Goal: Task Accomplishment & Management: Complete application form

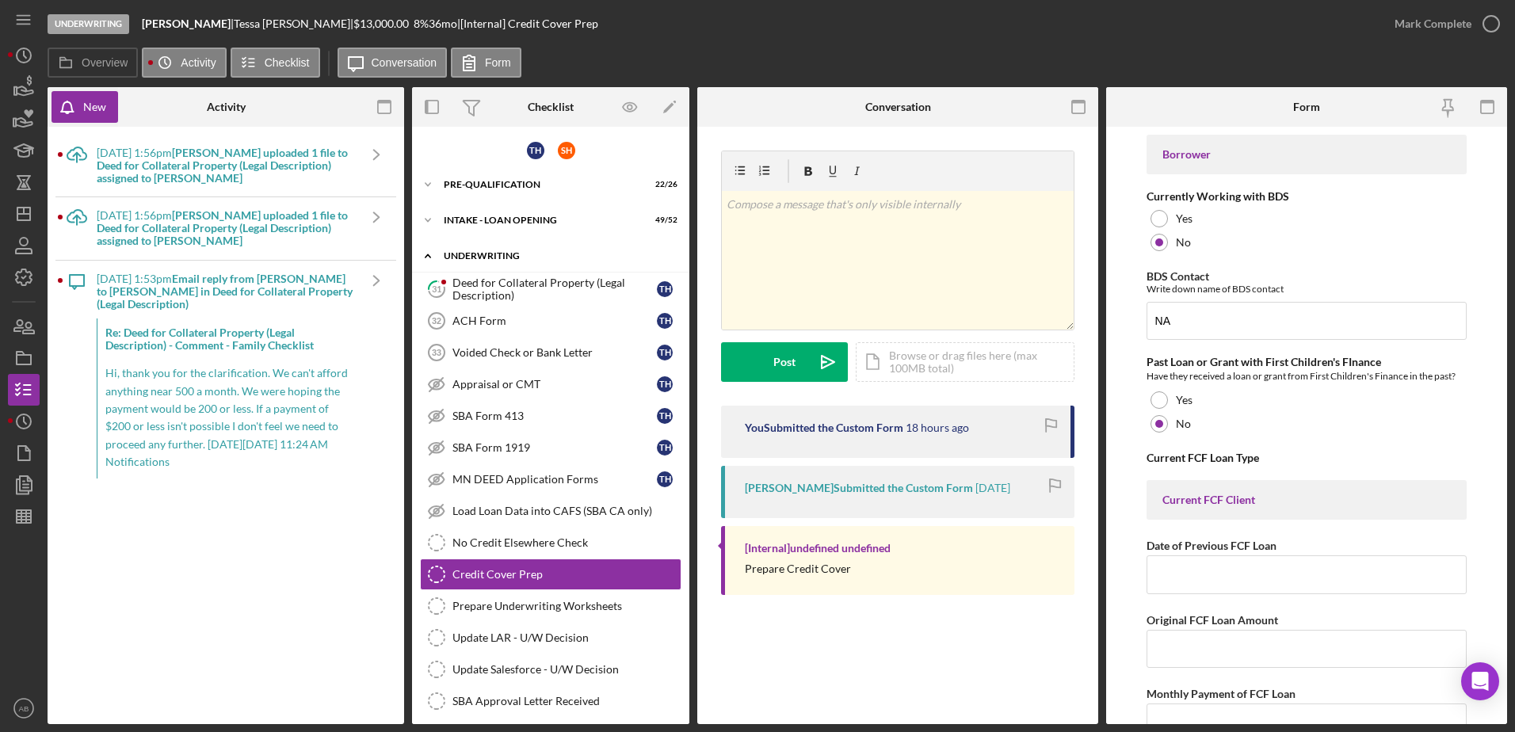
click at [475, 252] on div "UNDERWRITING" at bounding box center [557, 256] width 226 height 10
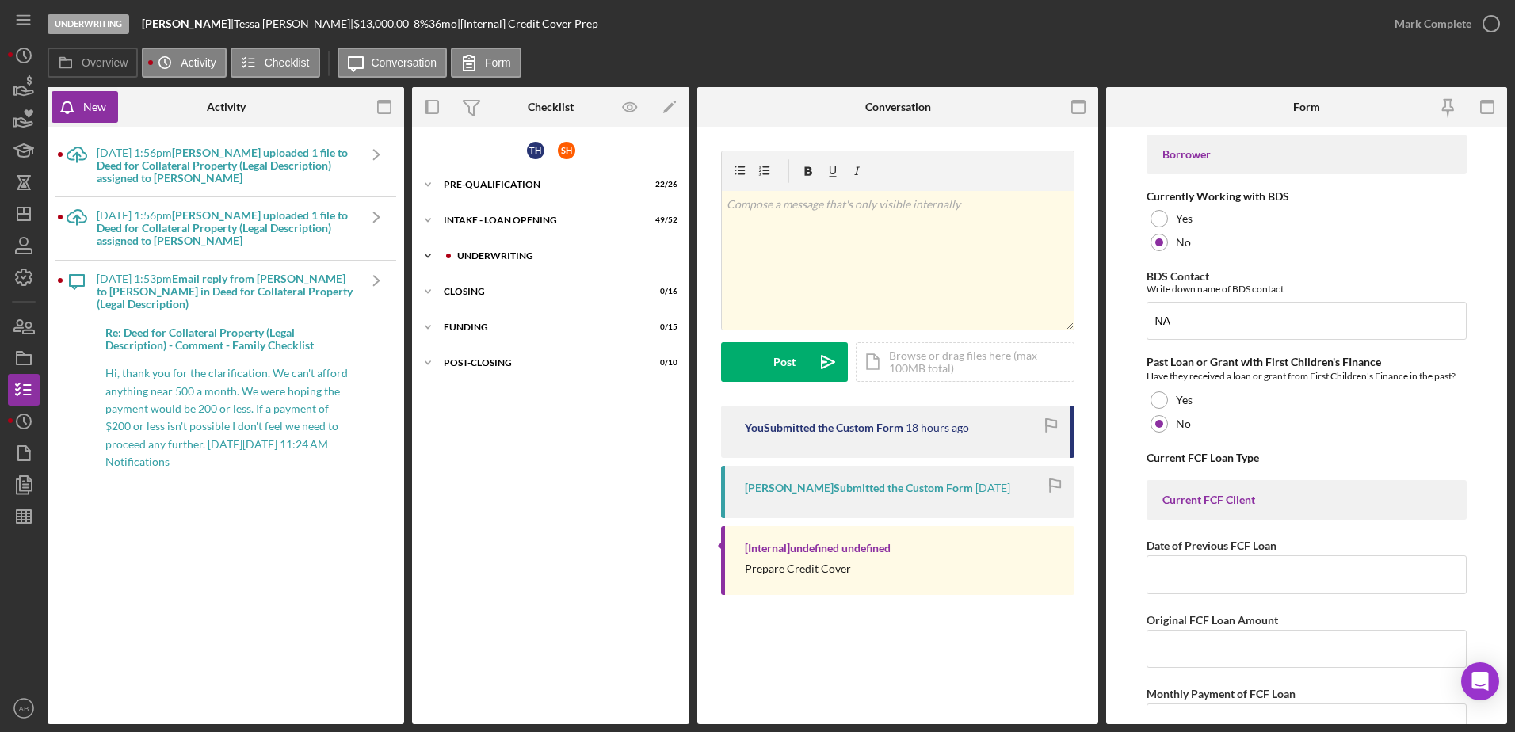
click at [454, 254] on div "UNDERWRITING" at bounding box center [561, 256] width 234 height 10
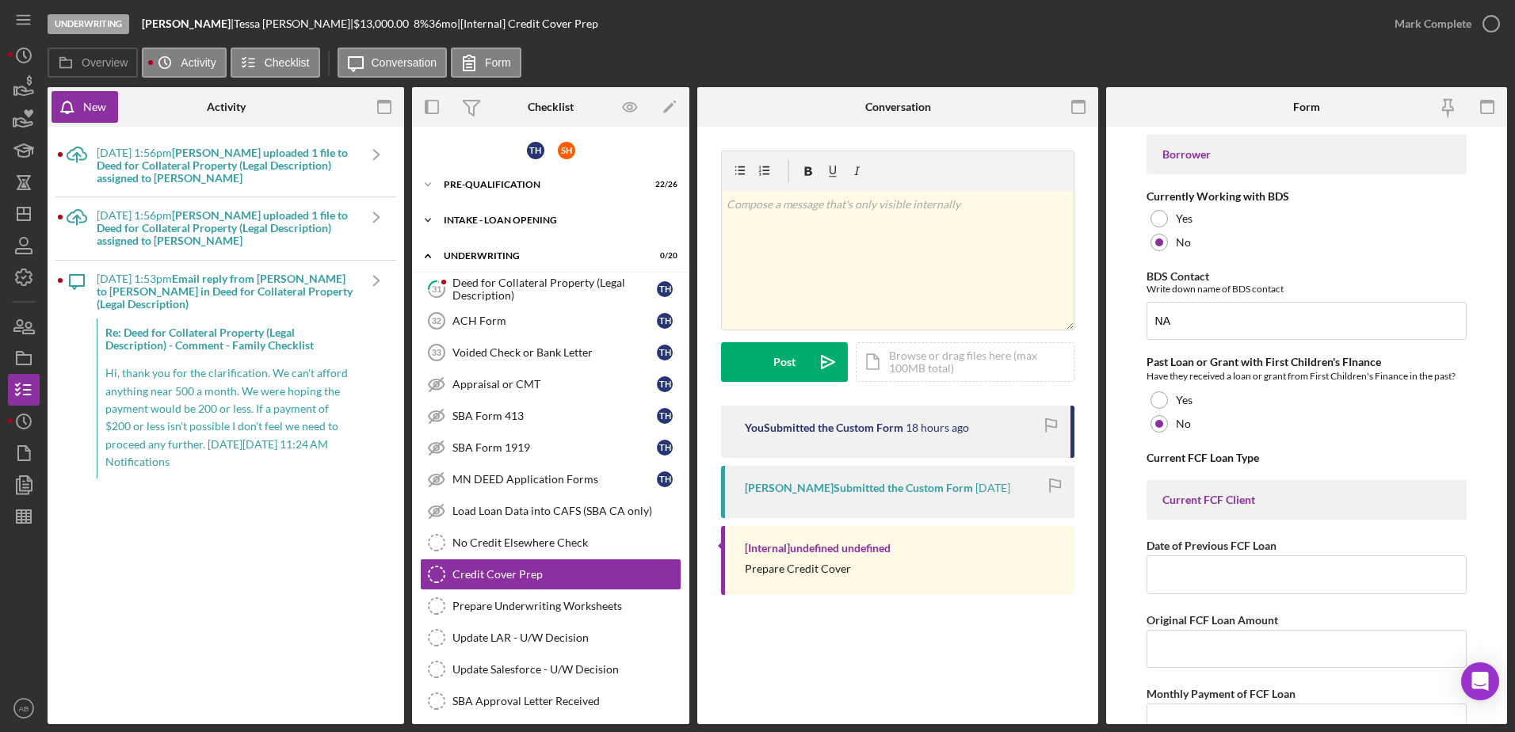
click at [472, 214] on div "Icon/Expander INTAKE - LOAN OPENING 49 / 52" at bounding box center [550, 220] width 277 height 32
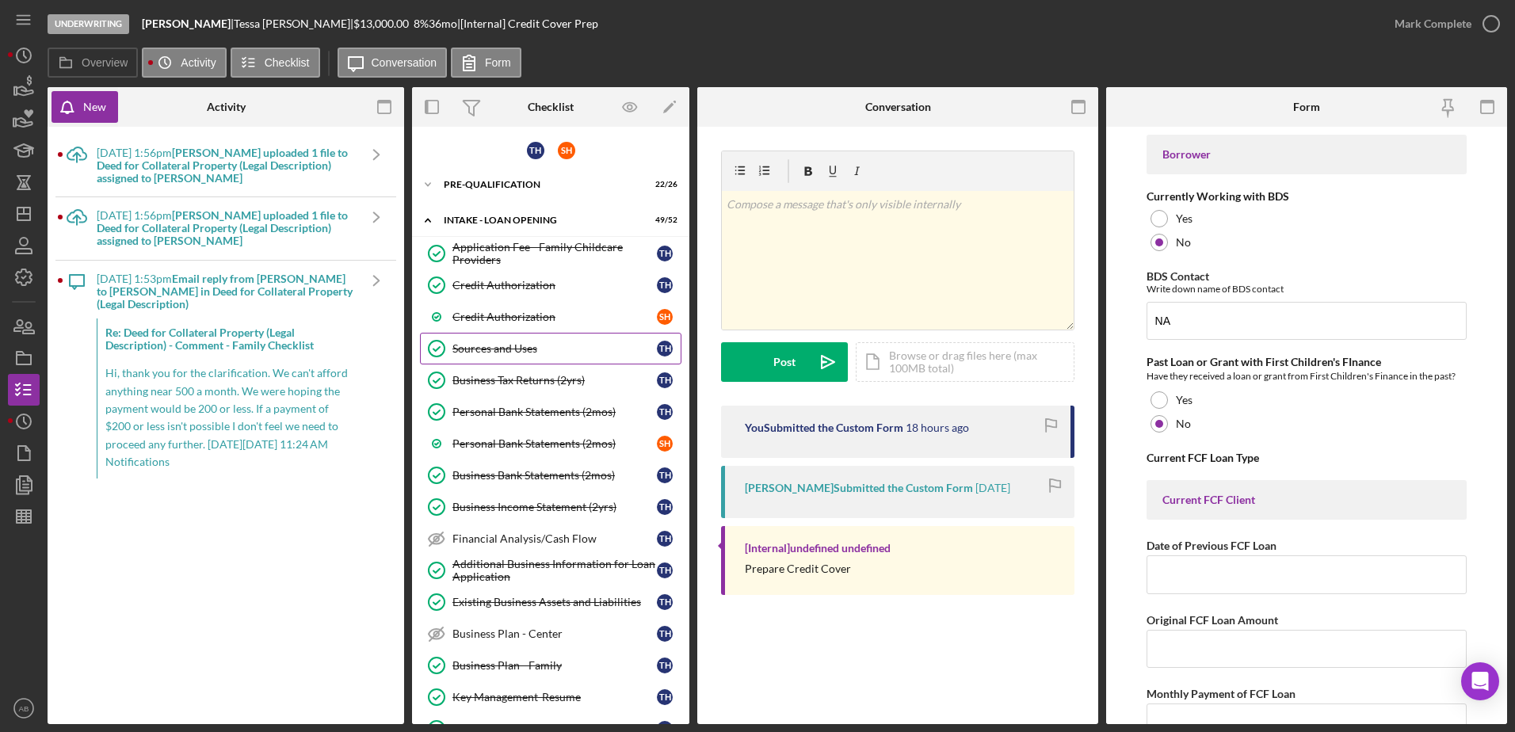
click at [492, 346] on div "Sources and Uses" at bounding box center [554, 348] width 204 height 13
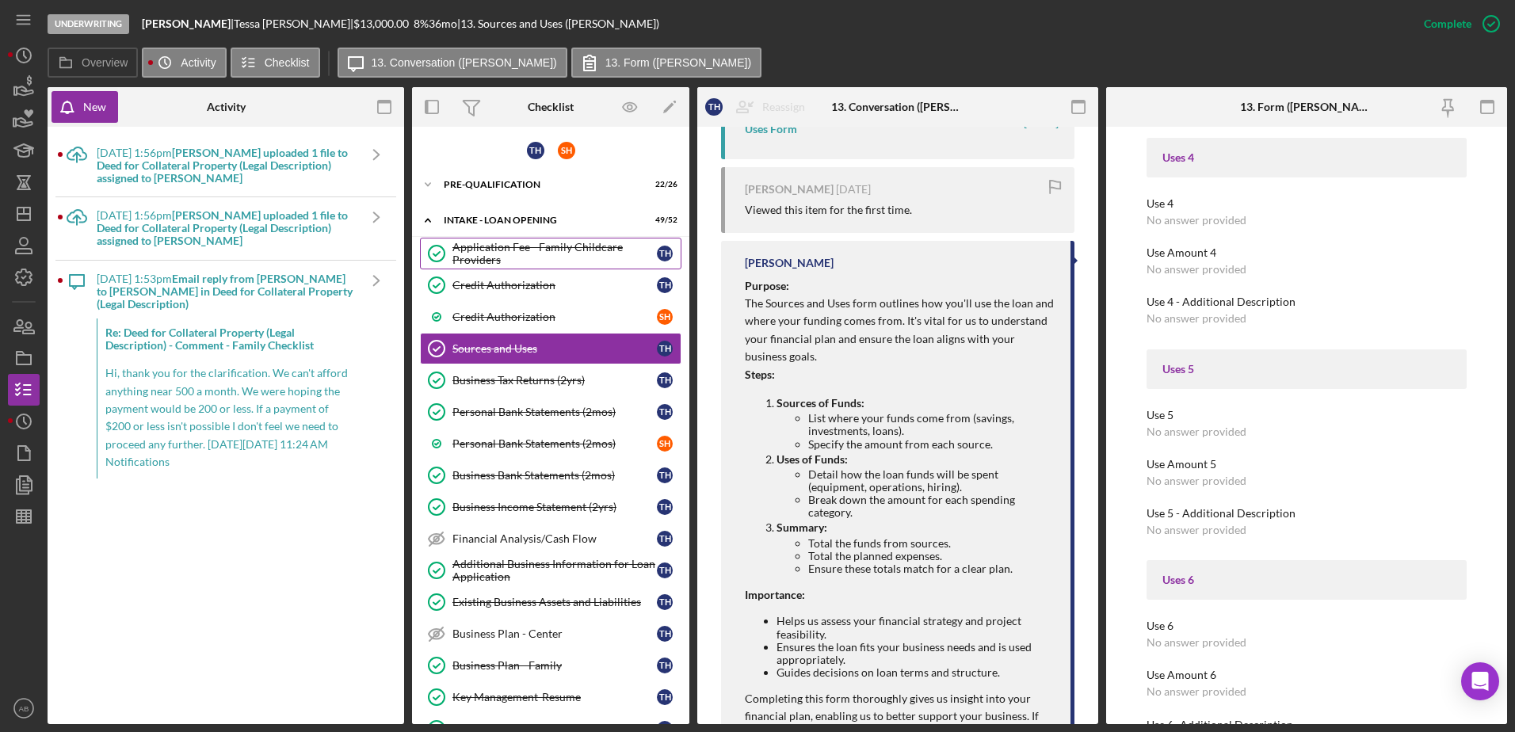
scroll to position [1981, 0]
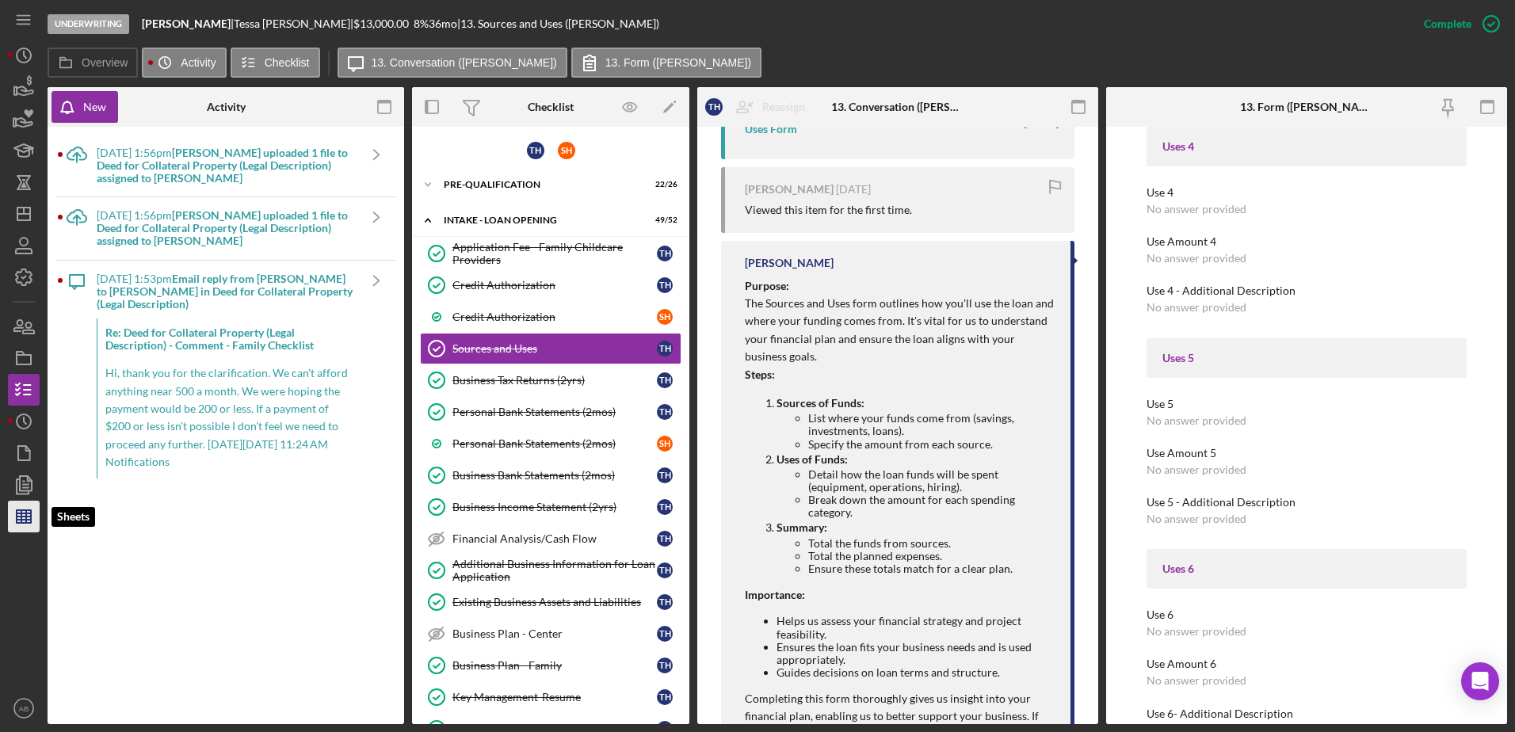
click at [17, 511] on polygon "button" at bounding box center [24, 516] width 14 height 13
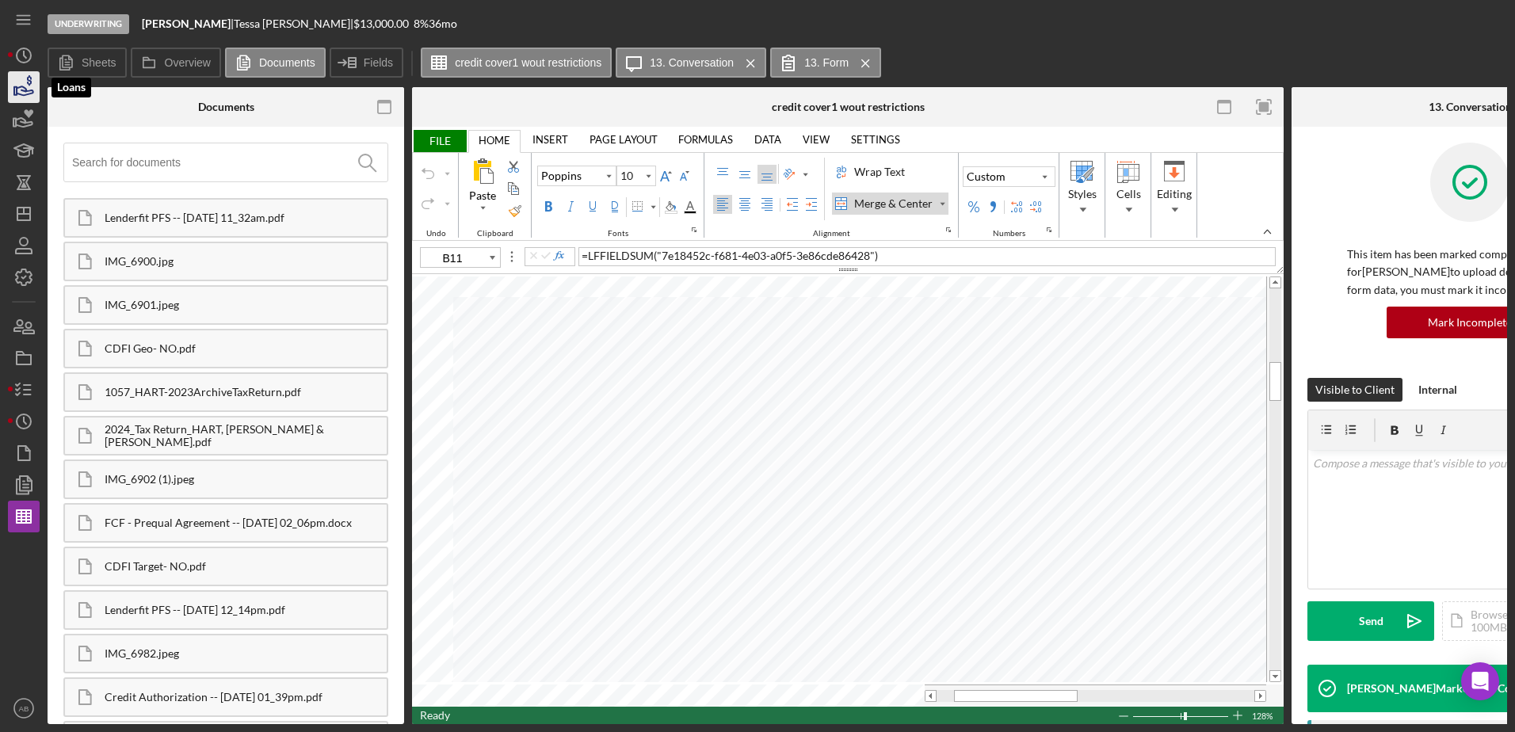
click at [17, 76] on icon "button" at bounding box center [24, 87] width 40 height 40
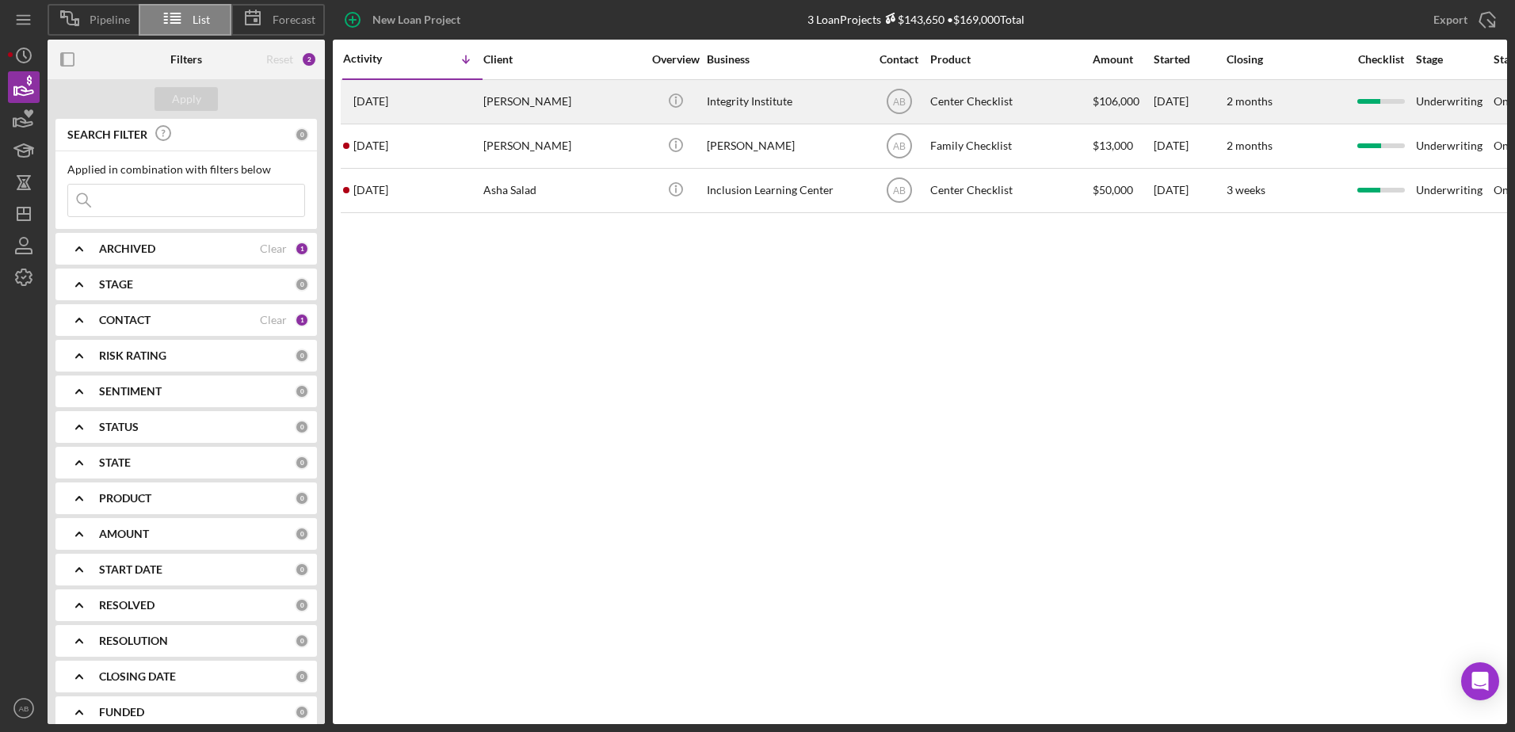
click at [514, 85] on div "[PERSON_NAME]" at bounding box center [562, 102] width 158 height 42
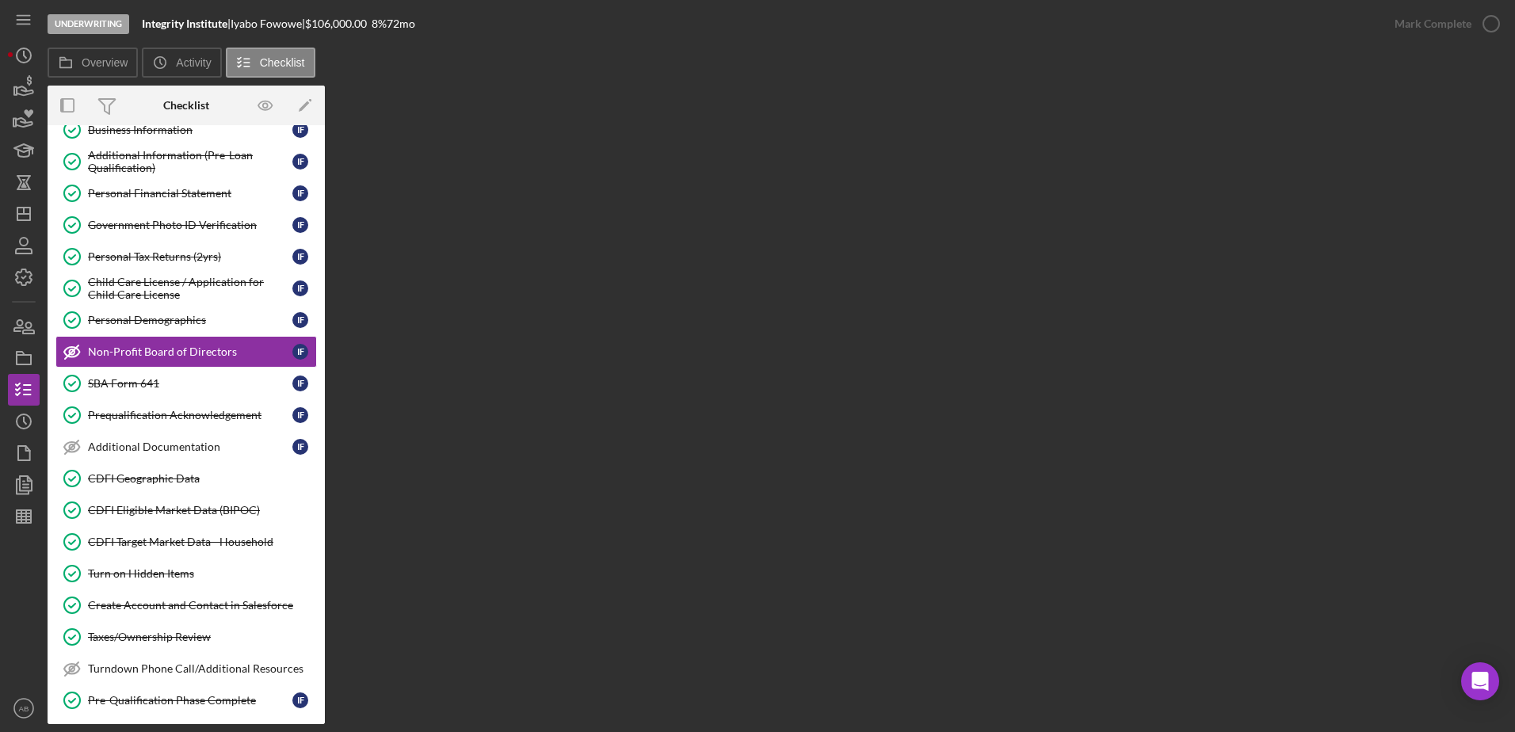
scroll to position [238, 0]
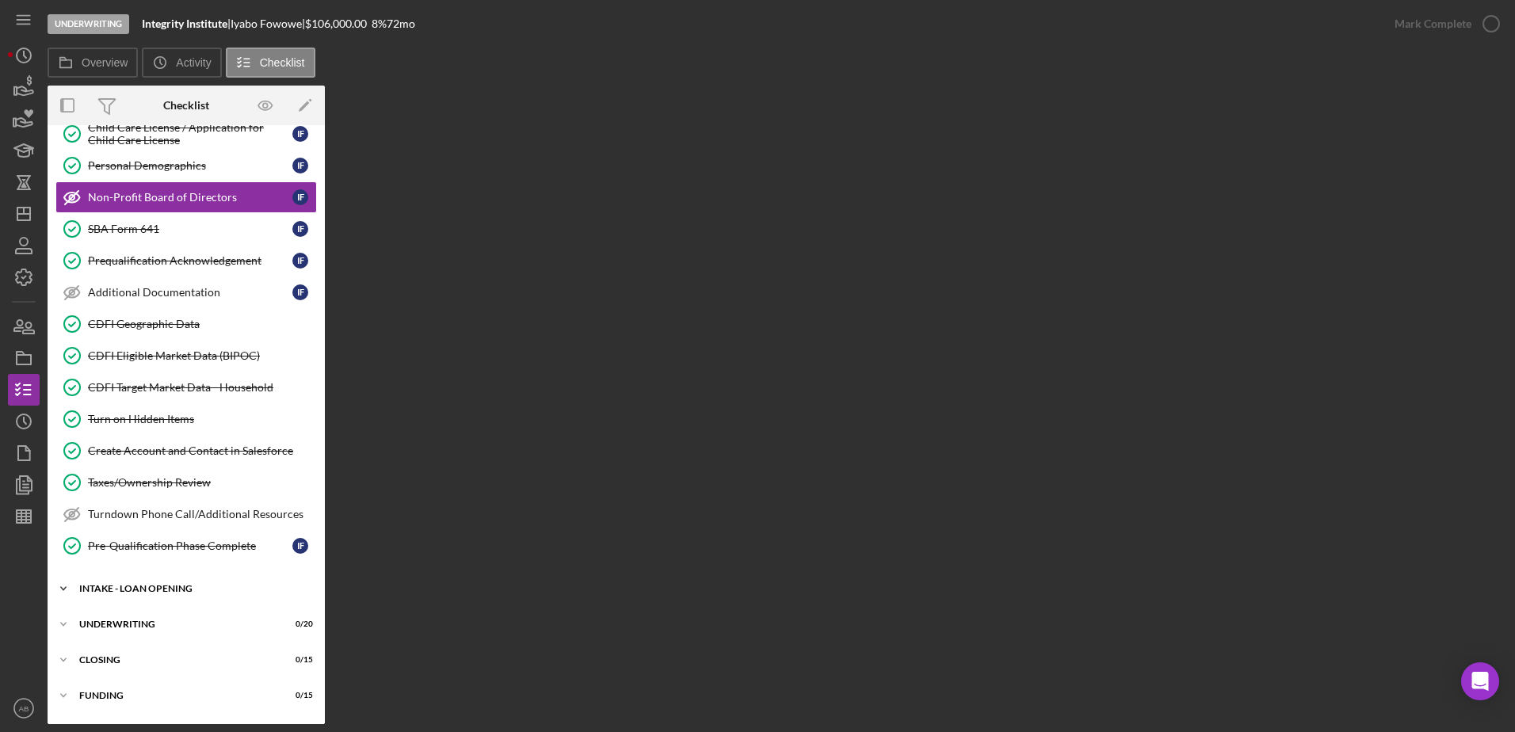
click at [128, 583] on div "Icon/Expander INTAKE - LOAN OPENING 45 / 46" at bounding box center [186, 589] width 277 height 32
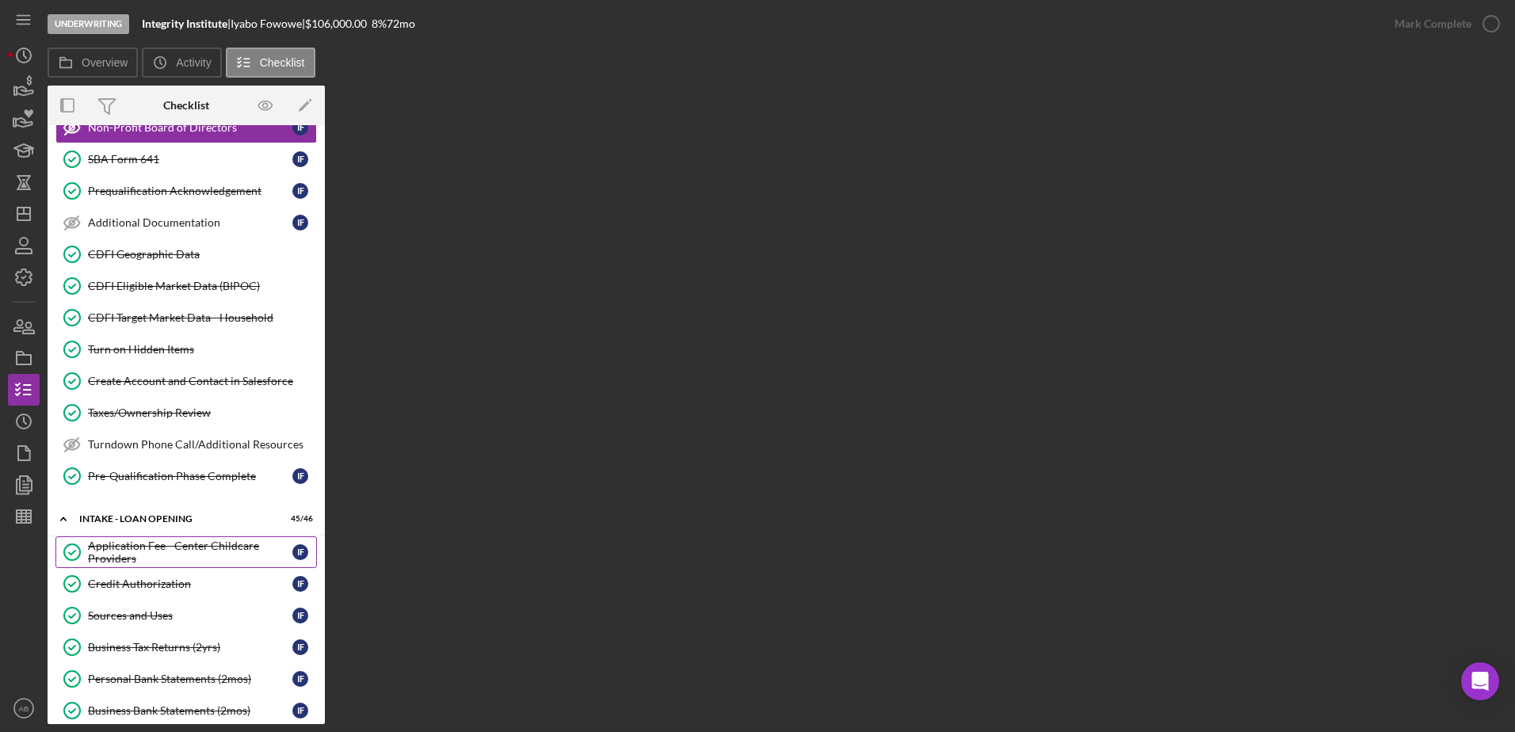
scroll to position [396, 0]
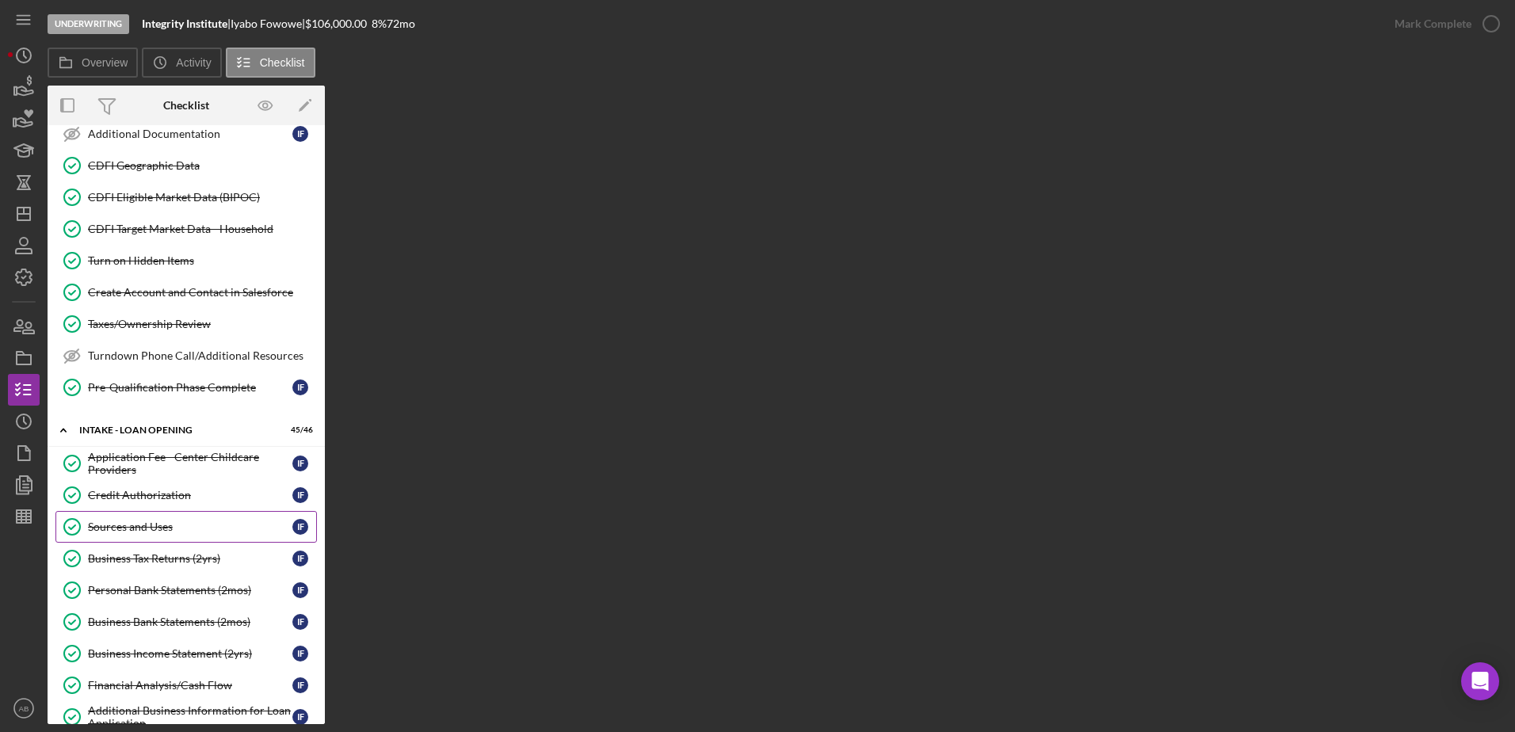
click at [147, 528] on div "Sources and Uses" at bounding box center [190, 527] width 204 height 13
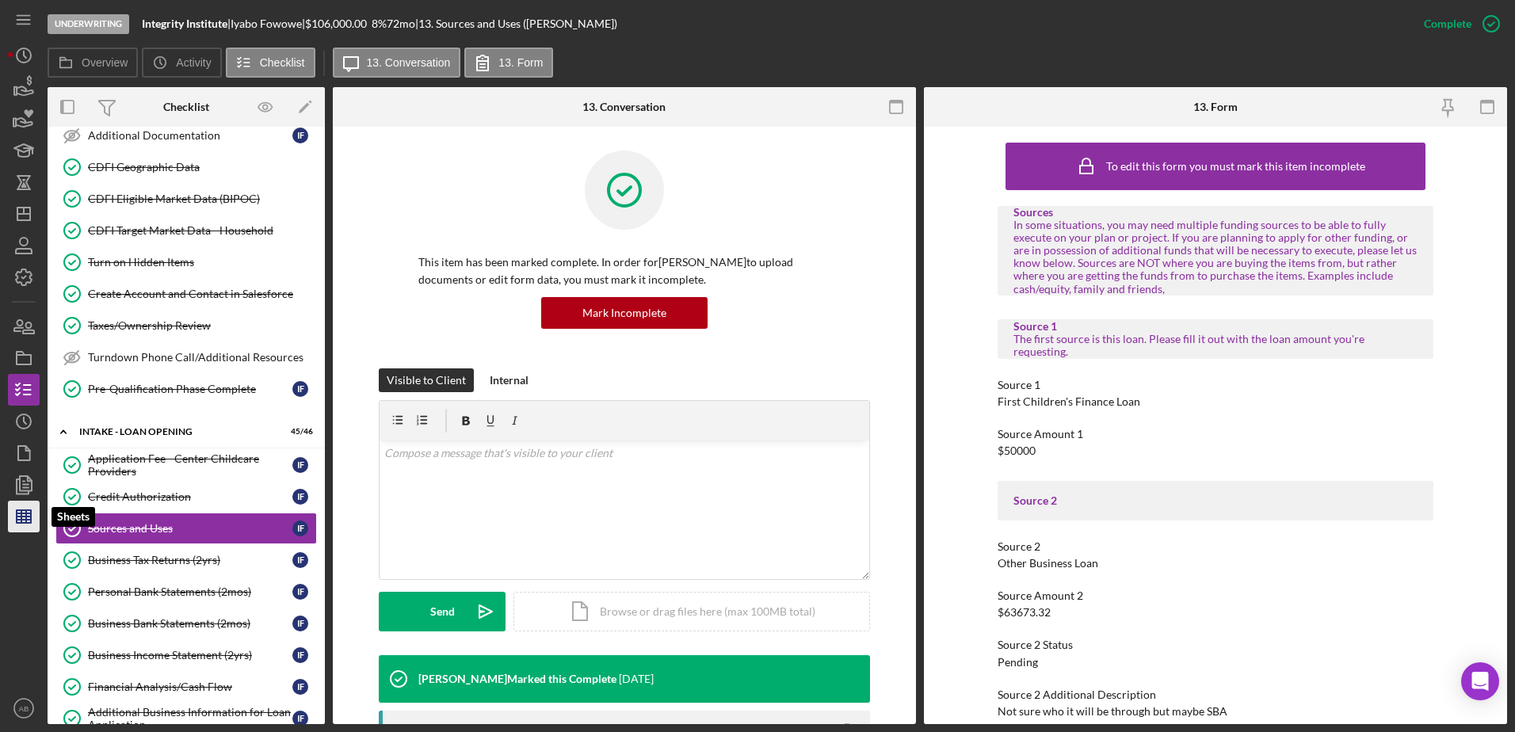
click at [18, 513] on line "button" at bounding box center [24, 513] width 14 height 0
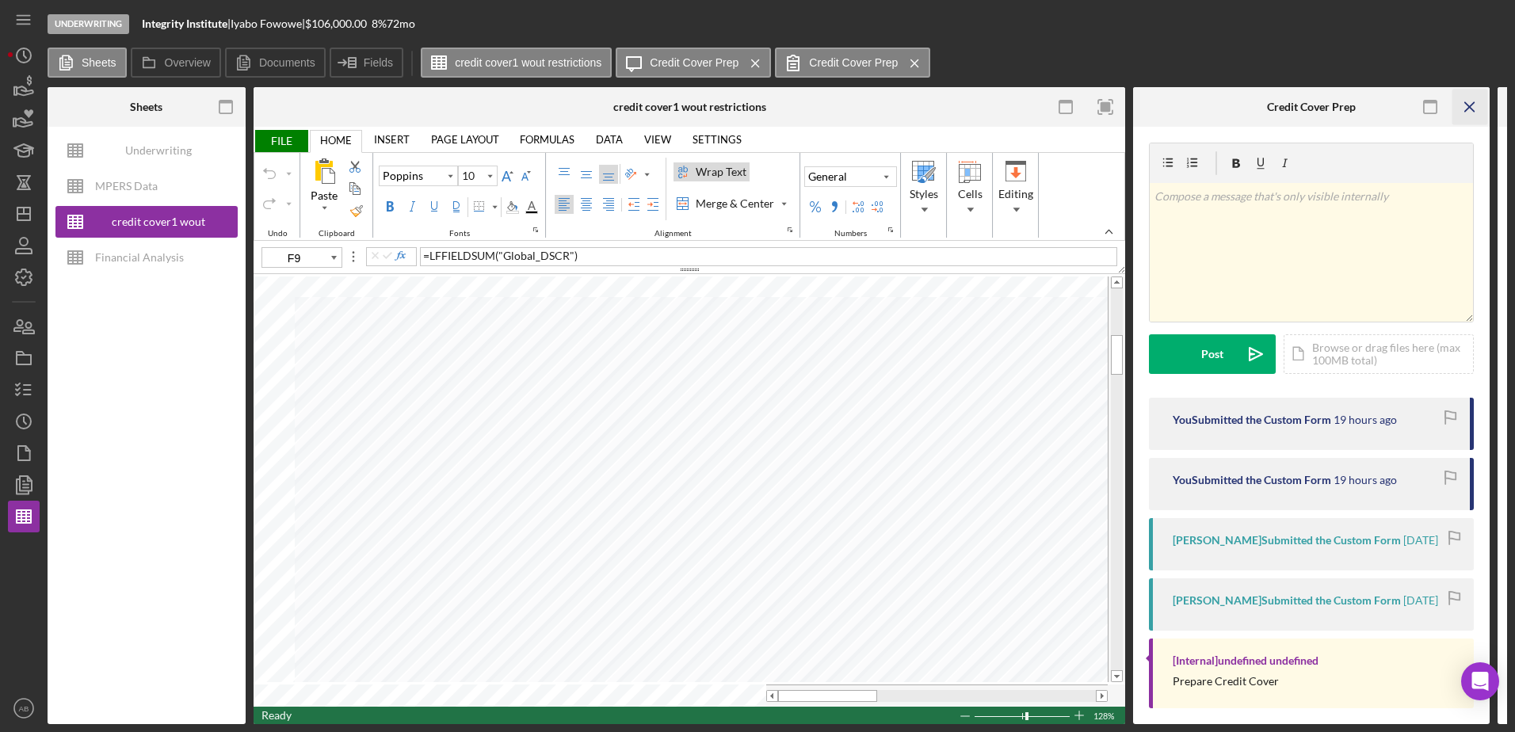
click at [1464, 99] on icon "Icon/Menu Close" at bounding box center [1470, 108] width 36 height 36
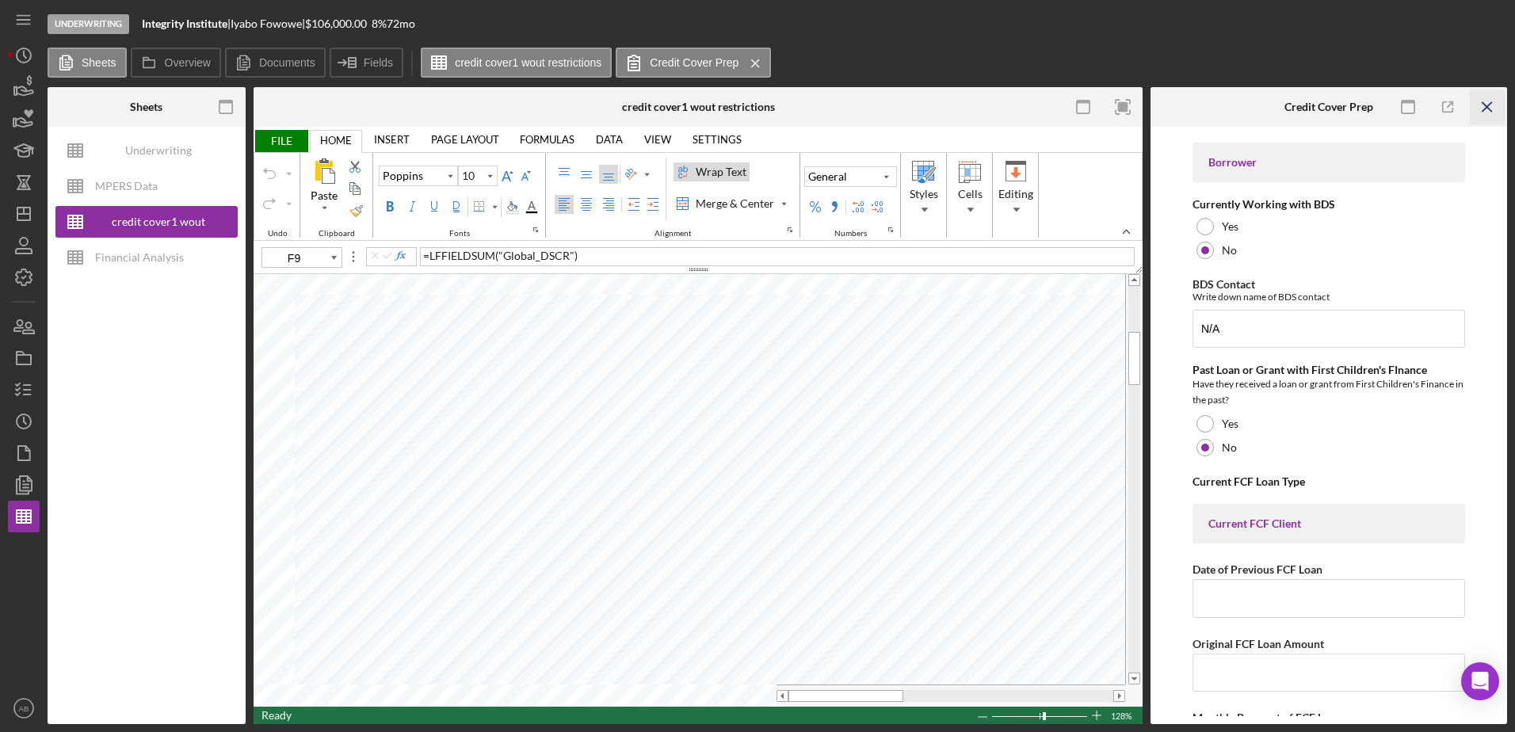
click at [1487, 110] on icon "Icon/Menu Close" at bounding box center [1488, 108] width 36 height 36
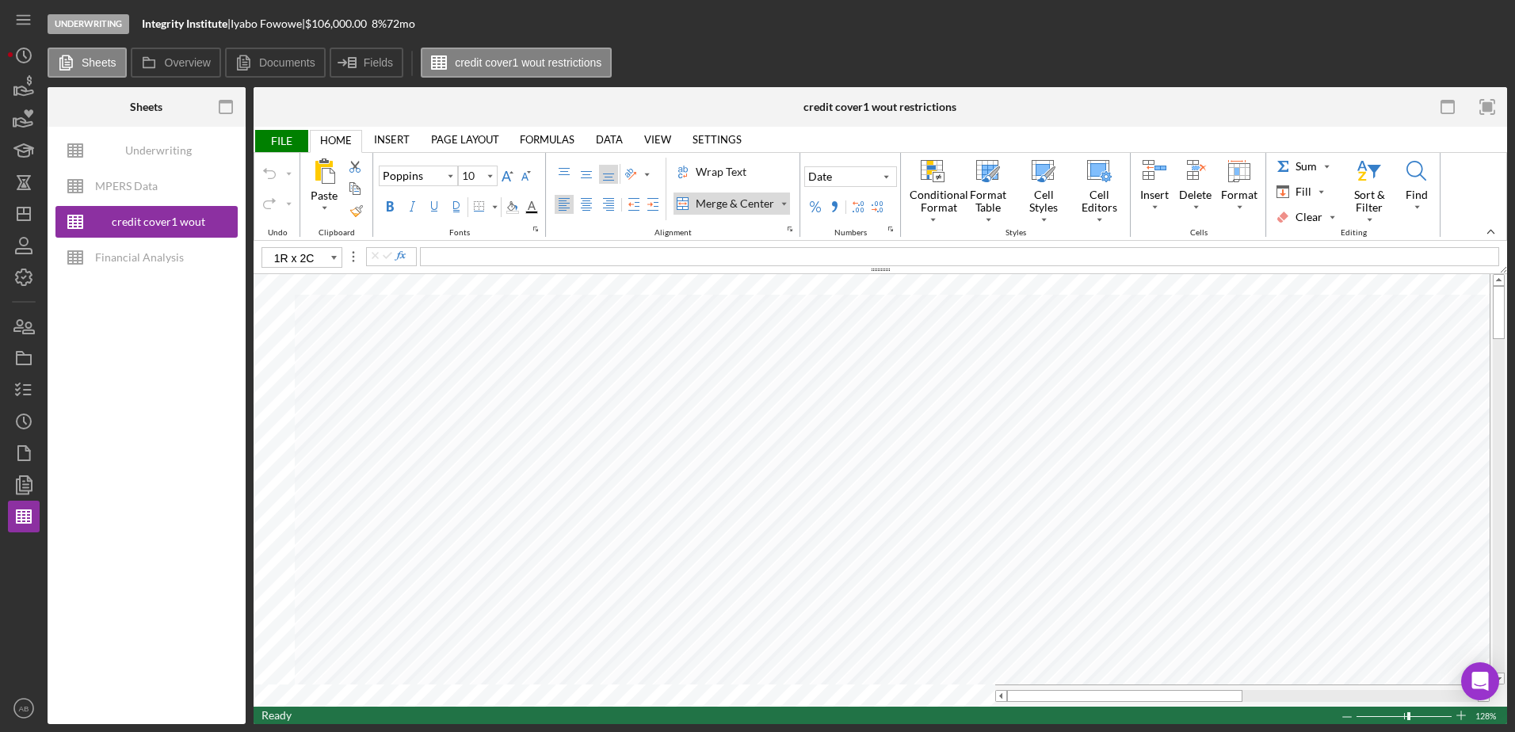
type input "B1"
type input "F9"
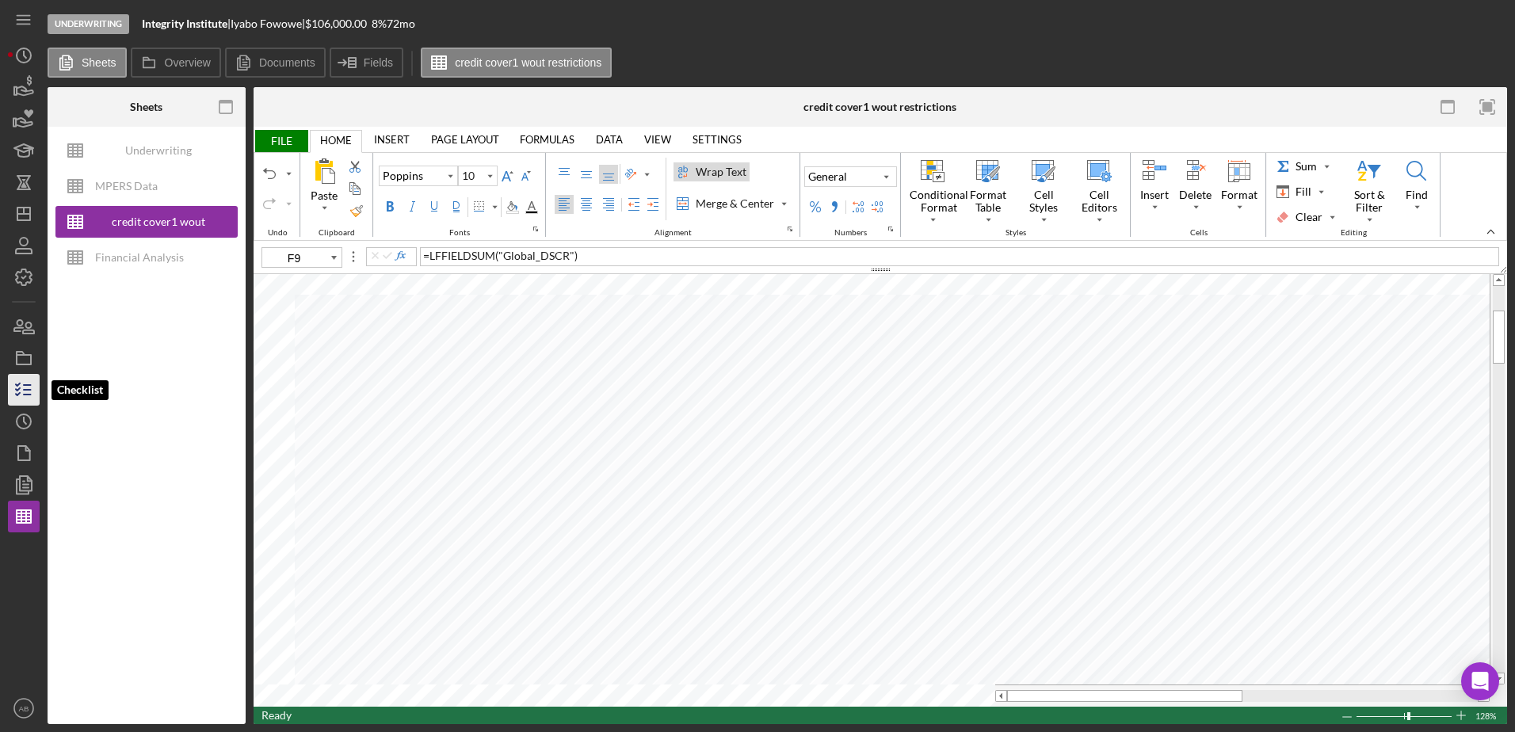
click at [15, 390] on icon "button" at bounding box center [24, 390] width 40 height 40
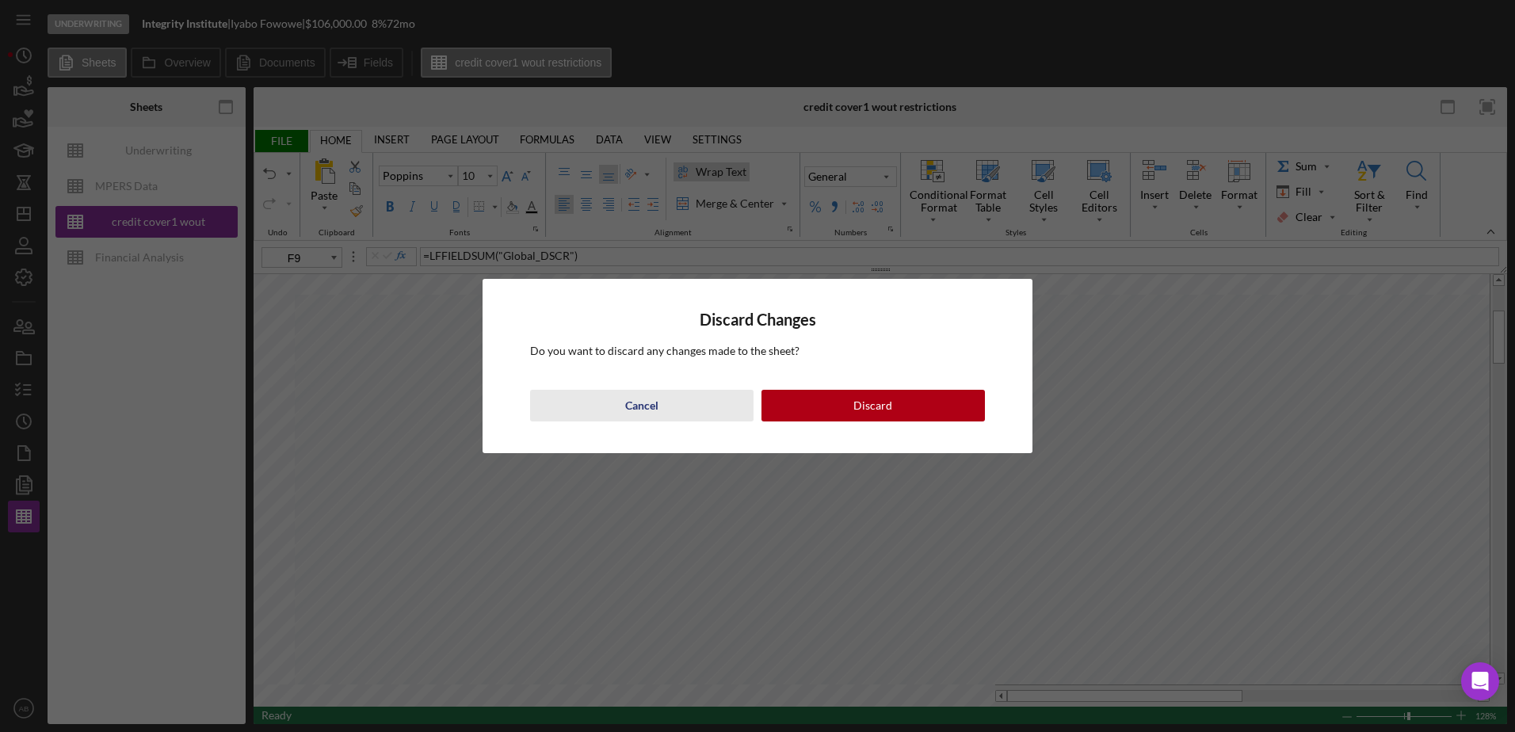
click at [626, 407] on div "Cancel" at bounding box center [641, 406] width 33 height 32
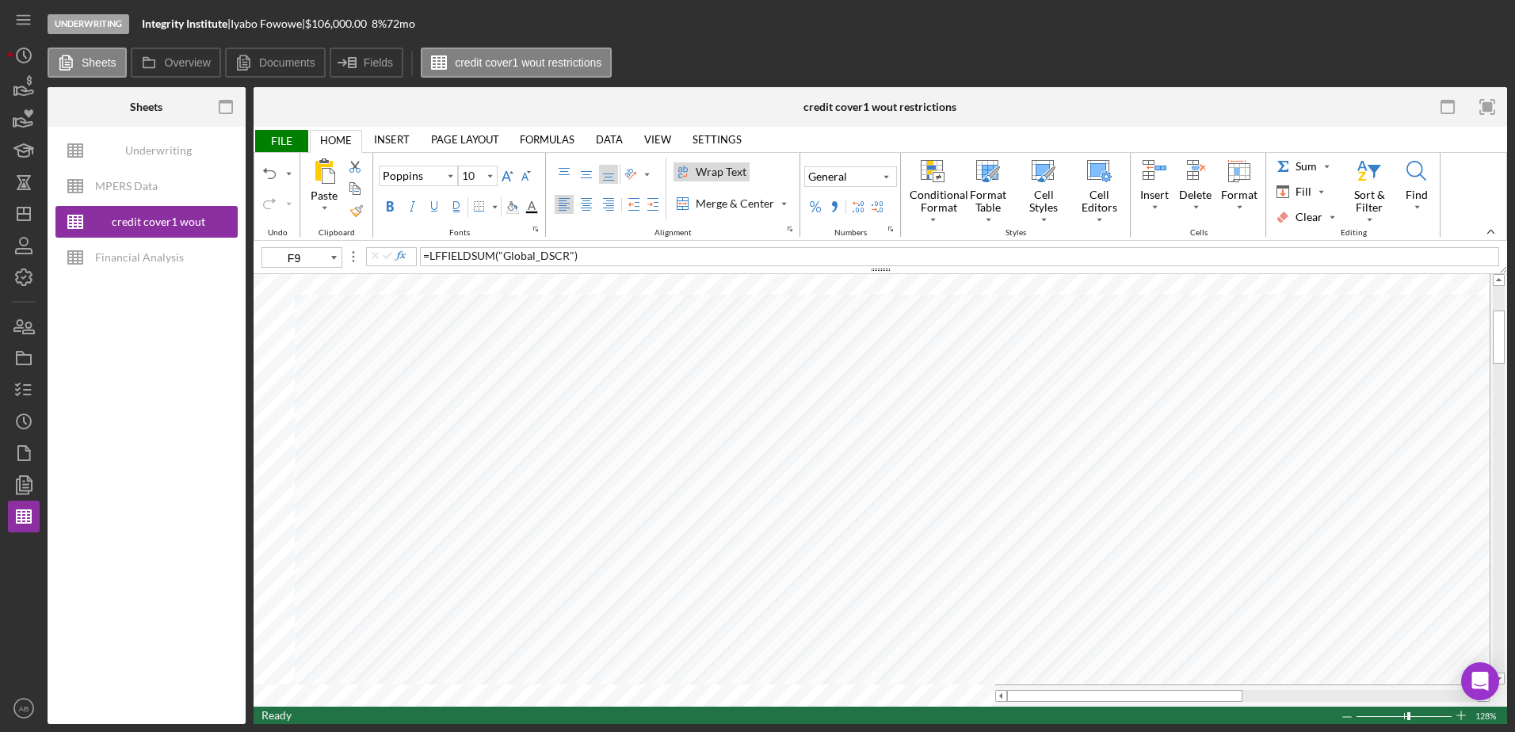
click at [269, 144] on span "FILE" at bounding box center [281, 141] width 55 height 22
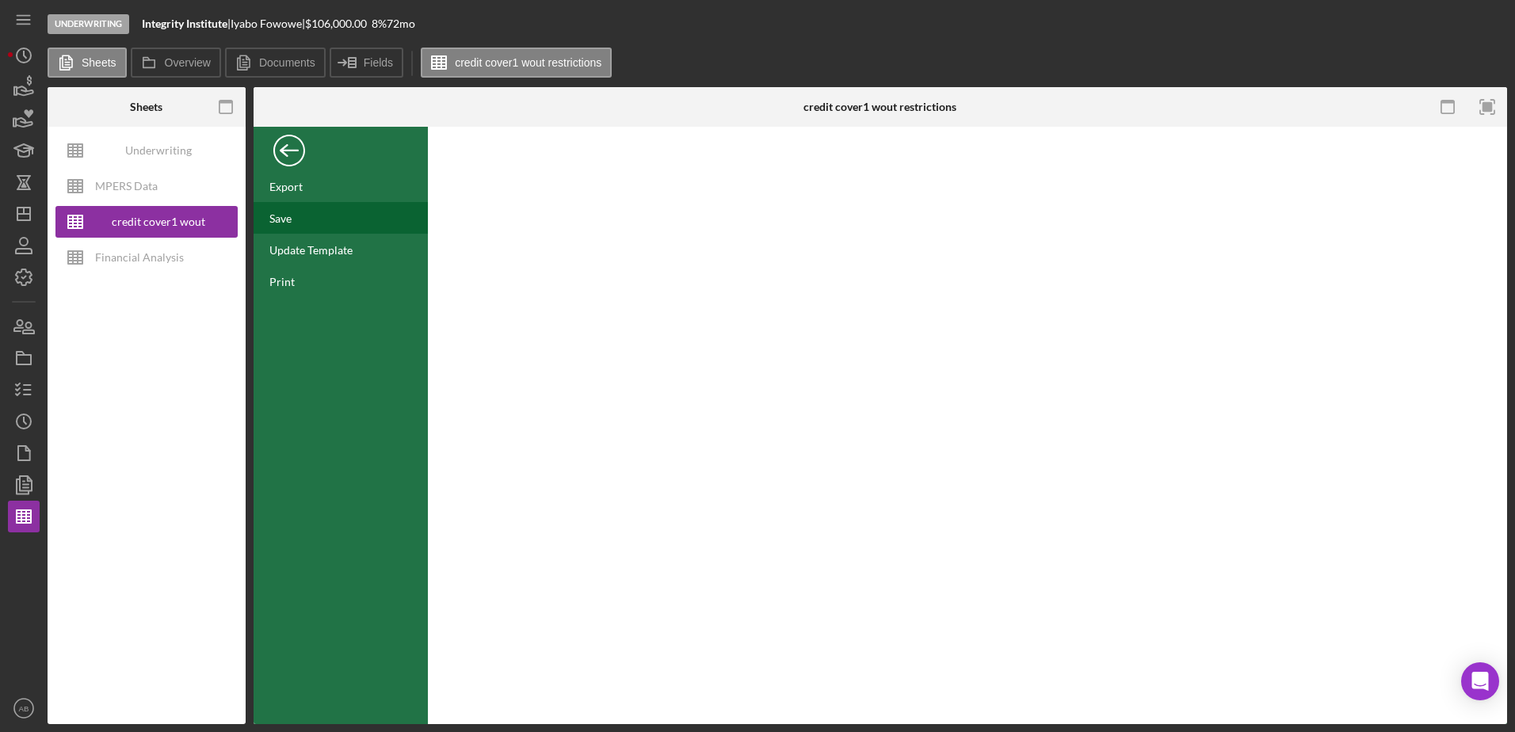
click at [291, 207] on div "Save" at bounding box center [341, 218] width 174 height 32
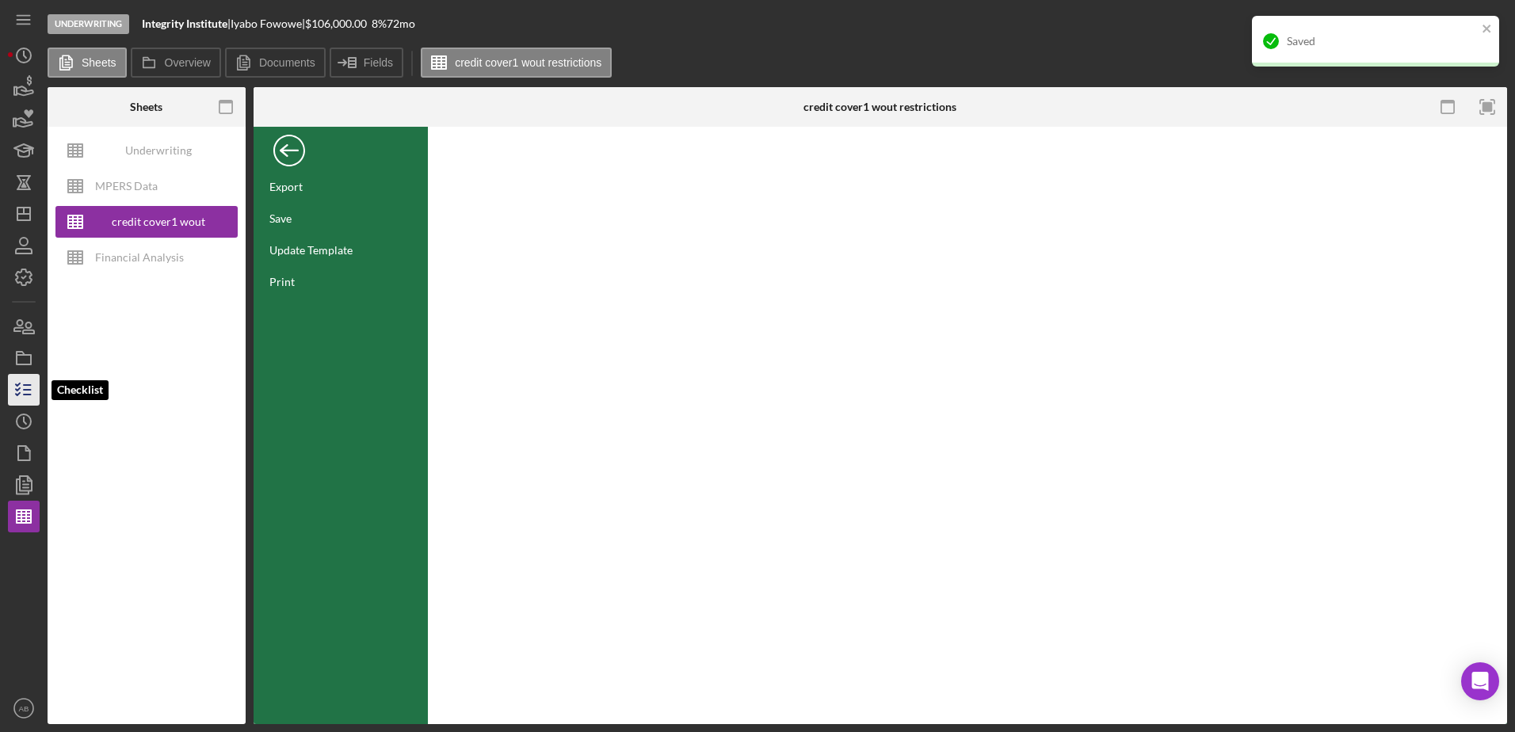
click at [29, 395] on line "button" at bounding box center [27, 395] width 7 height 0
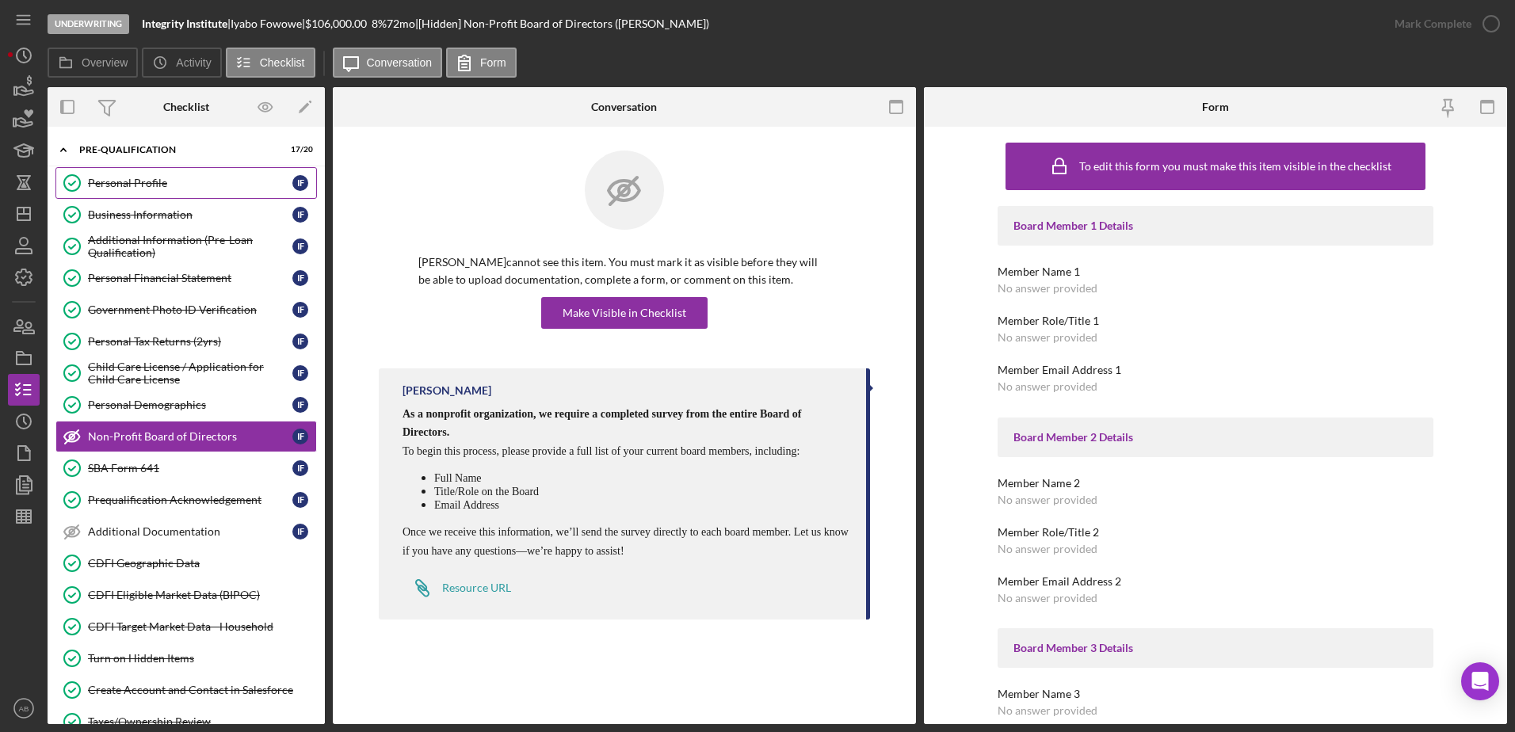
click at [152, 184] on div "Personal Profile" at bounding box center [190, 183] width 204 height 13
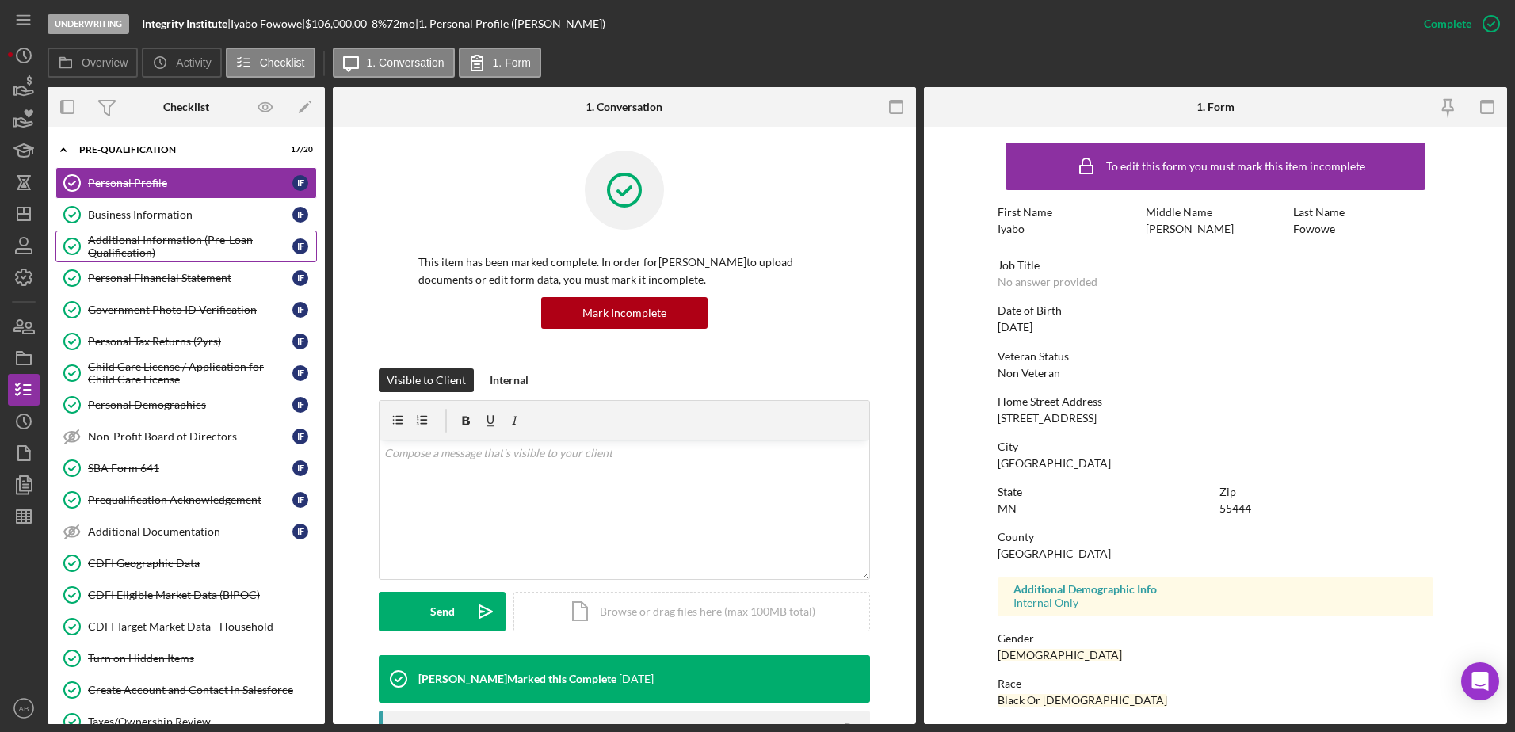
click at [136, 235] on div "Additional Information (Pre-Loan Qualification)" at bounding box center [190, 246] width 204 height 25
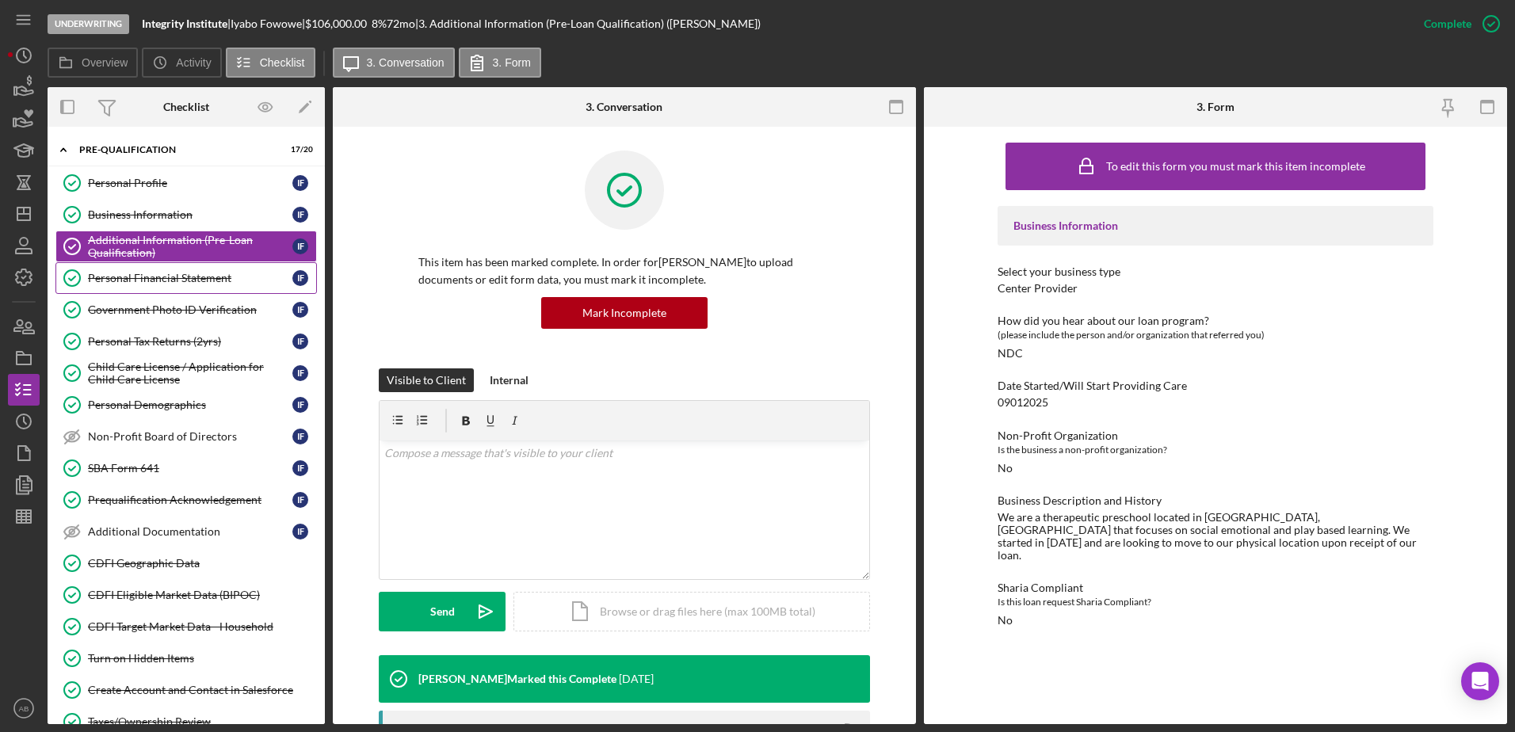
click at [137, 273] on div "Personal Financial Statement" at bounding box center [190, 278] width 204 height 13
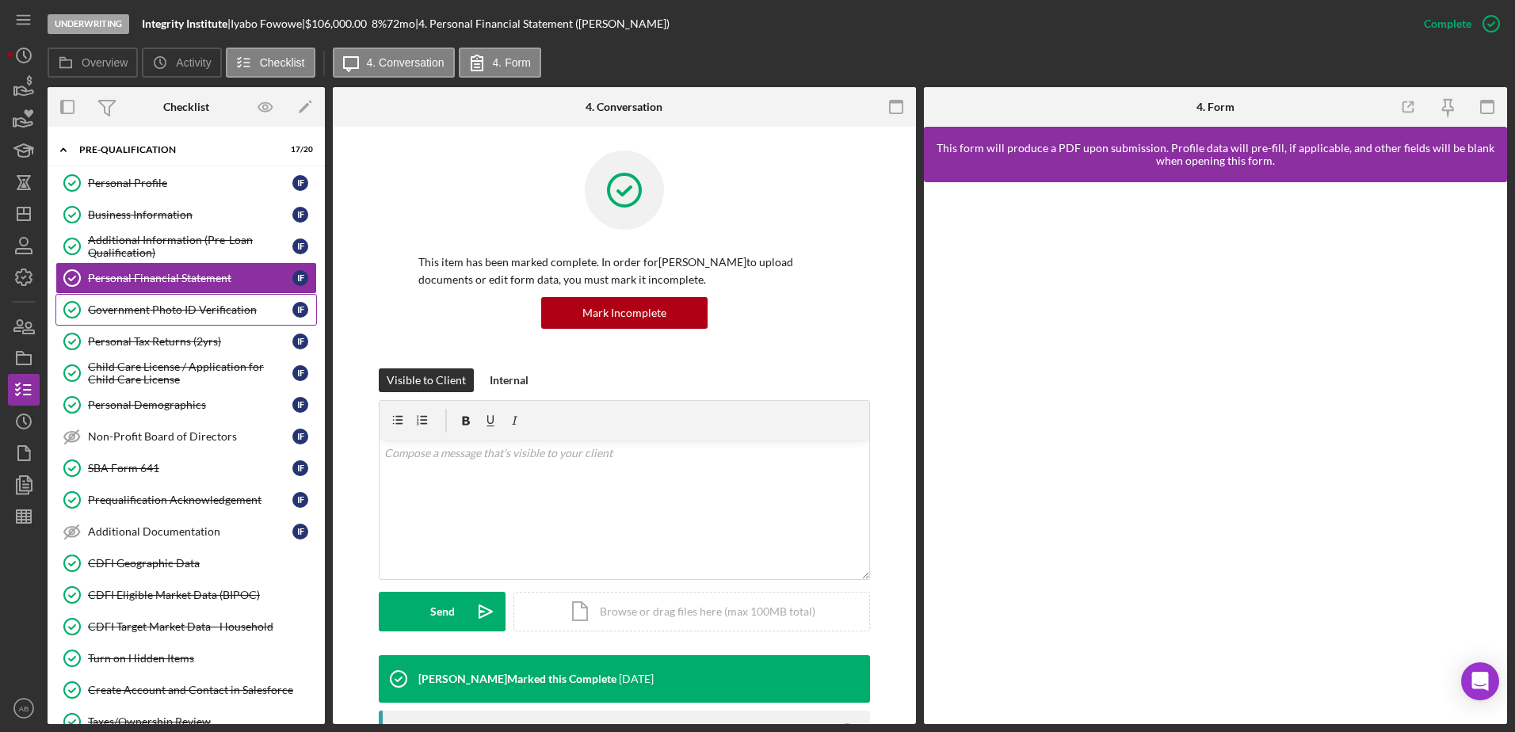
click at [177, 311] on div "Government Photo ID Verification" at bounding box center [190, 309] width 204 height 13
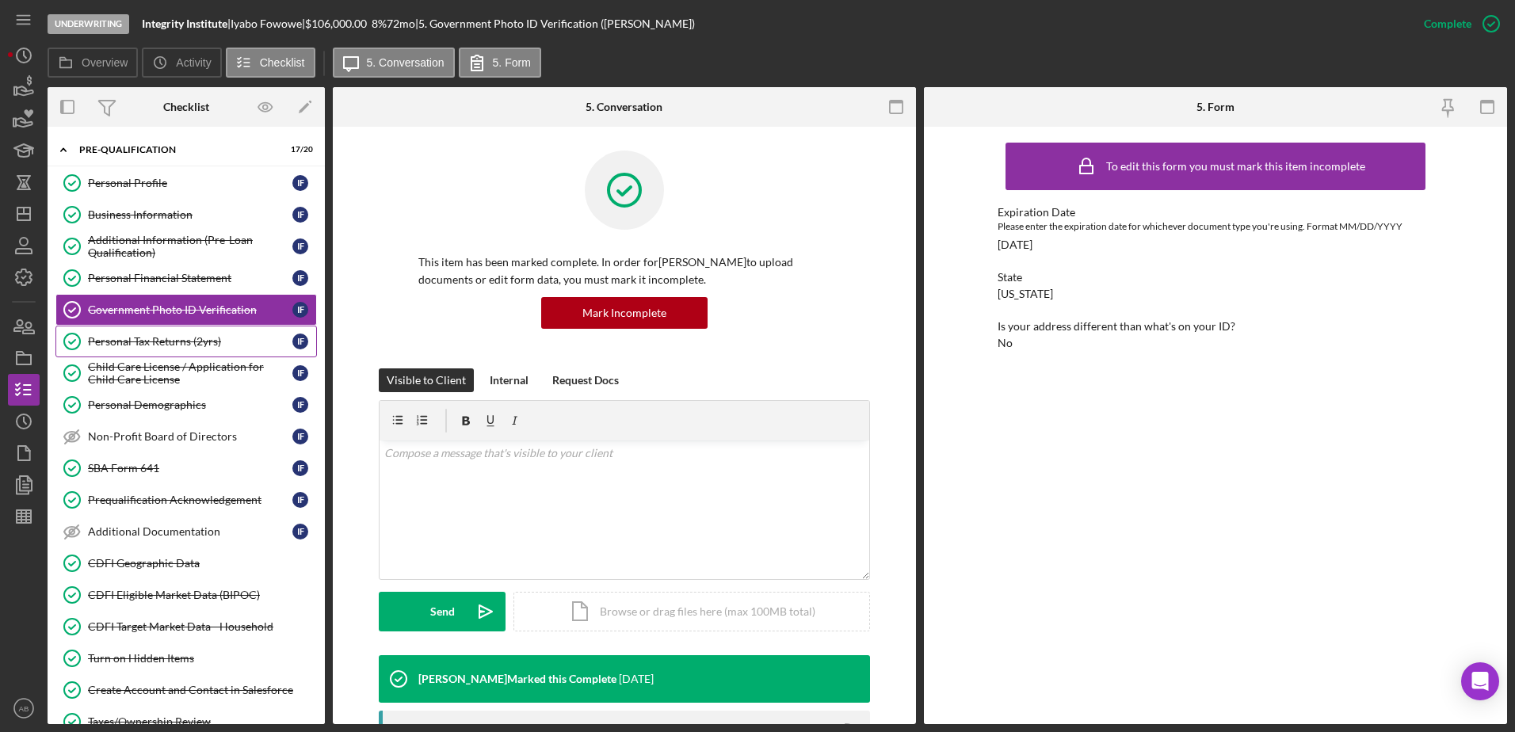
click at [173, 326] on link "Personal Tax Returns (2yrs) Personal Tax Returns (2yrs) I F" at bounding box center [185, 342] width 261 height 32
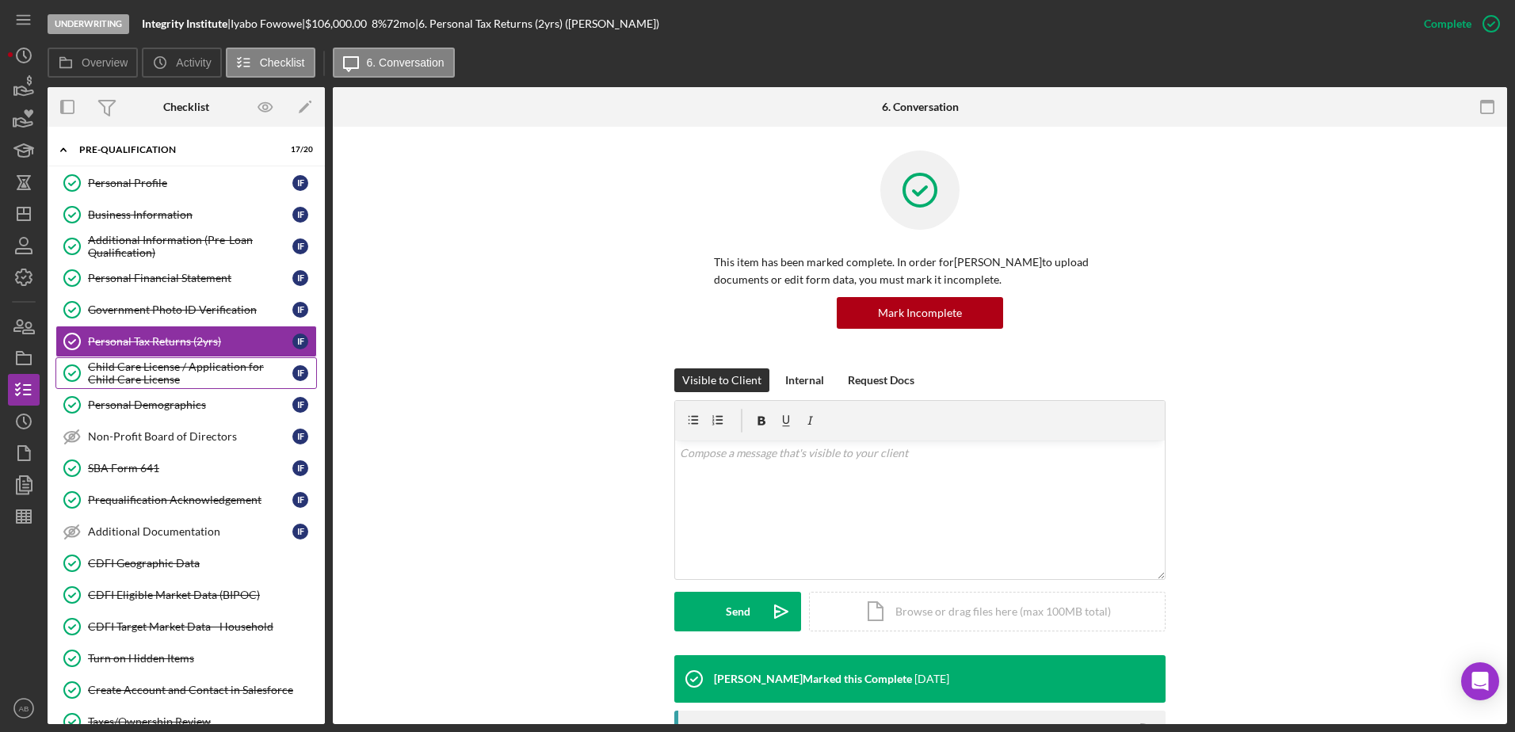
click at [158, 375] on div "Child Care License / Application for Child Care License" at bounding box center [190, 372] width 204 height 25
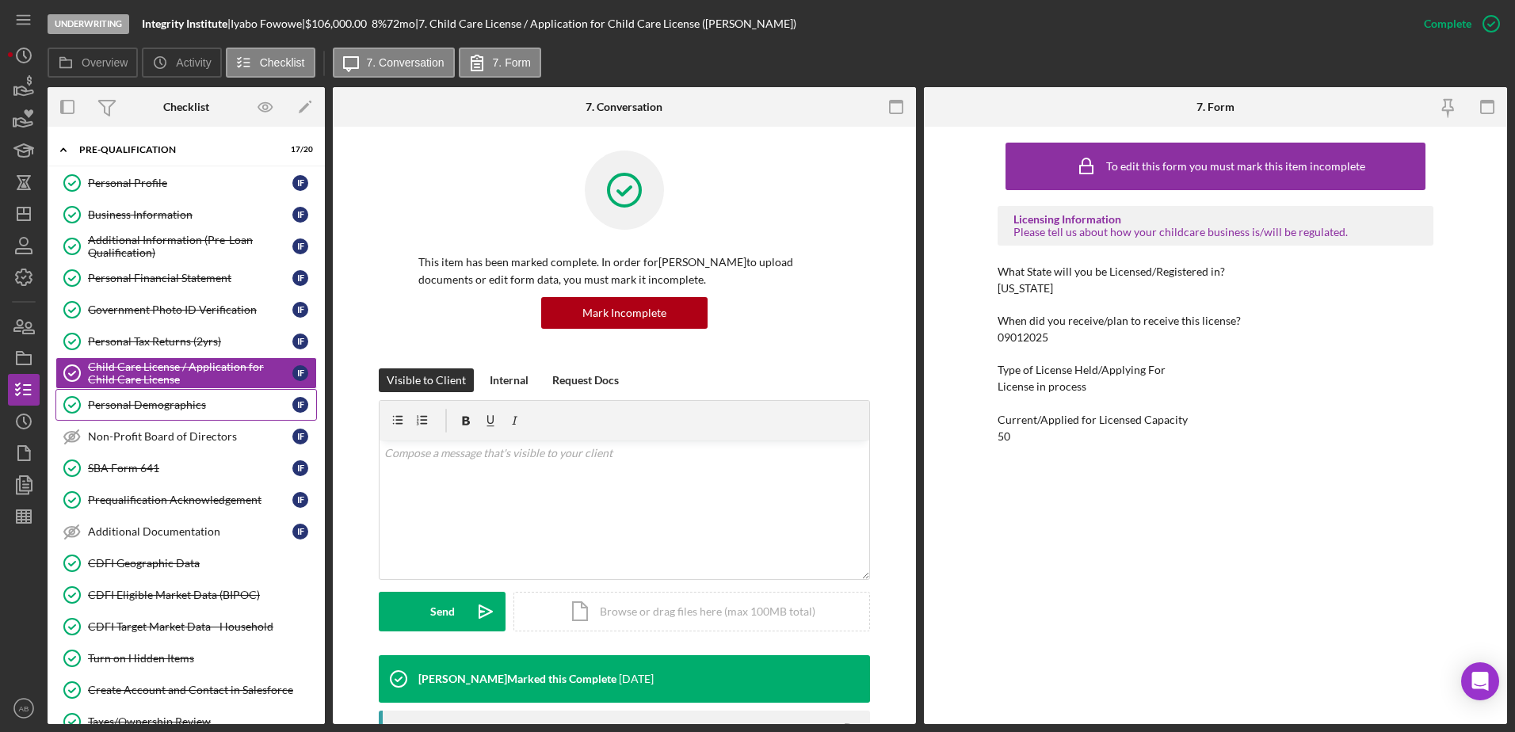
click at [150, 403] on div "Personal Demographics" at bounding box center [190, 405] width 204 height 13
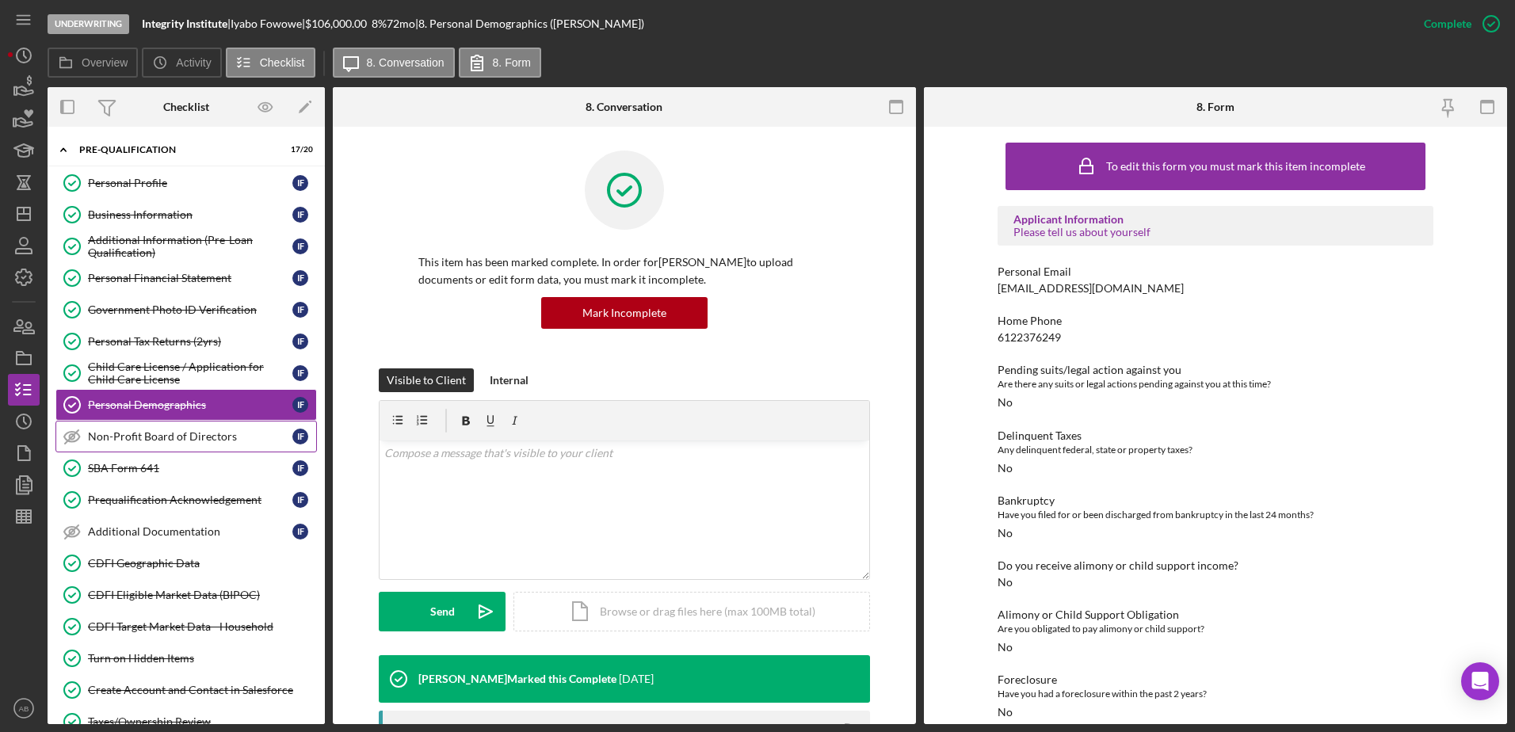
click at [149, 433] on div "Non-Profit Board of Directors" at bounding box center [190, 436] width 204 height 13
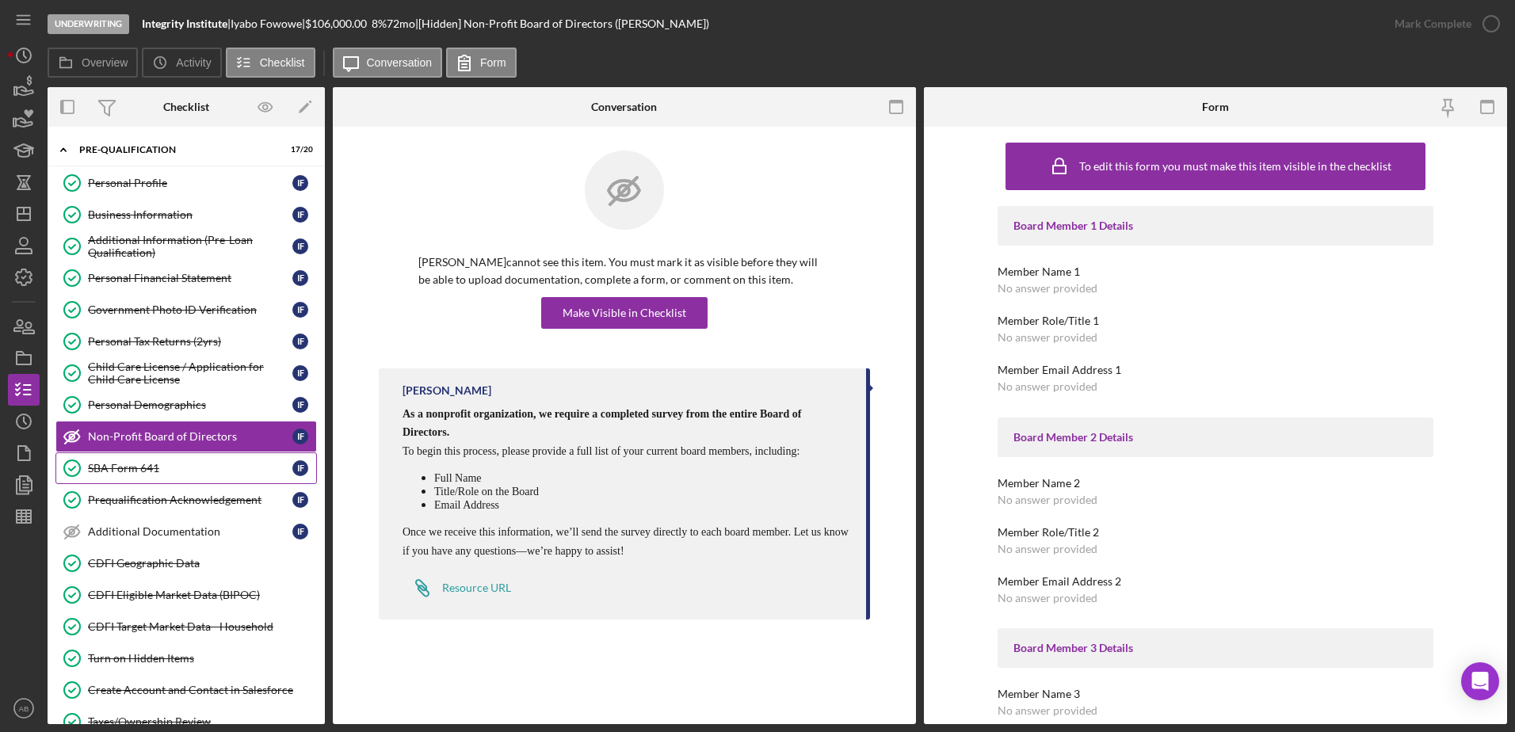
click at [141, 467] on div "SBA Form 641" at bounding box center [190, 468] width 204 height 13
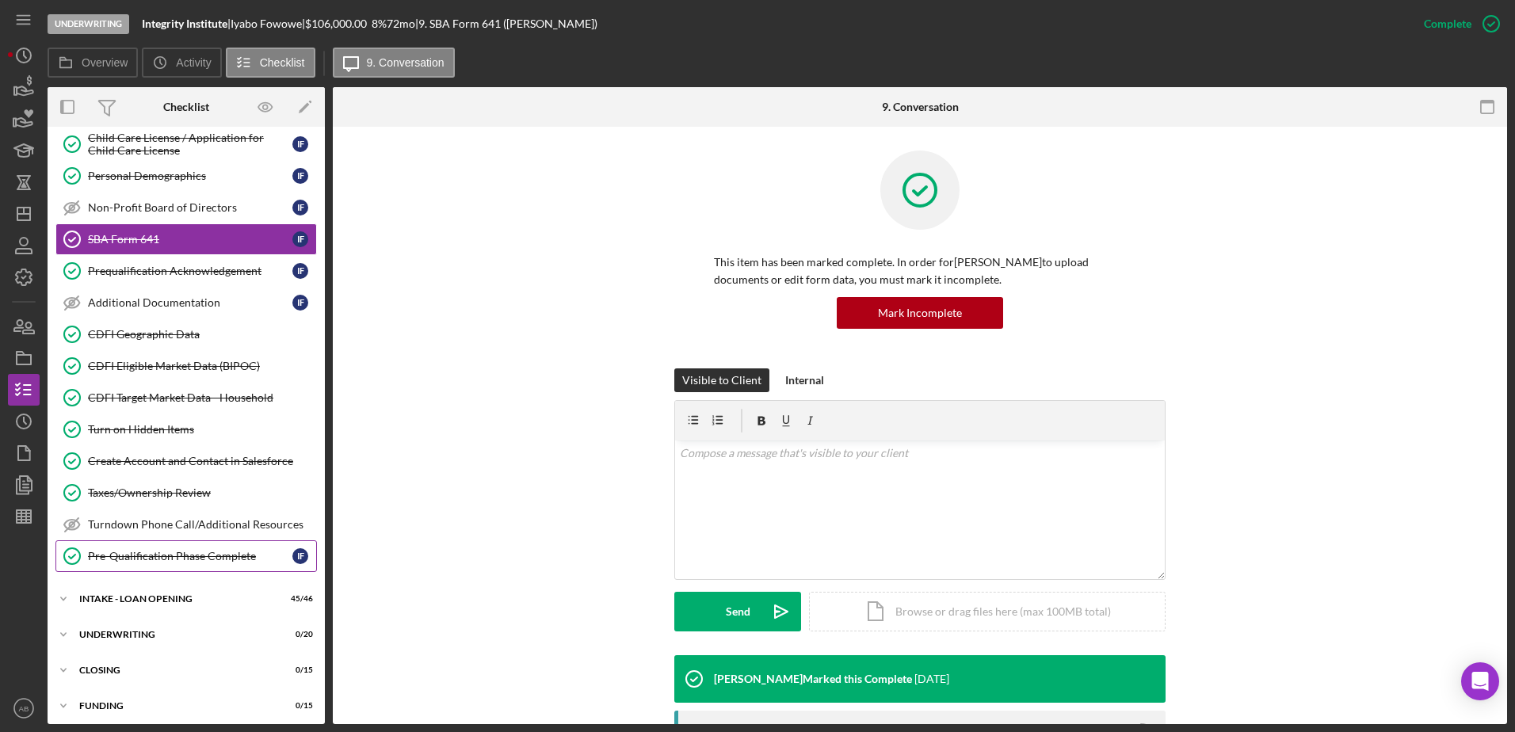
scroll to position [238, 0]
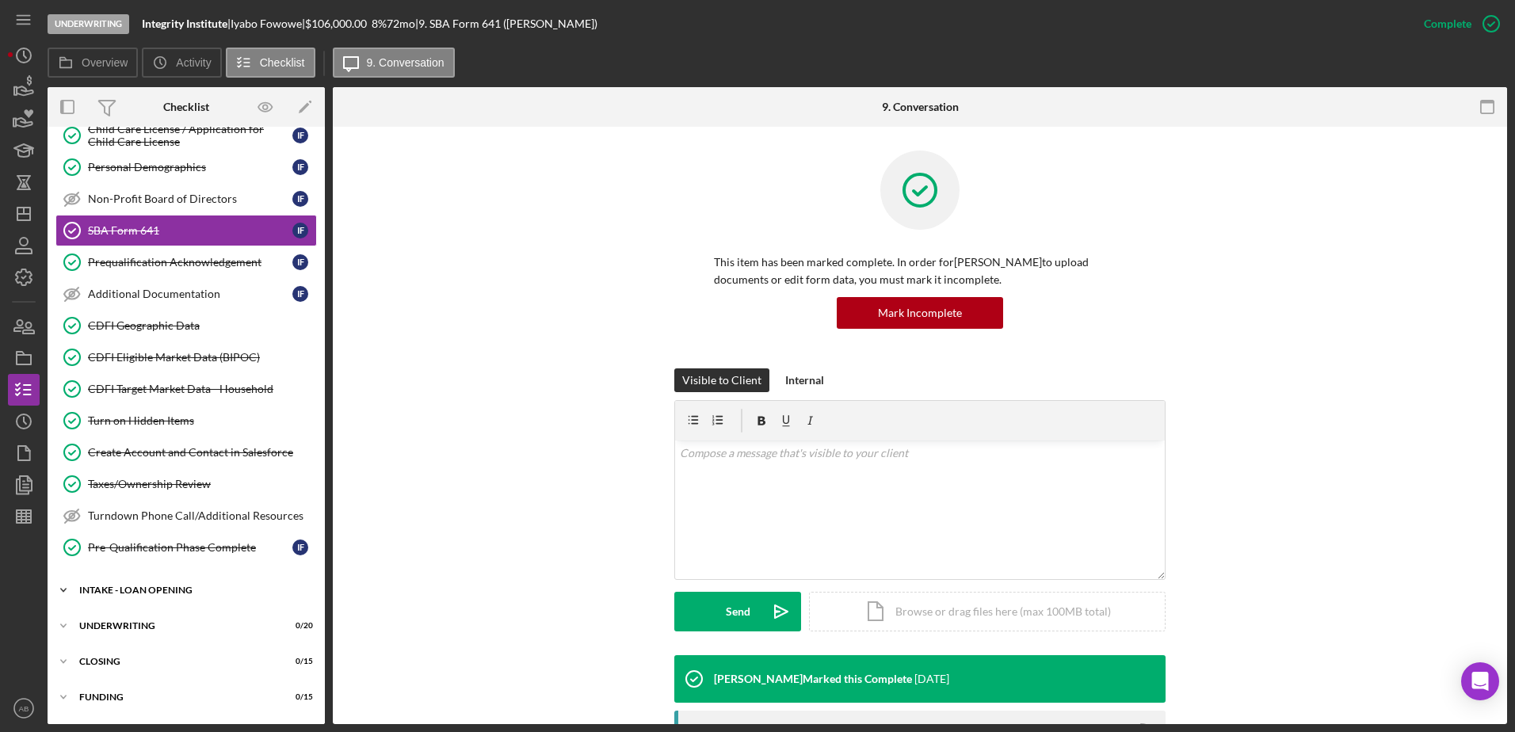
click at [135, 581] on div "Icon/Expander INTAKE - LOAN OPENING 45 / 46" at bounding box center [186, 590] width 277 height 32
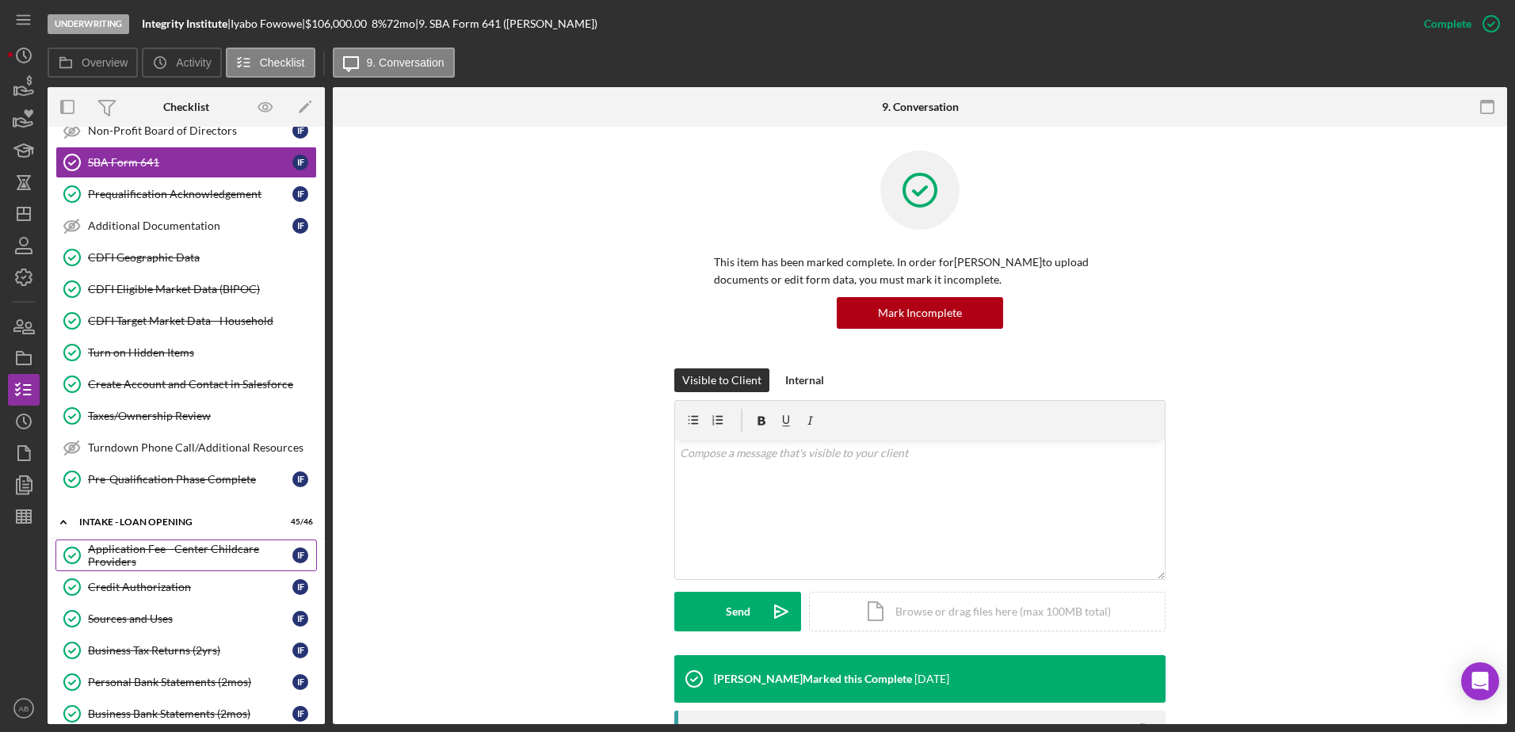
scroll to position [396, 0]
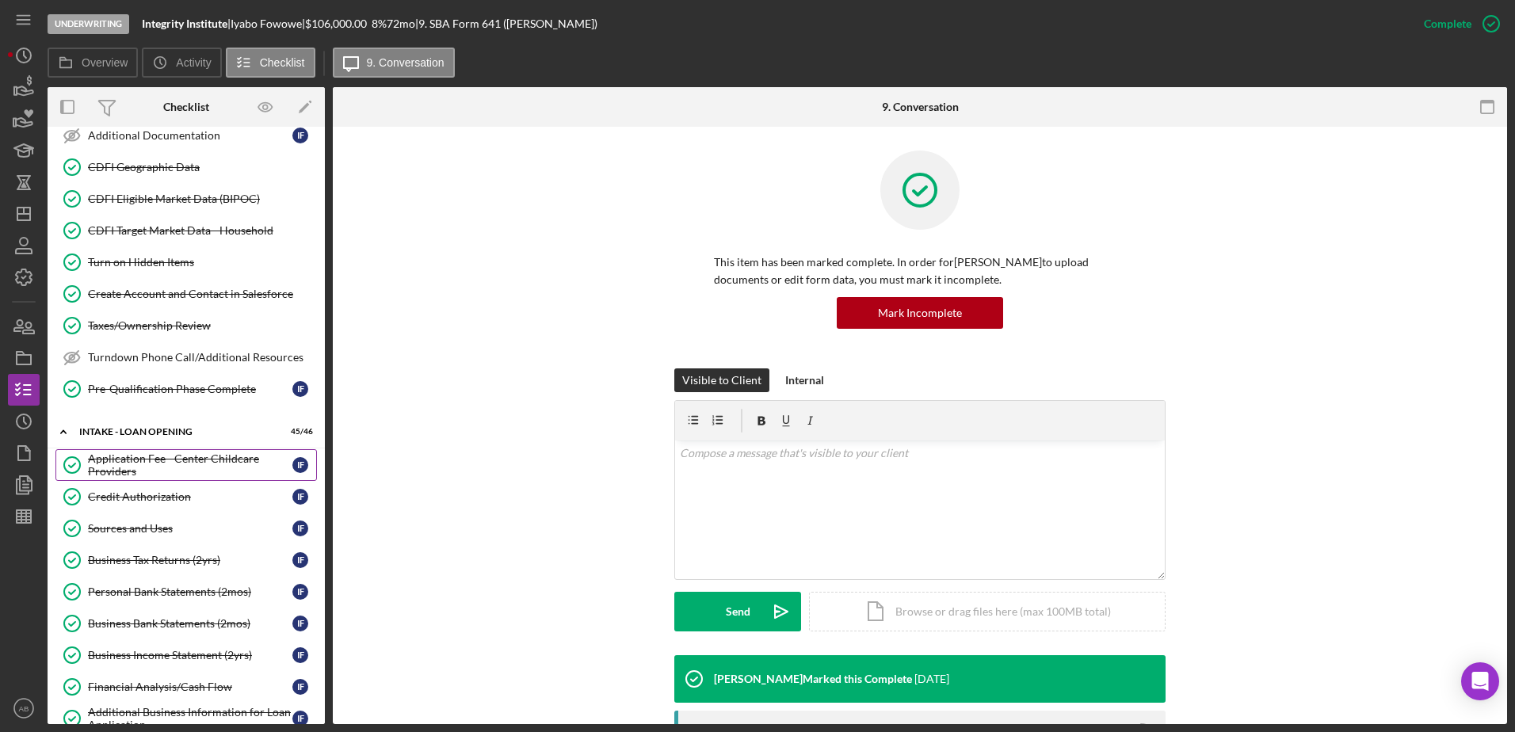
click at [127, 465] on div "Application Fee - Center Childcare Providers" at bounding box center [190, 464] width 204 height 25
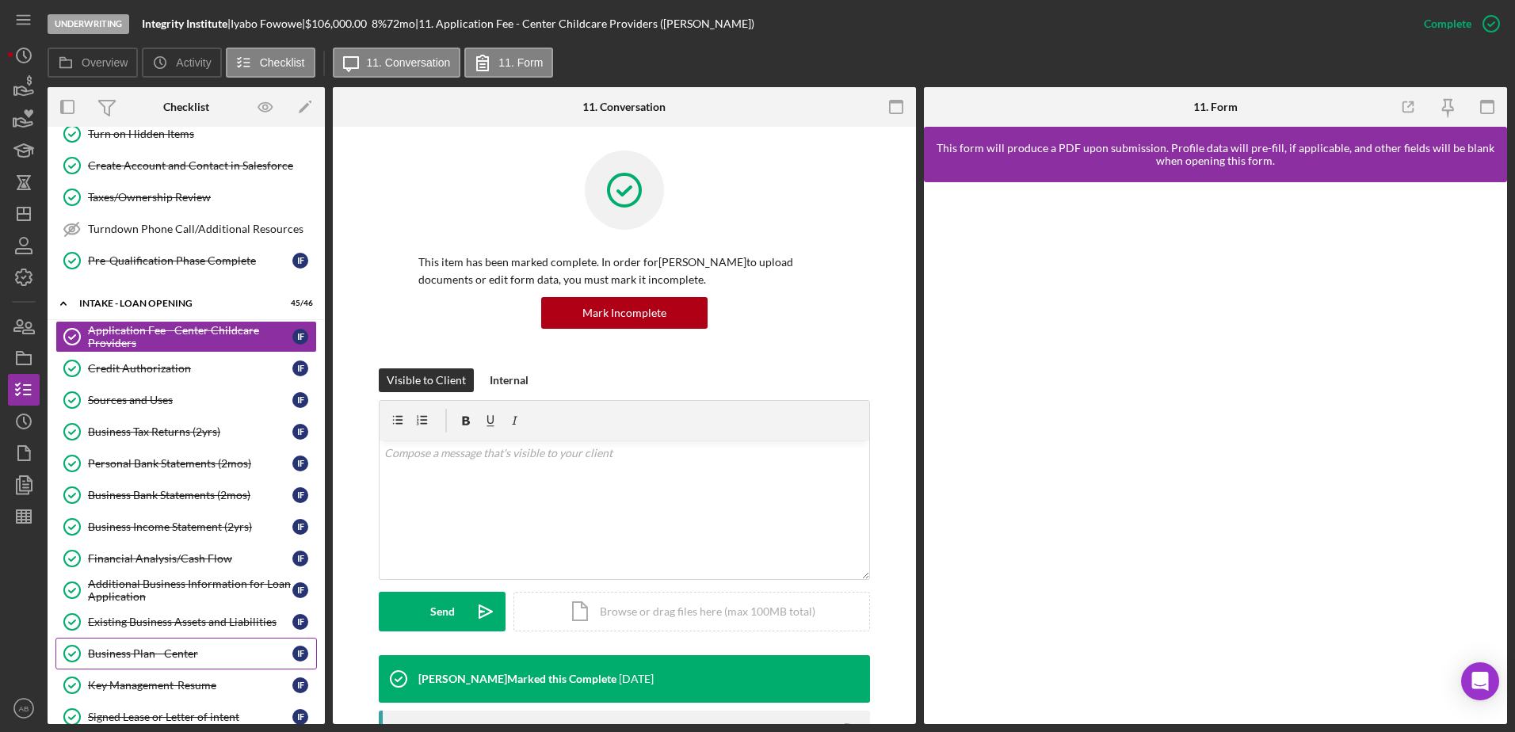
scroll to position [555, 0]
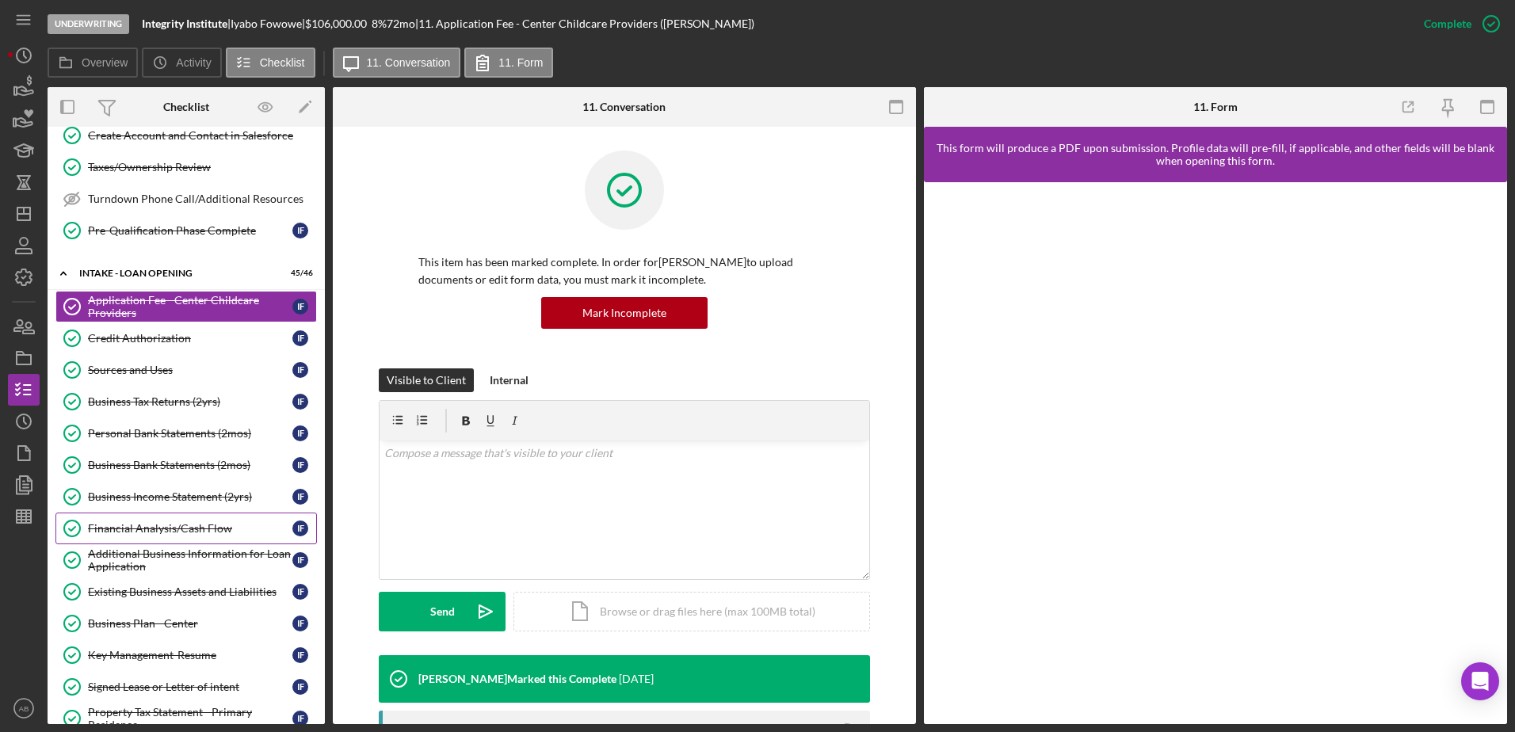
click at [161, 532] on div "Financial Analysis/Cash Flow" at bounding box center [190, 528] width 204 height 13
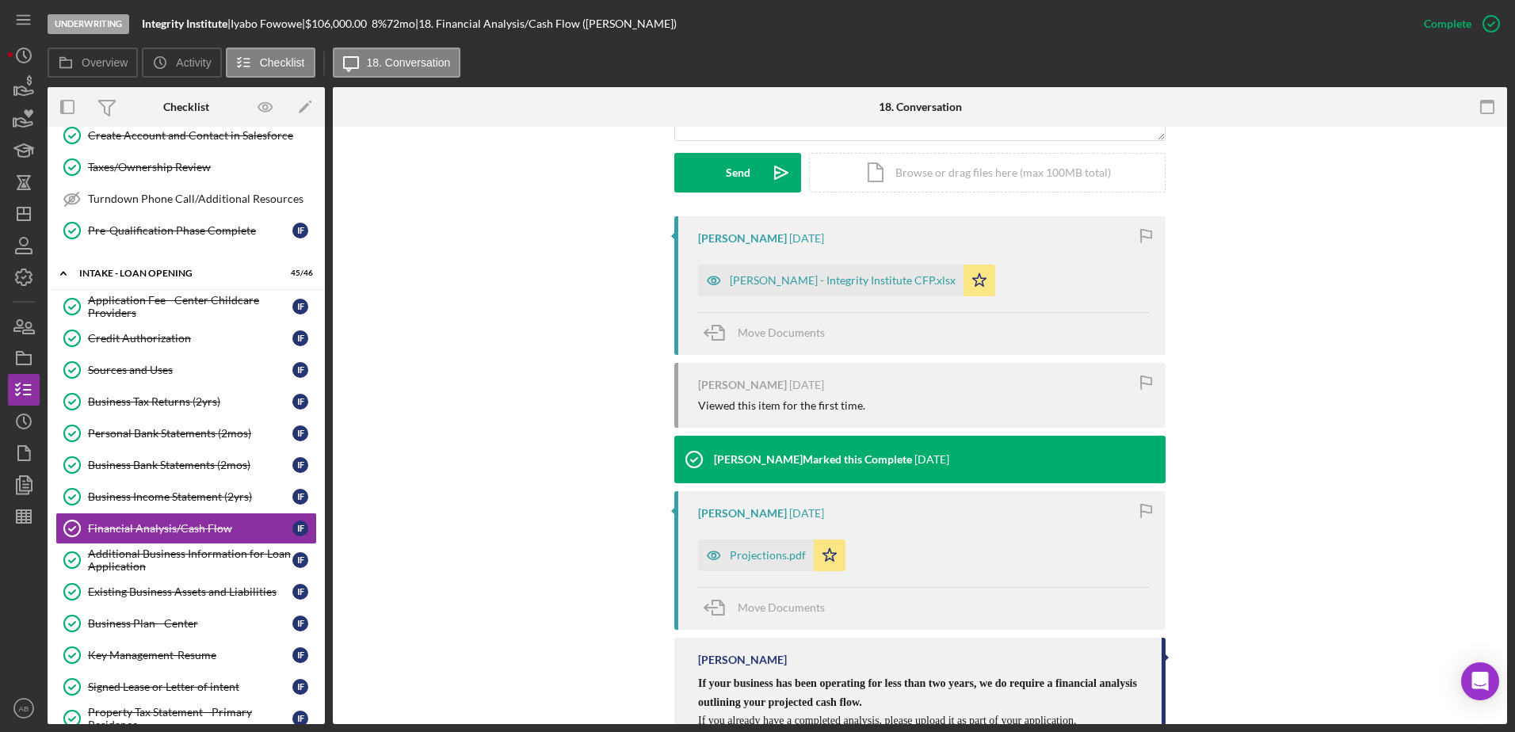
scroll to position [475, 0]
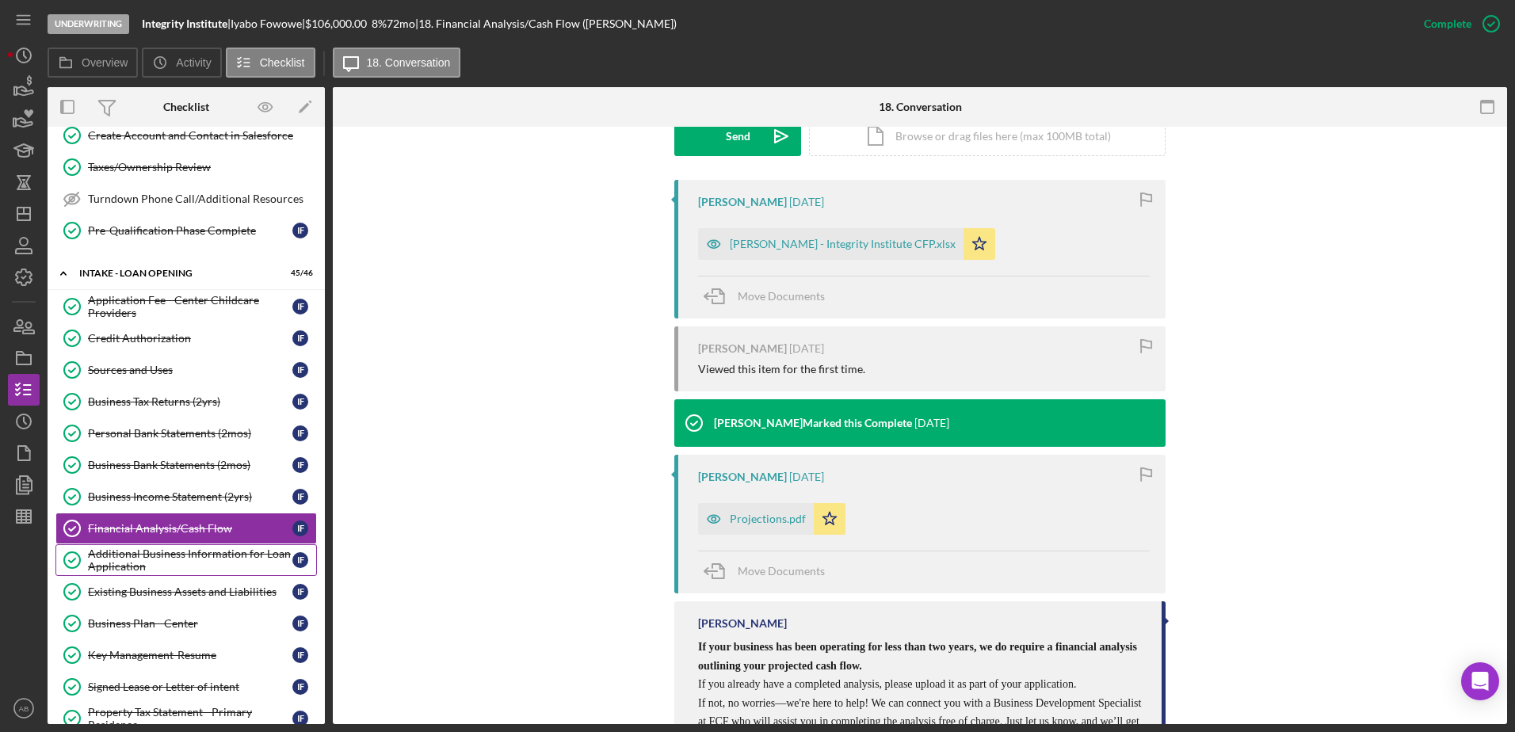
click at [208, 550] on div "Additional Business Information for Loan Application" at bounding box center [190, 559] width 204 height 25
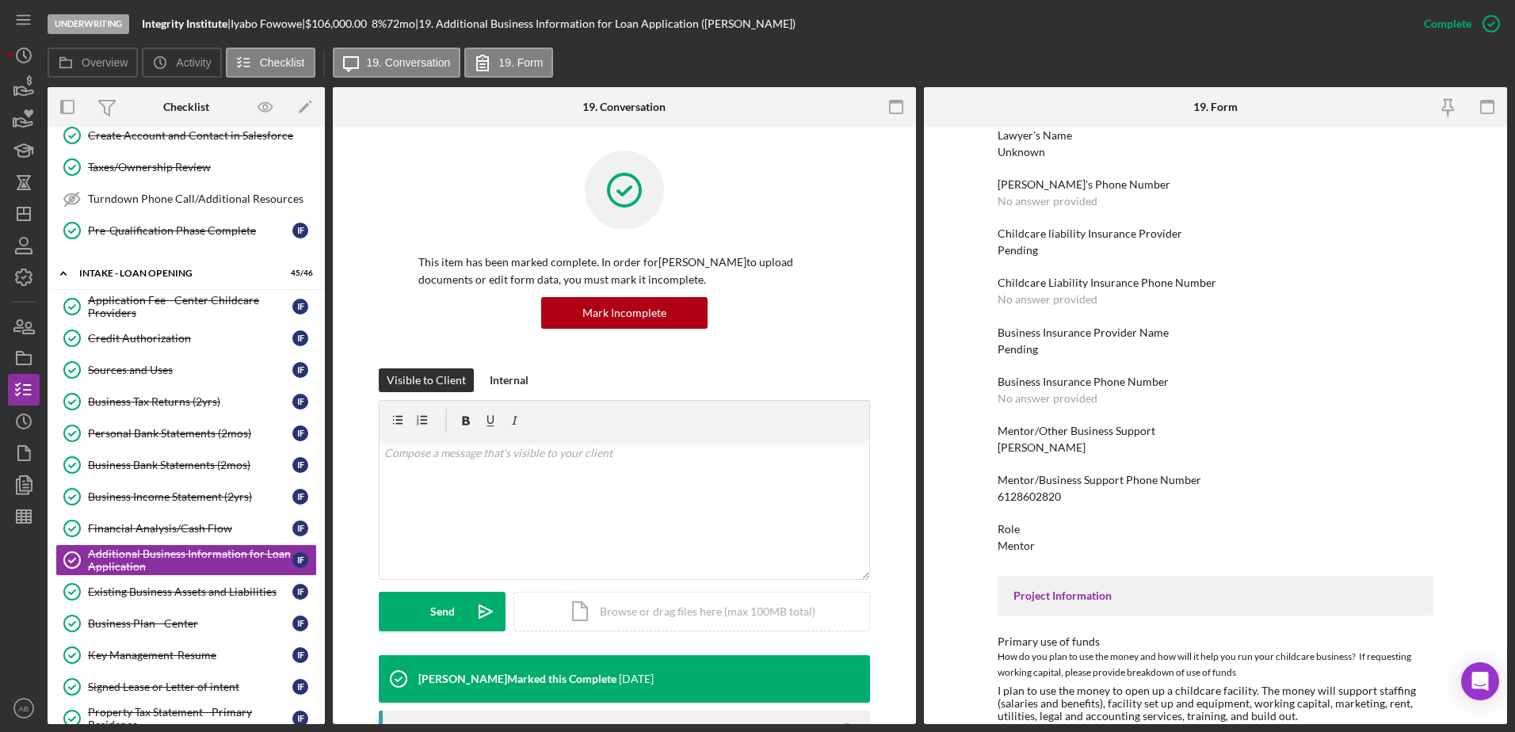
scroll to position [3106, 0]
click at [171, 582] on link "Existing Business Assets and Liabilities Existing Business Assets and Liabiliti…" at bounding box center [185, 592] width 261 height 32
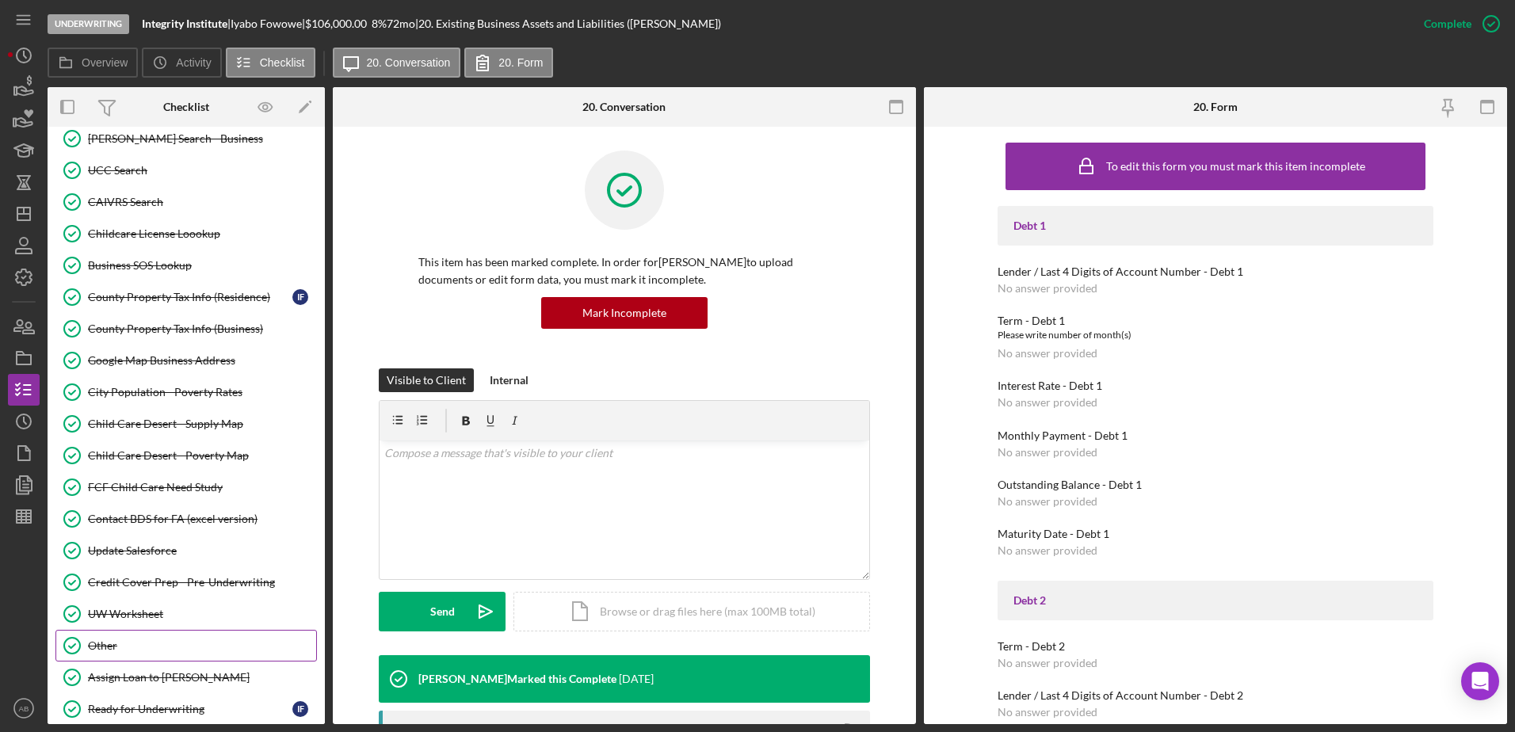
scroll to position [1737, 0]
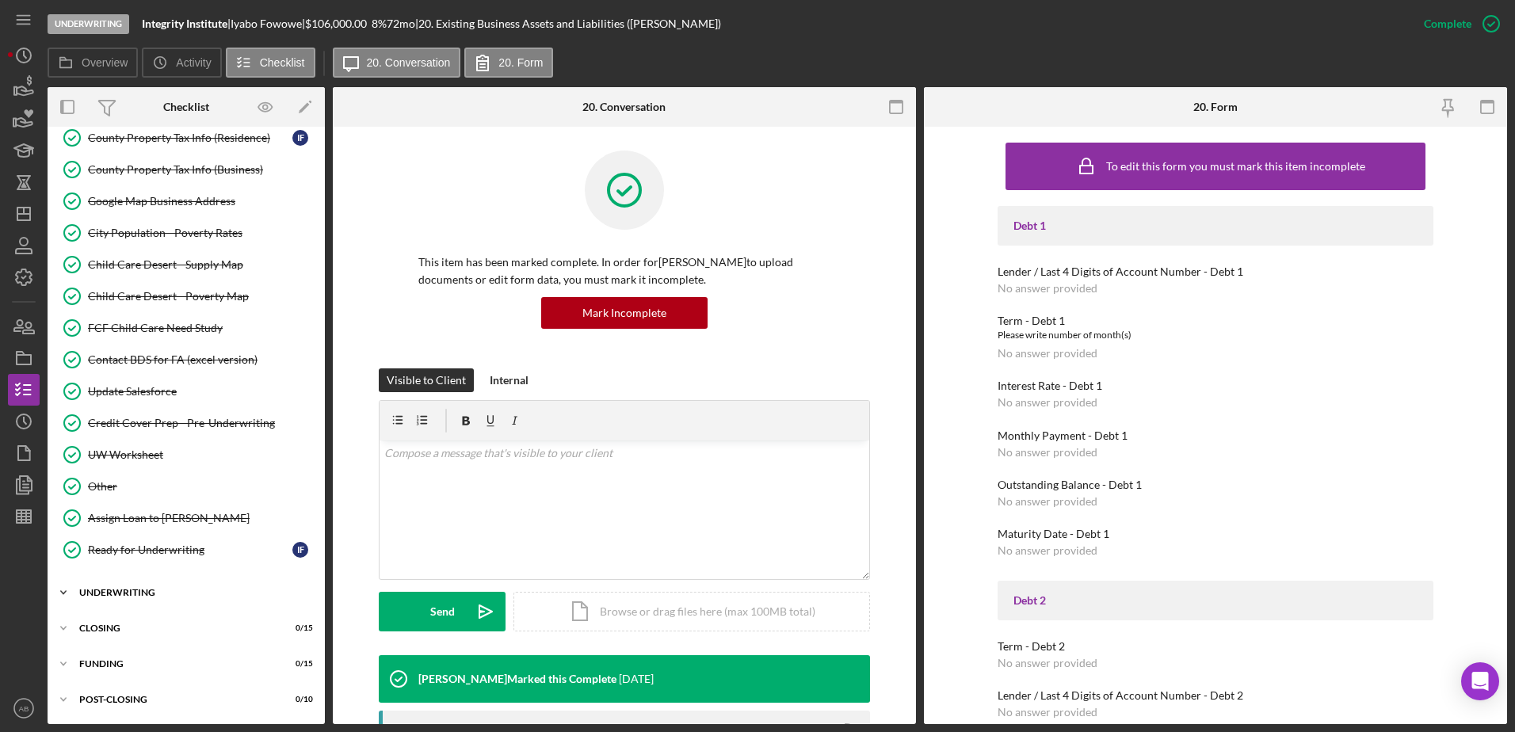
click at [99, 588] on div "UNDERWRITING" at bounding box center [192, 593] width 226 height 10
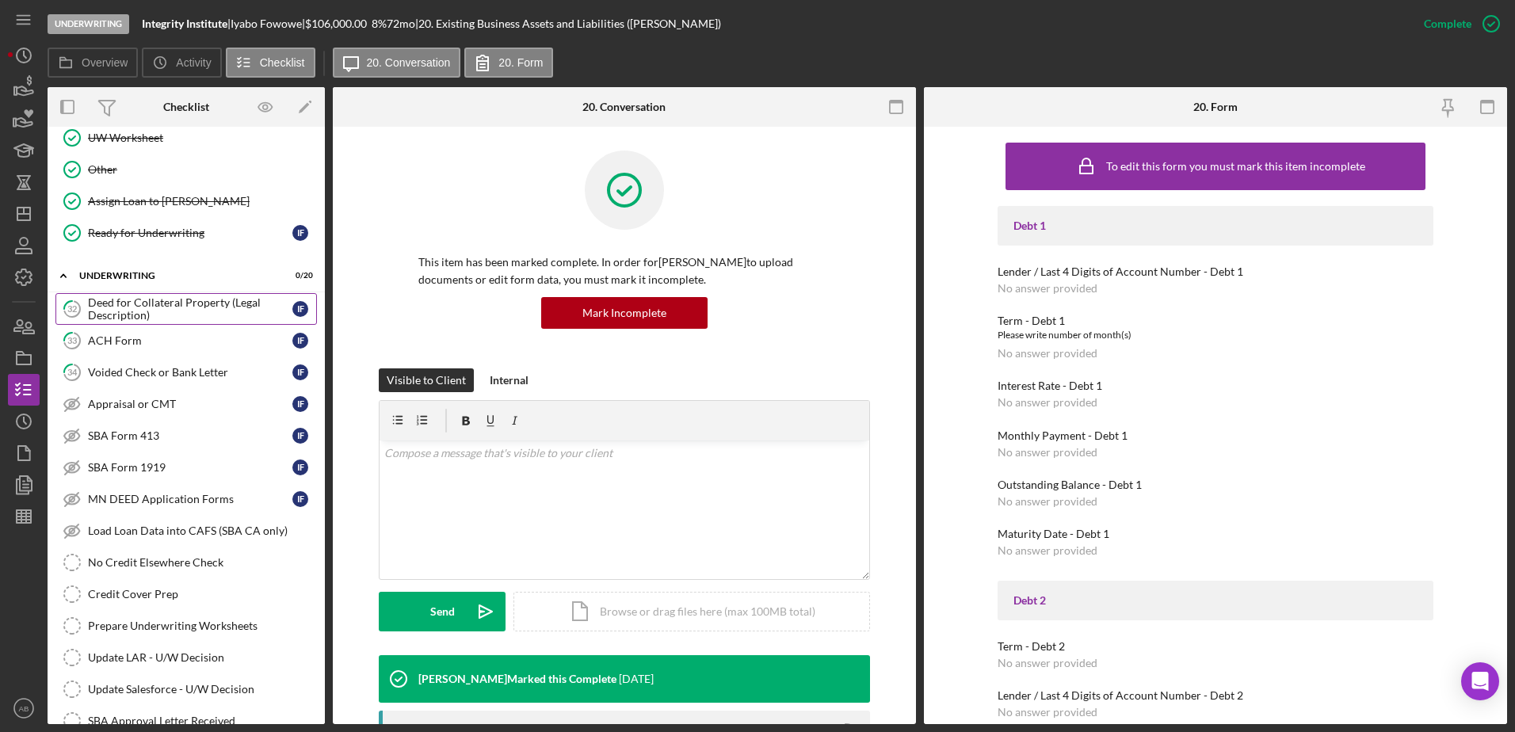
click at [146, 309] on div "Deed for Collateral Property (Legal Description)" at bounding box center [190, 308] width 204 height 25
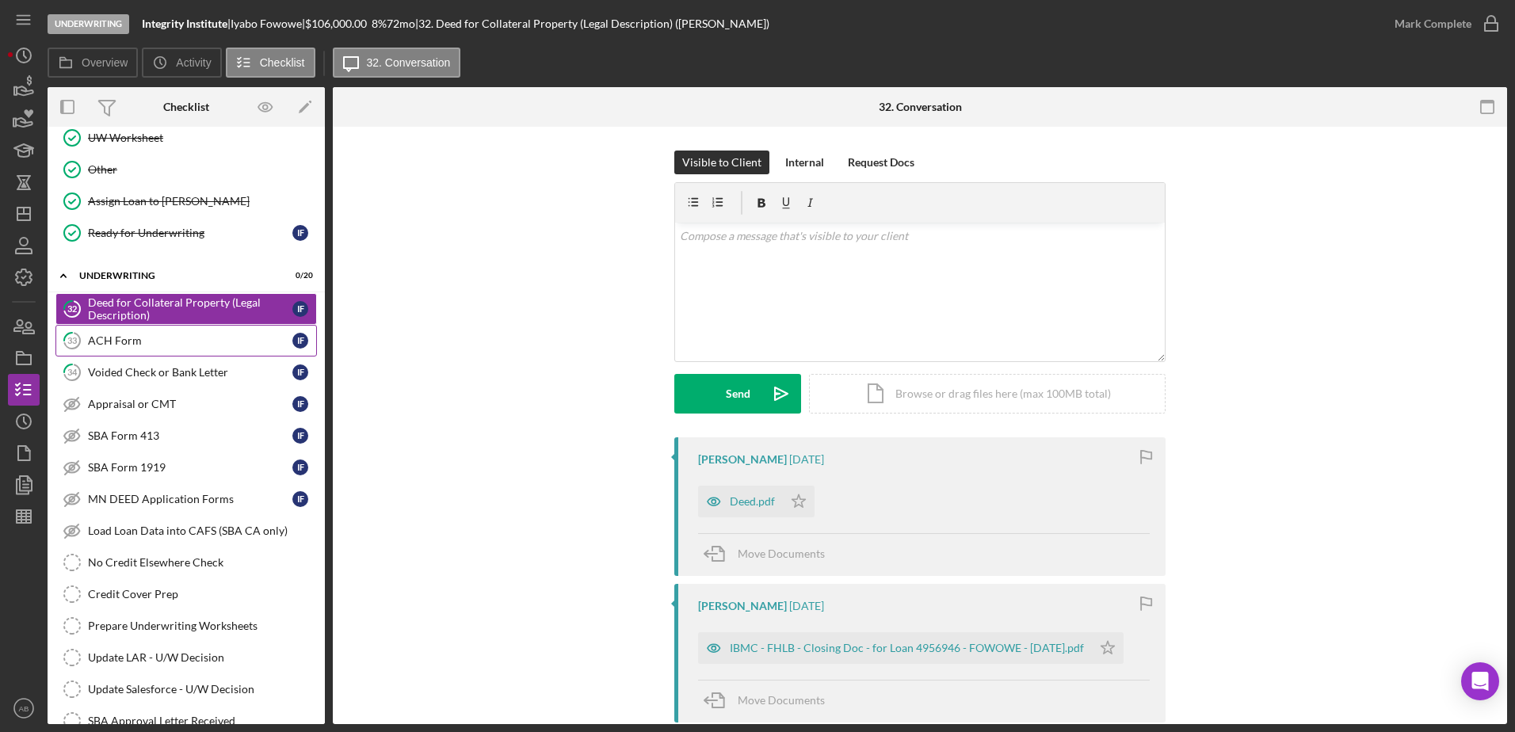
click at [139, 351] on link "33 ACH Form I F" at bounding box center [185, 341] width 261 height 32
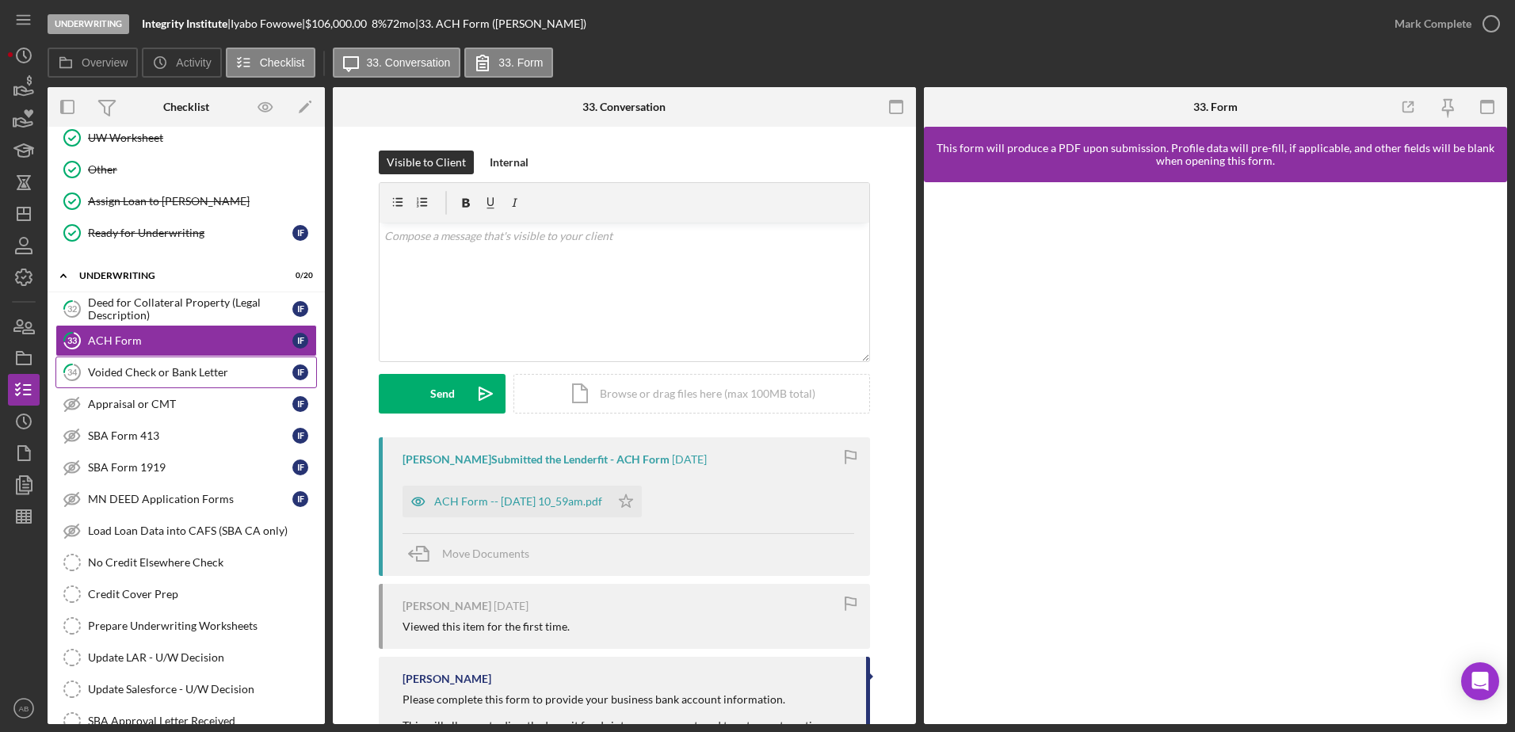
click at [131, 381] on link "34 Voided Check or Bank Letter I F" at bounding box center [185, 373] width 261 height 32
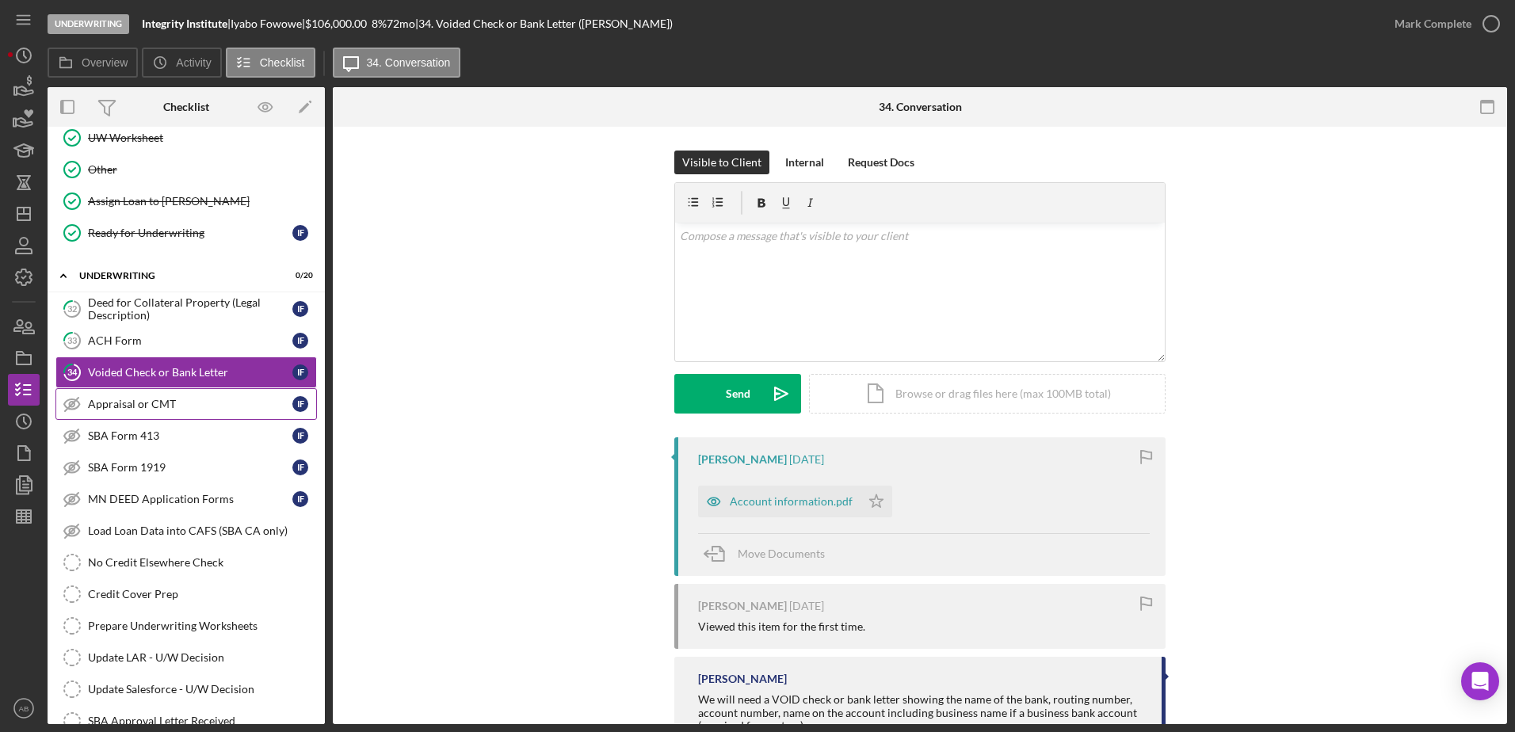
click at [120, 408] on div "Appraisal or CMT" at bounding box center [190, 404] width 204 height 13
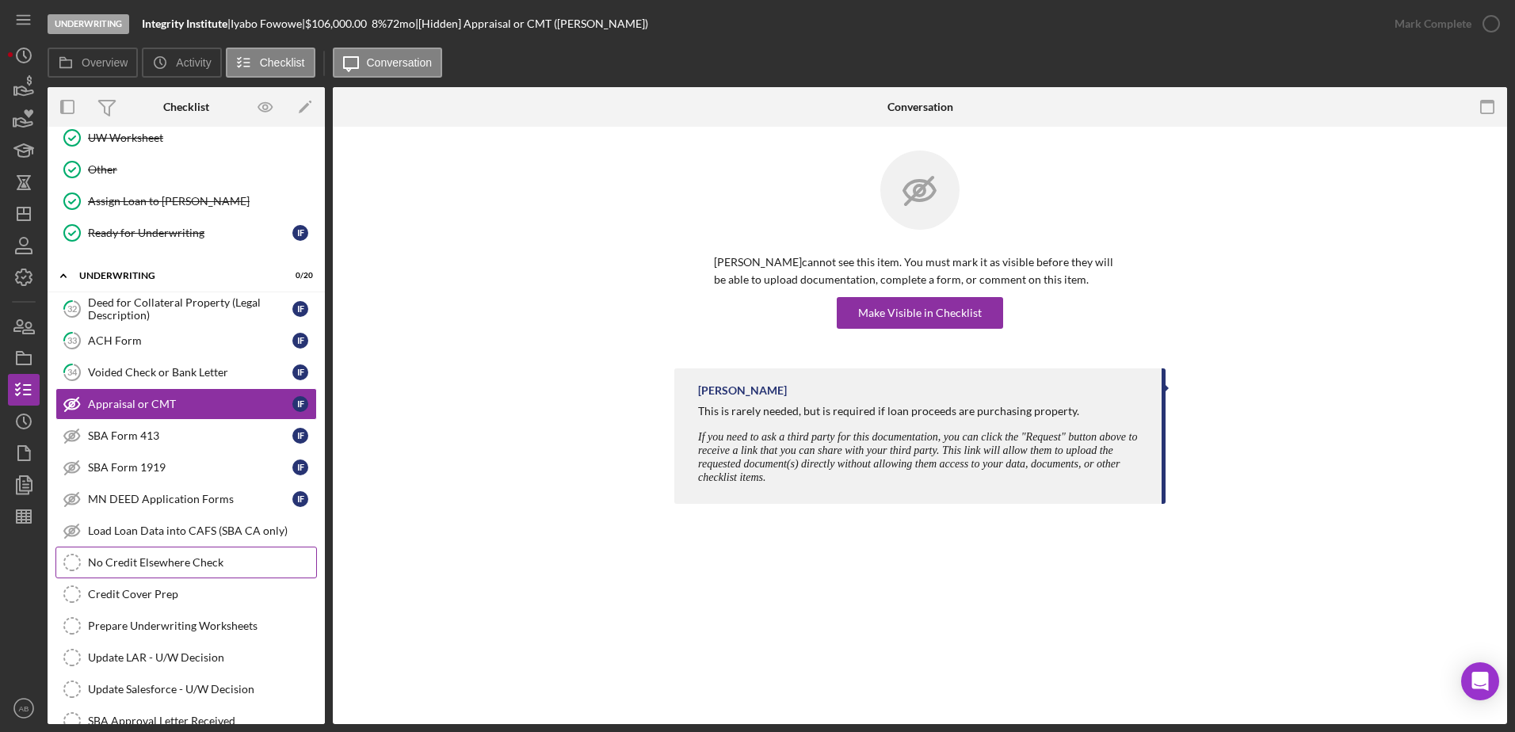
click at [109, 553] on link "No Credit Elsewhere Check No Credit Elsewhere Check" at bounding box center [185, 563] width 261 height 32
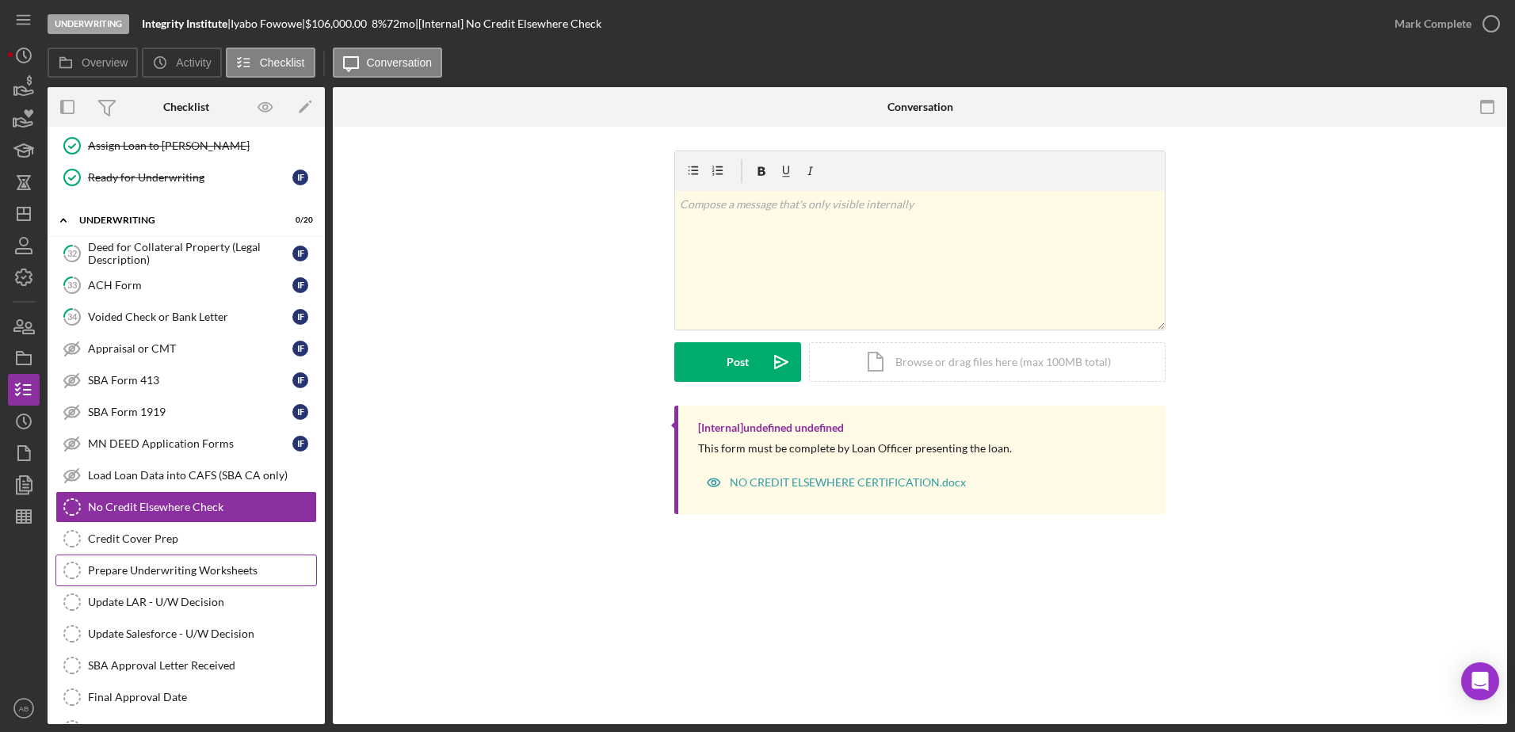
scroll to position [2134, 0]
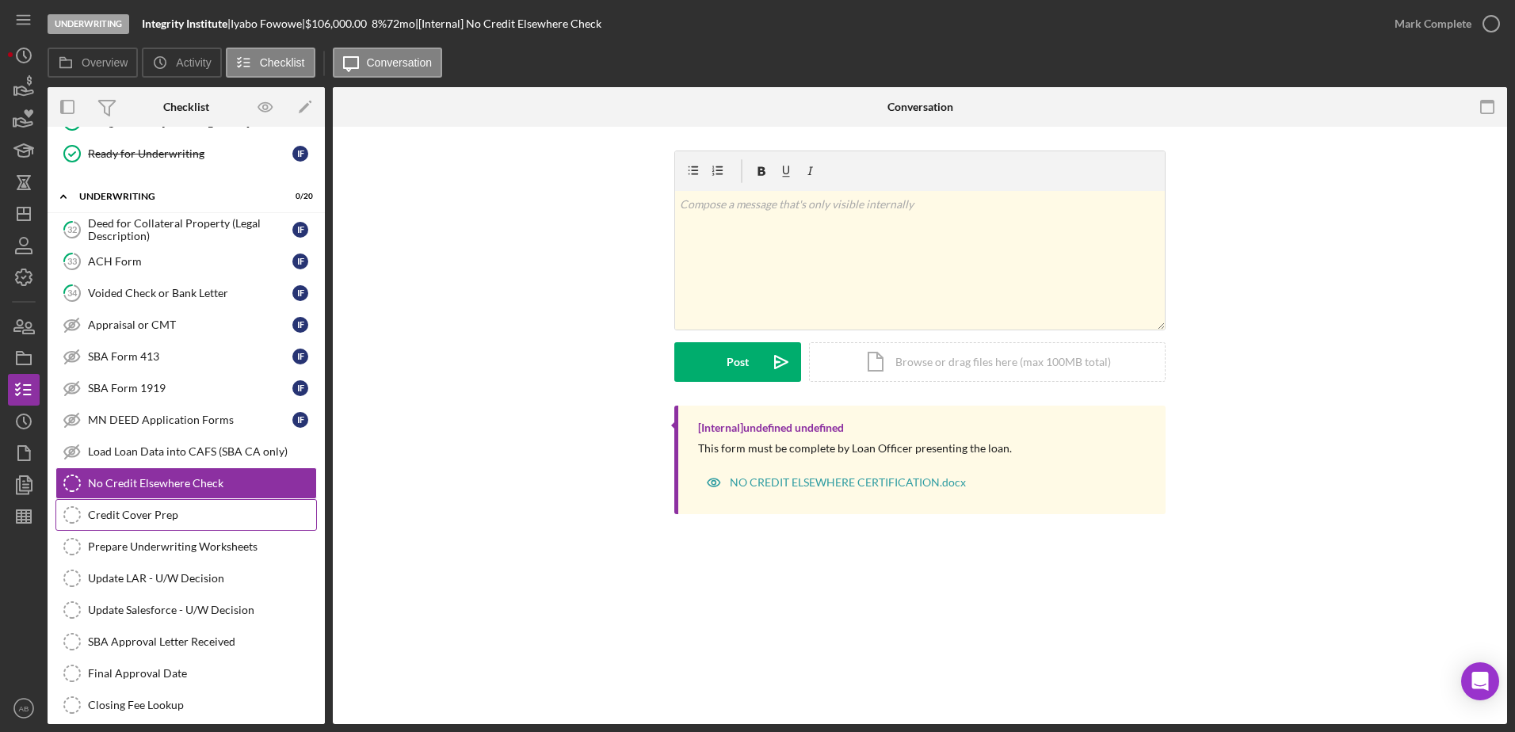
click at [108, 517] on div "Credit Cover Prep" at bounding box center [202, 515] width 228 height 13
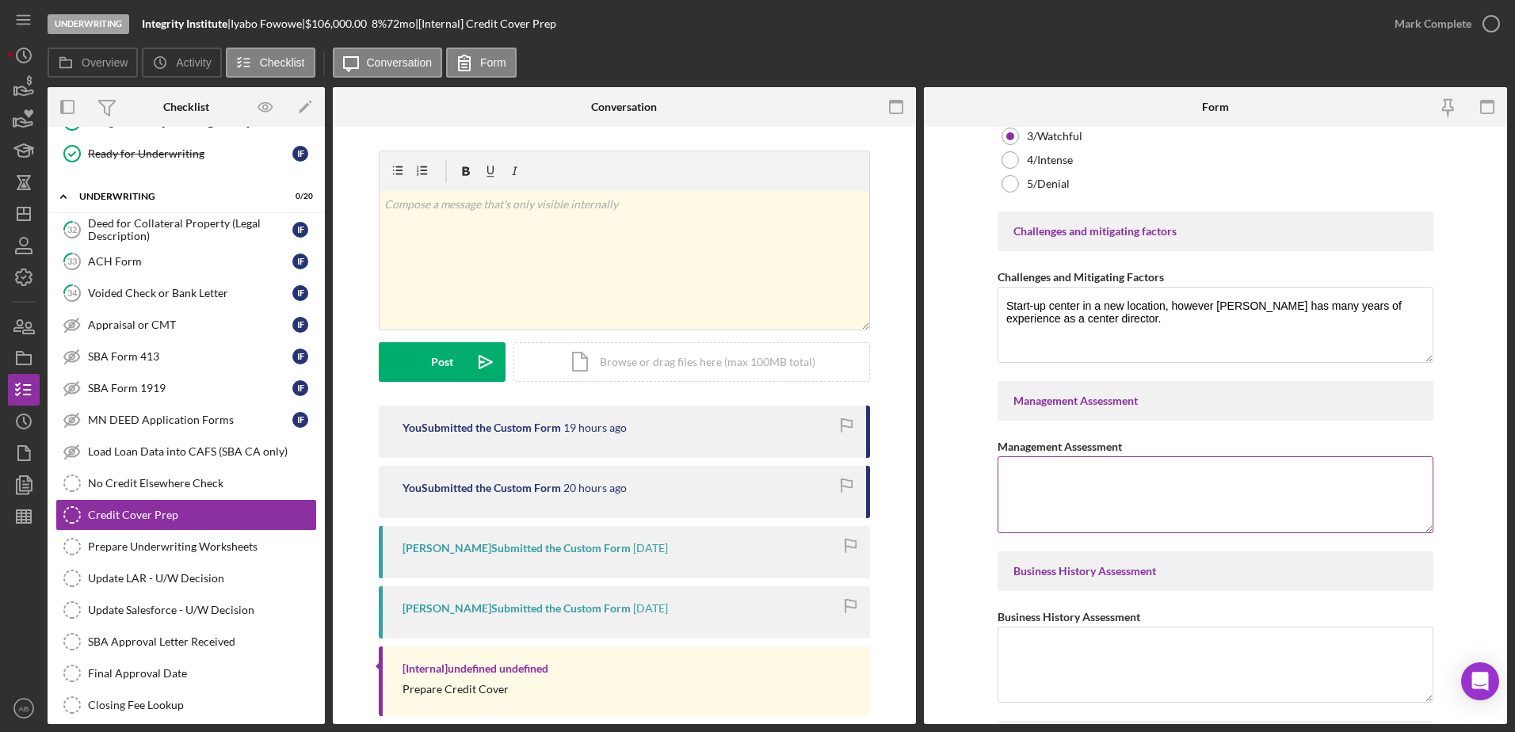
scroll to position [4437, 0]
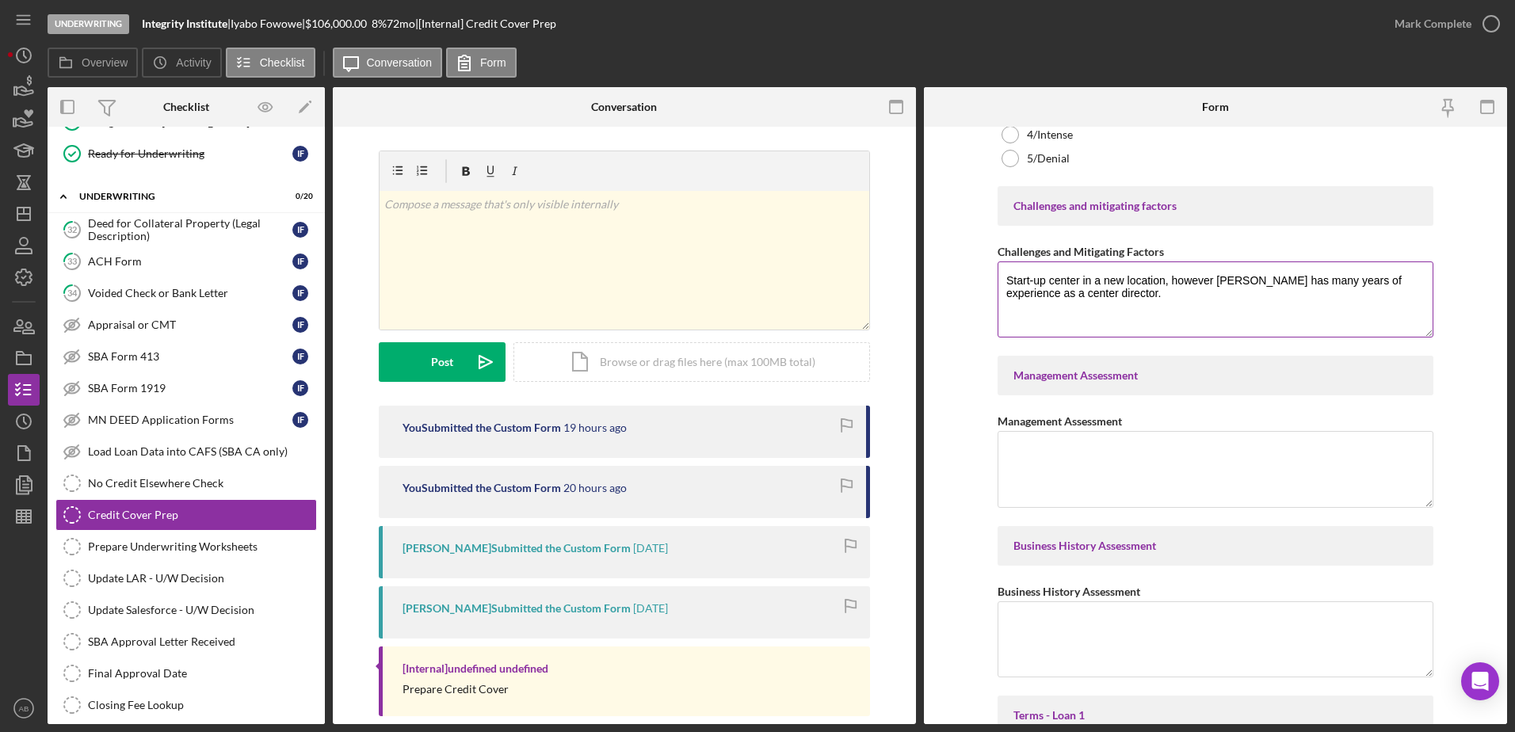
click at [1113, 296] on textarea "Start-up center in a new location, however [PERSON_NAME] has many years of expe…" at bounding box center [1215, 299] width 436 height 76
drag, startPoint x: 1081, startPoint y: 283, endPoint x: 1126, endPoint y: 280, distance: 44.5
click at [1126, 280] on textarea "Start-up center in a new location, however [PERSON_NAME] has many years of expe…" at bounding box center [1215, 299] width 436 height 76
click at [1103, 281] on textarea "Start-up center in a new location, however [PERSON_NAME] has many years of expe…" at bounding box center [1215, 299] width 436 height 76
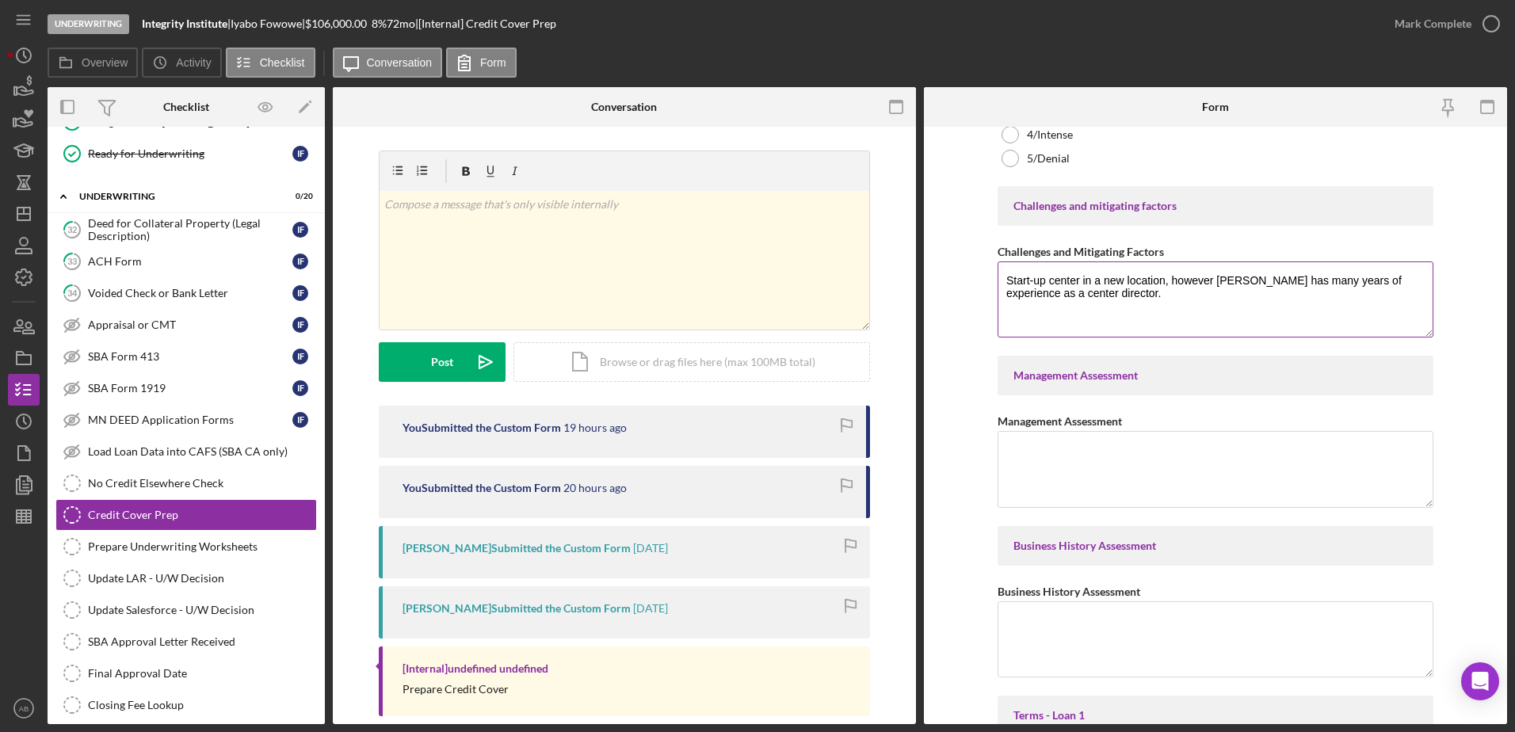
drag, startPoint x: 1076, startPoint y: 283, endPoint x: 1161, endPoint y: 278, distance: 84.9
click at [1161, 278] on textarea "Start-up center in a new location, however [PERSON_NAME] has many years of expe…" at bounding box center [1215, 299] width 436 height 76
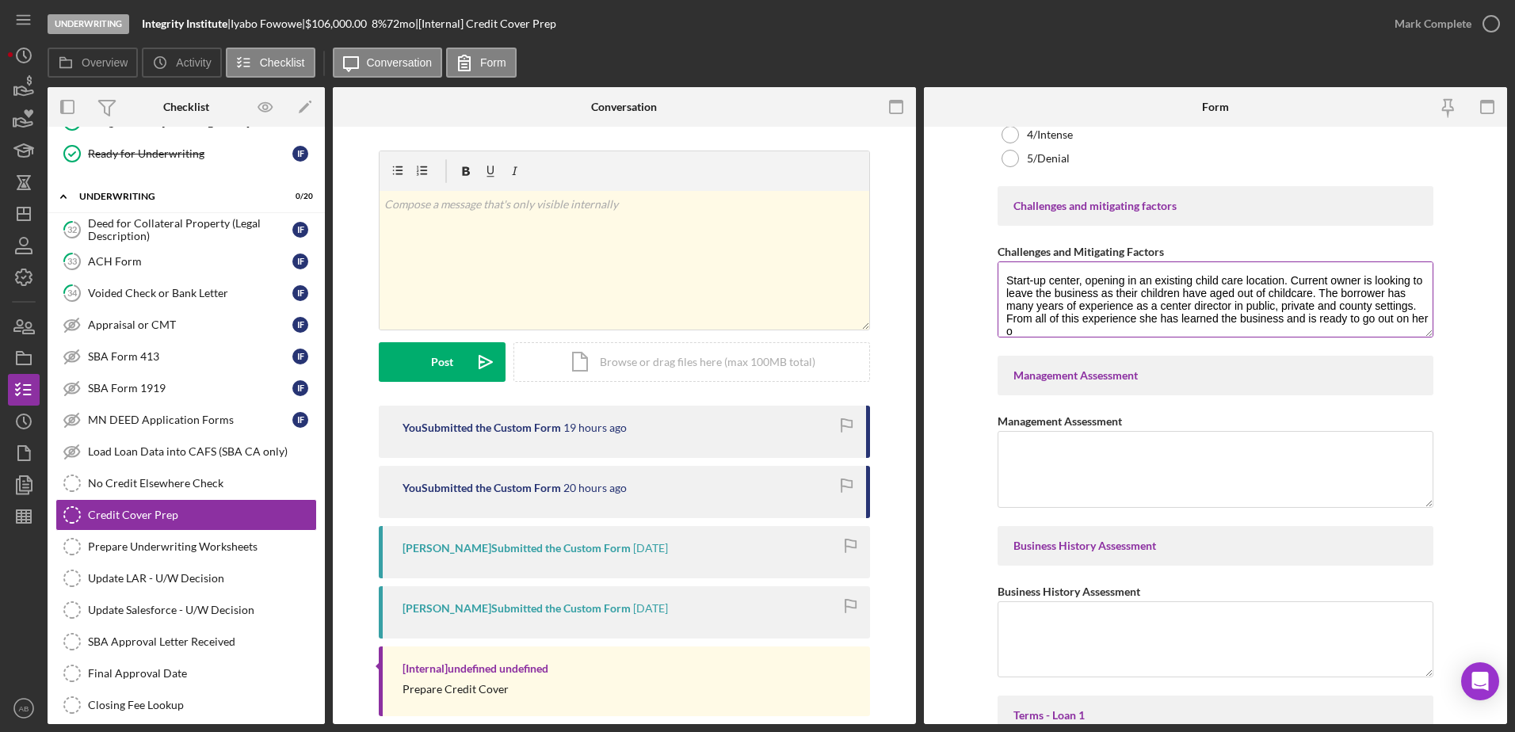
scroll to position [2, 0]
type textarea "Start-up center, opening in an existing child care location. Current owner is l…"
click at [1010, 450] on textarea "Management Assessment" at bounding box center [1215, 469] width 436 height 76
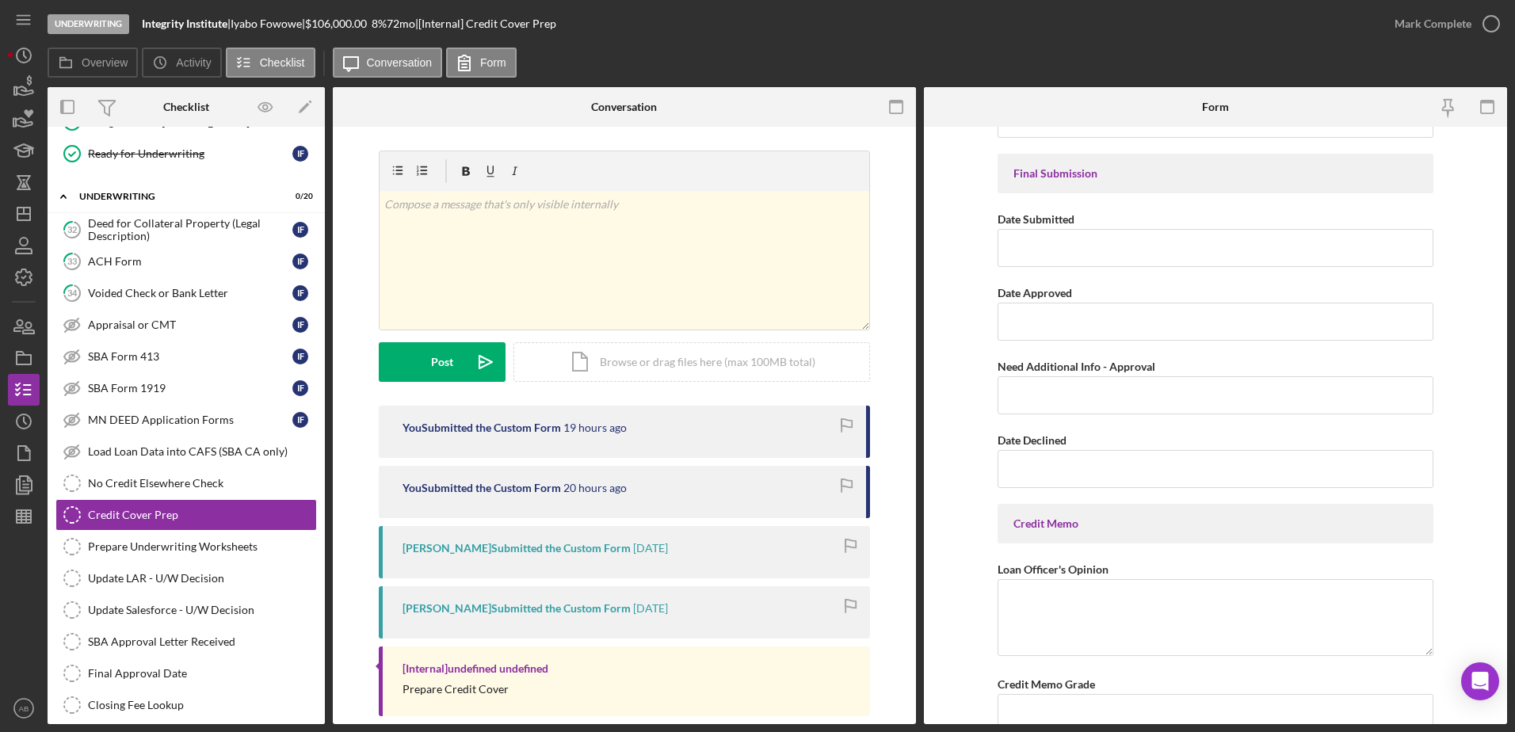
scroll to position [7295, 0]
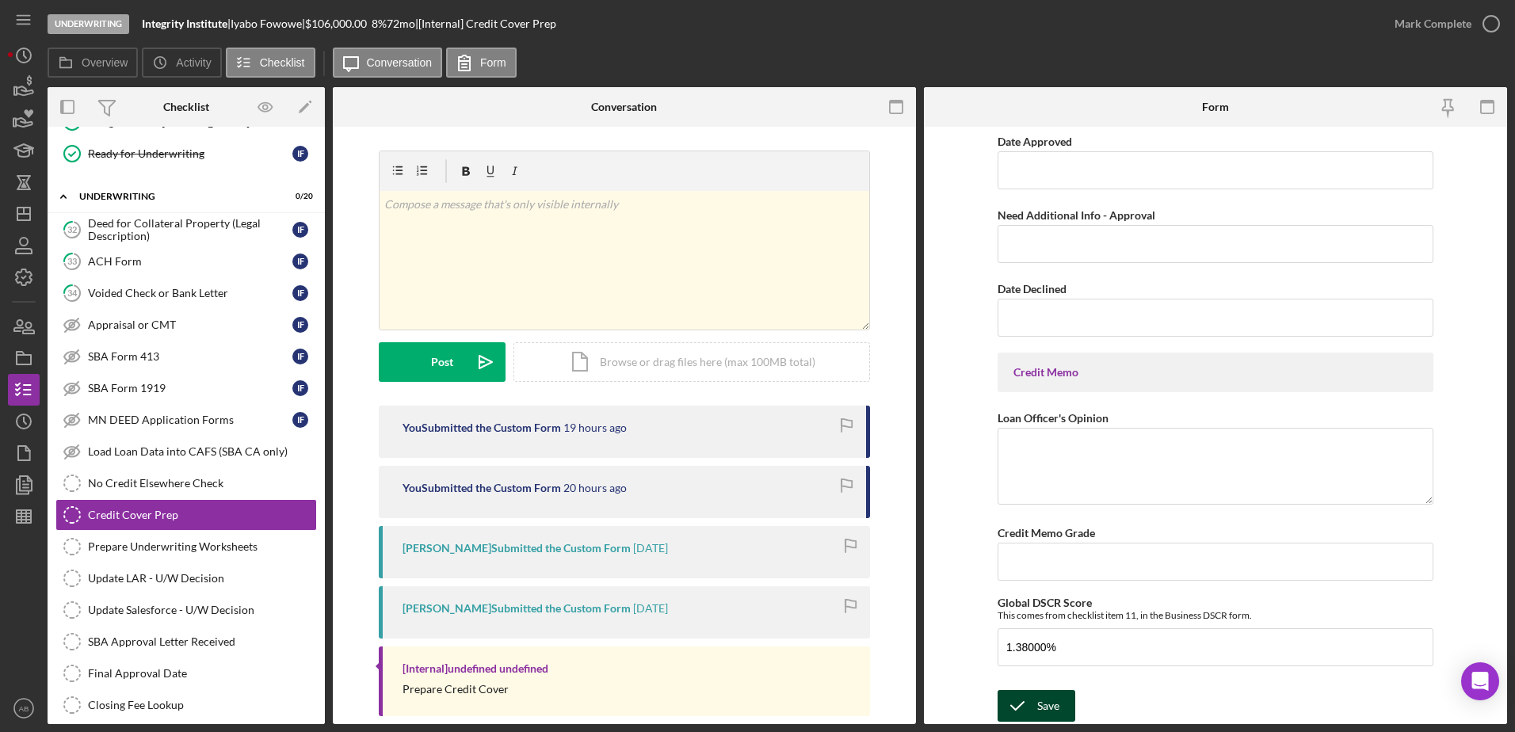
click at [1032, 700] on icon "submit" at bounding box center [1017, 706] width 40 height 40
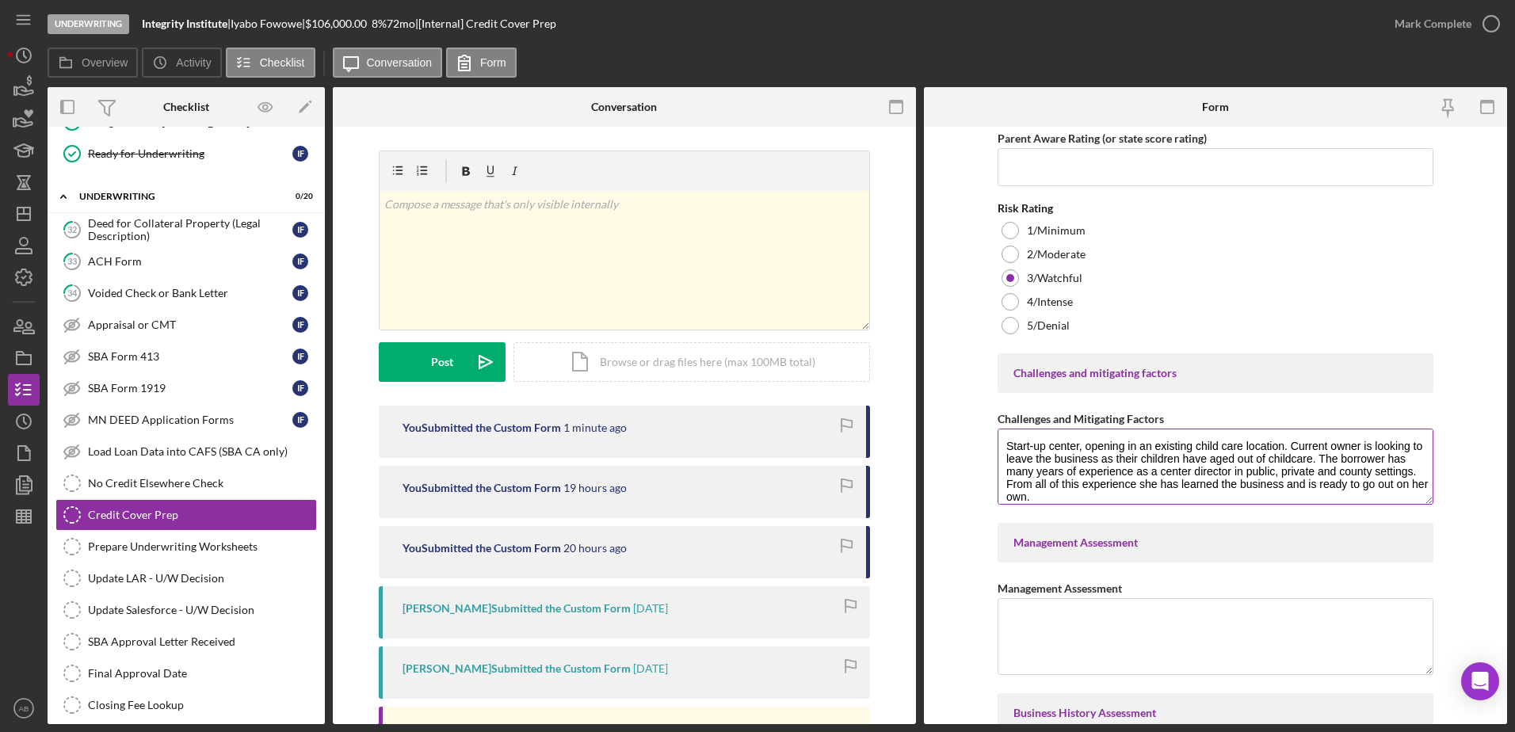
scroll to position [4443, 0]
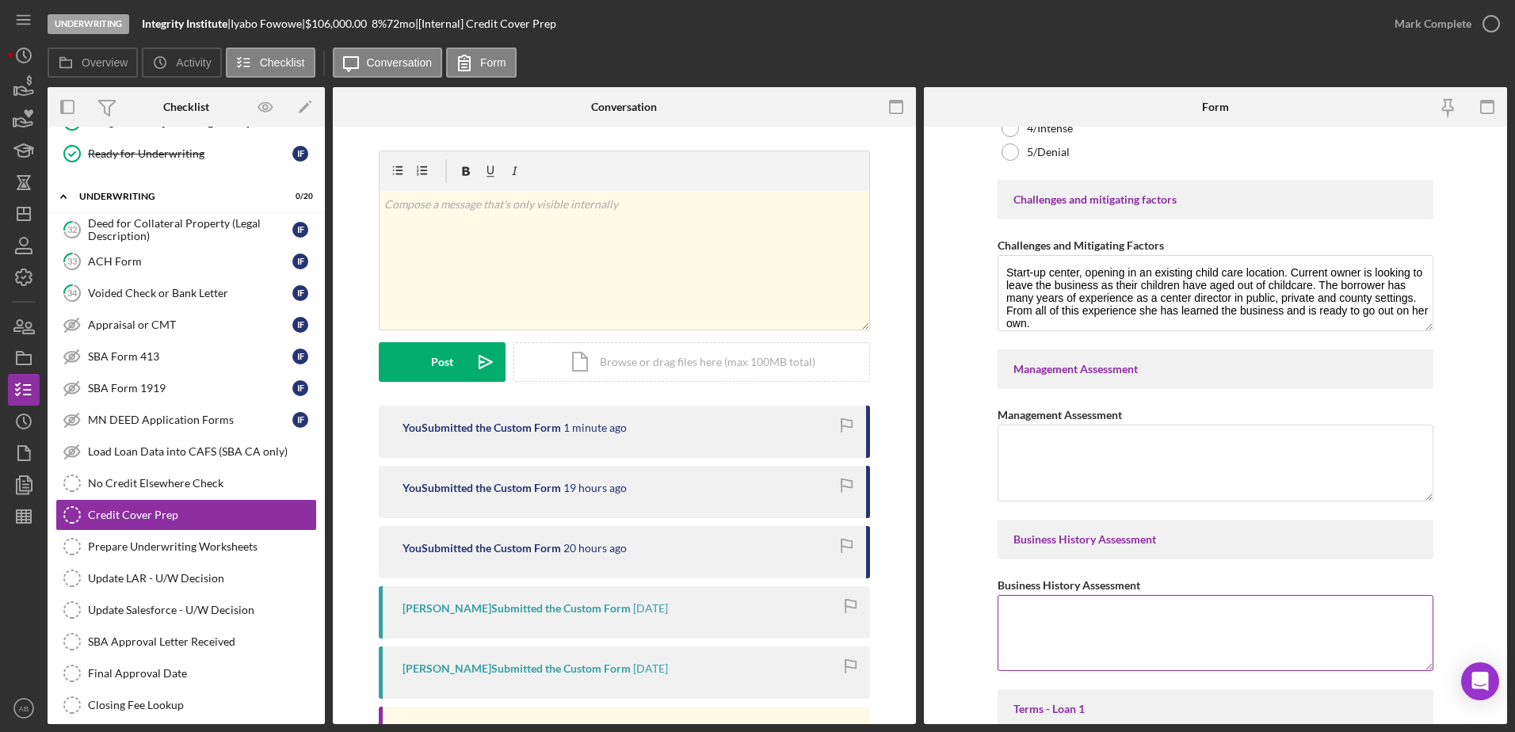
paste textarea "We are a therapeutic preschool located in [GEOGRAPHIC_DATA], [GEOGRAPHIC_DATA] …"
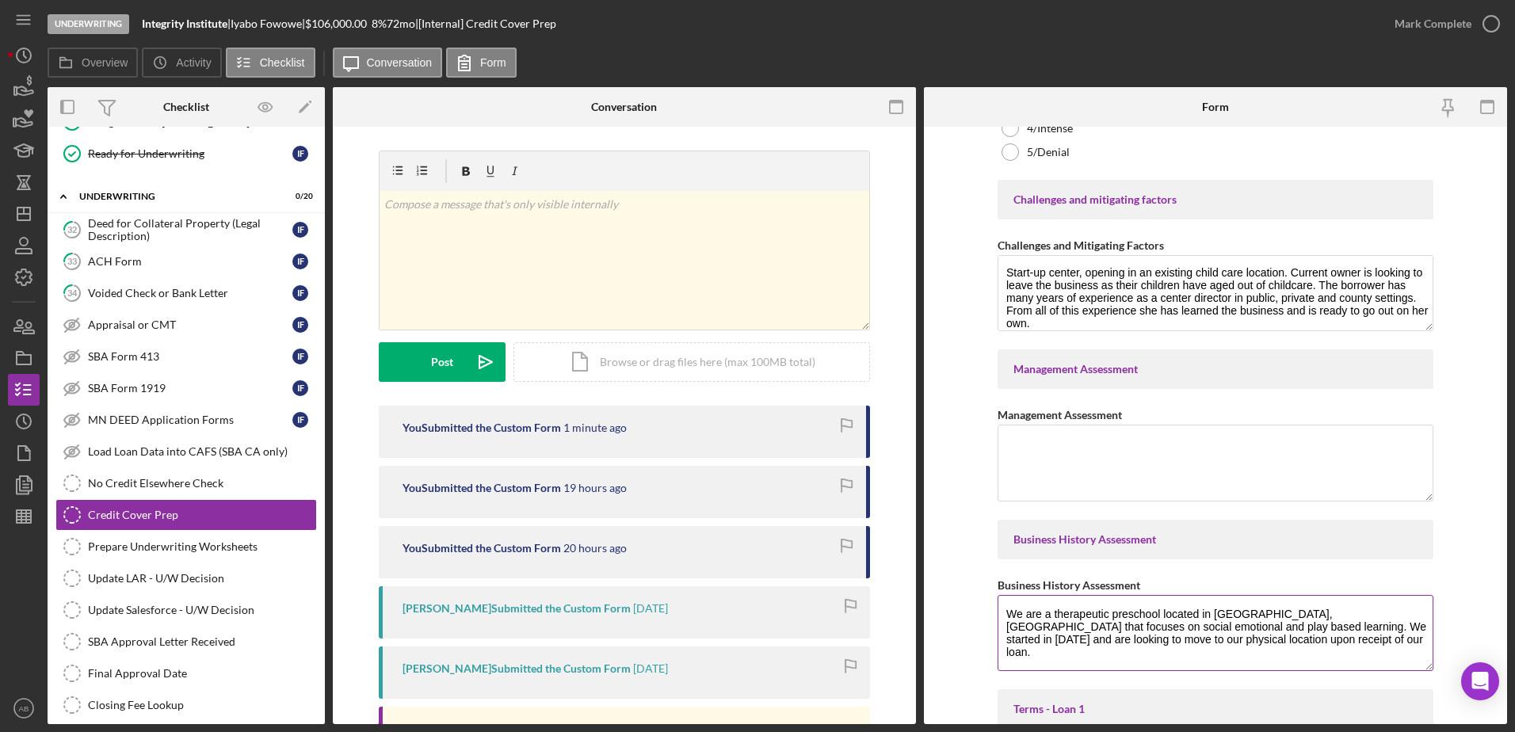
drag, startPoint x: 1002, startPoint y: 616, endPoint x: 1038, endPoint y: 614, distance: 35.7
click at [1038, 614] on textarea "We are a therapeutic preschool located in [GEOGRAPHIC_DATA], [GEOGRAPHIC_DATA] …" at bounding box center [1215, 633] width 436 height 76
drag, startPoint x: 1211, startPoint y: 630, endPoint x: 1225, endPoint y: 630, distance: 14.3
click at [1225, 630] on textarea "The business is a therapeutic preschool located in [GEOGRAPHIC_DATA], [GEOGRAPH…" at bounding box center [1215, 633] width 436 height 76
click at [1368, 640] on textarea "The business is a therapeutic preschool located in [GEOGRAPHIC_DATA], [GEOGRAPH…" at bounding box center [1215, 633] width 436 height 76
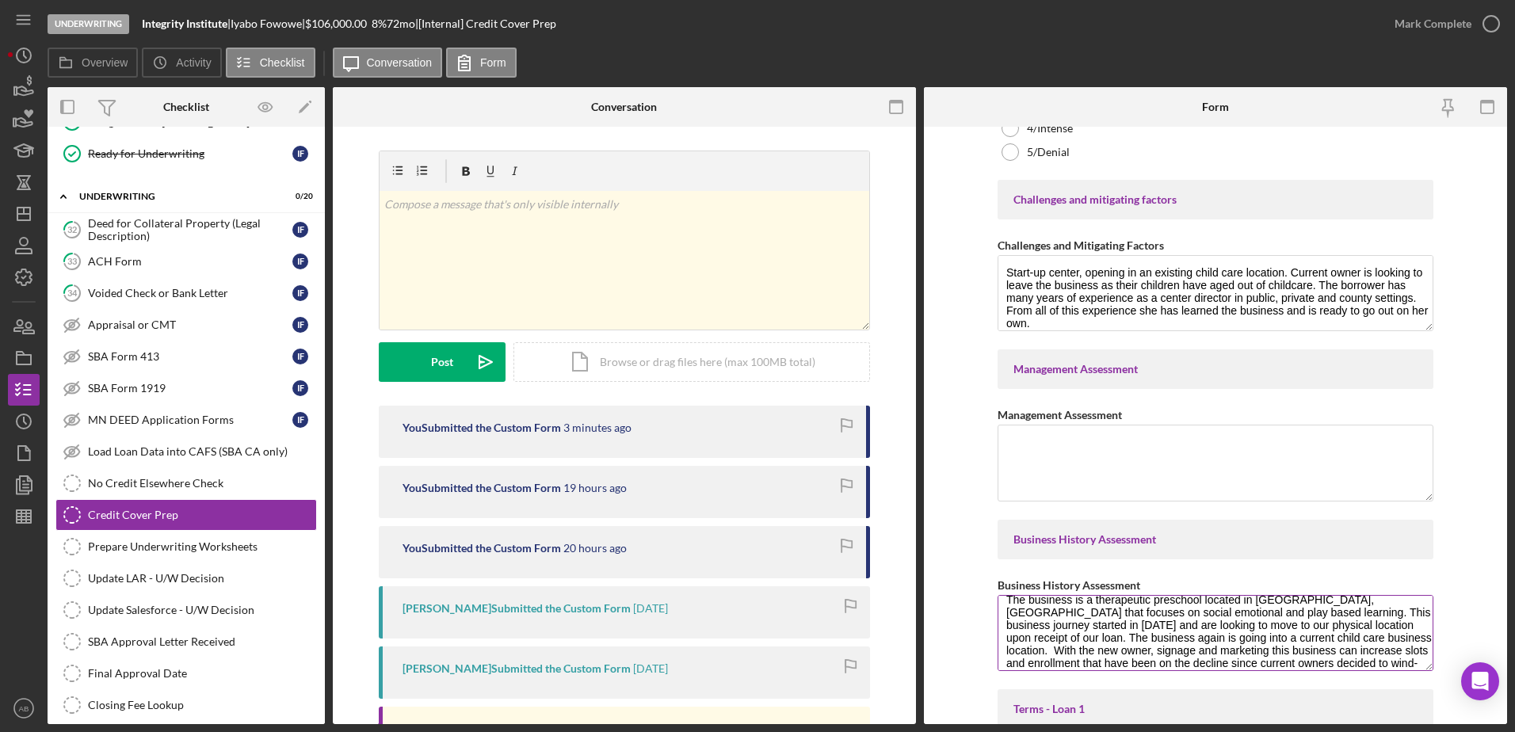
scroll to position [27, 0]
click at [1091, 456] on textarea "Management Assessment" at bounding box center [1215, 463] width 436 height 76
click at [1106, 668] on textarea "The business is a therapeutic preschool located in [GEOGRAPHIC_DATA], [GEOGRAPH…" at bounding box center [1215, 633] width 436 height 76
click at [1055, 660] on textarea "The business is a therapeutic preschool located in [GEOGRAPHIC_DATA], [GEOGRAPH…" at bounding box center [1215, 633] width 436 height 76
paste textarea "We will be partnering specifically with [GEOGRAPHIC_DATA], [GEOGRAPHIC_DATA], a…"
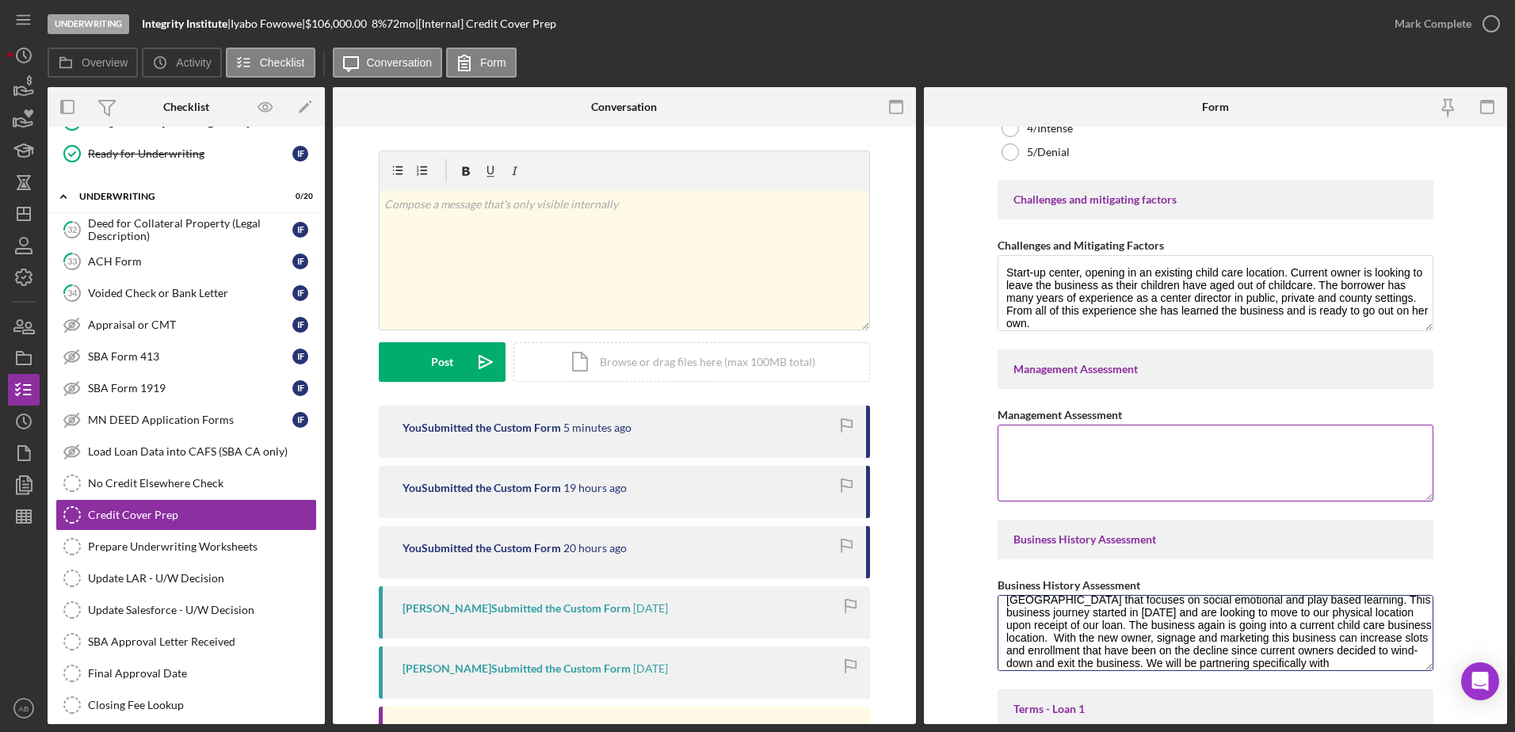
scroll to position [52, 0]
drag, startPoint x: 1051, startPoint y: 639, endPoint x: 1107, endPoint y: 643, distance: 55.7
click at [1107, 643] on textarea "The business is a therapeutic preschool located in [GEOGRAPHIC_DATA], [GEOGRAPH…" at bounding box center [1215, 633] width 436 height 76
click at [1032, 631] on textarea "The business is a therapeutic preschool located in [GEOGRAPHIC_DATA], [GEOGRAPH…" at bounding box center [1215, 633] width 436 height 76
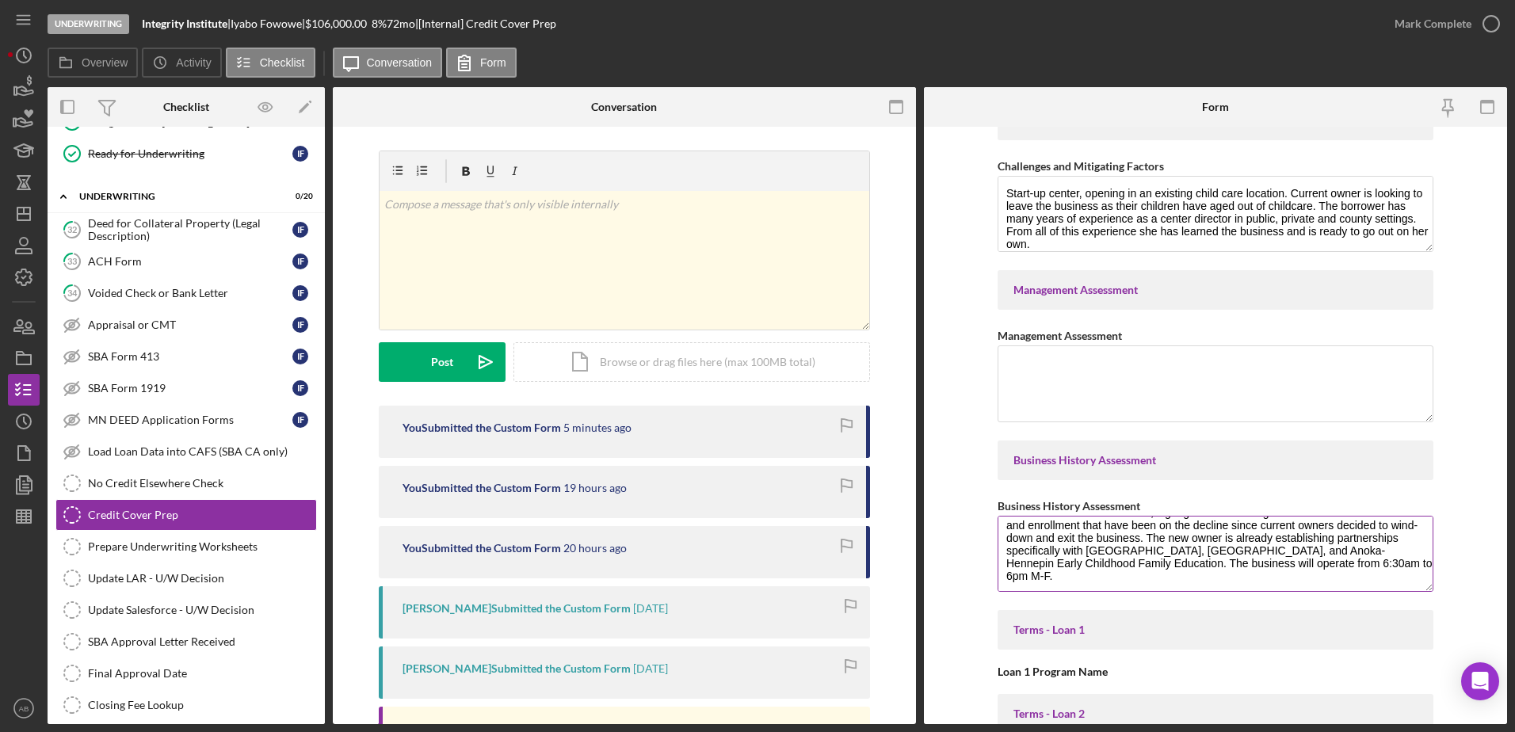
scroll to position [77, 0]
click at [1119, 576] on textarea "The business is a therapeutic preschool located in [GEOGRAPHIC_DATA], [GEOGRAPH…" at bounding box center [1215, 554] width 436 height 76
paste textarea "We will utilize Illumine app (for billing and payment) integrated with QuickBoo…"
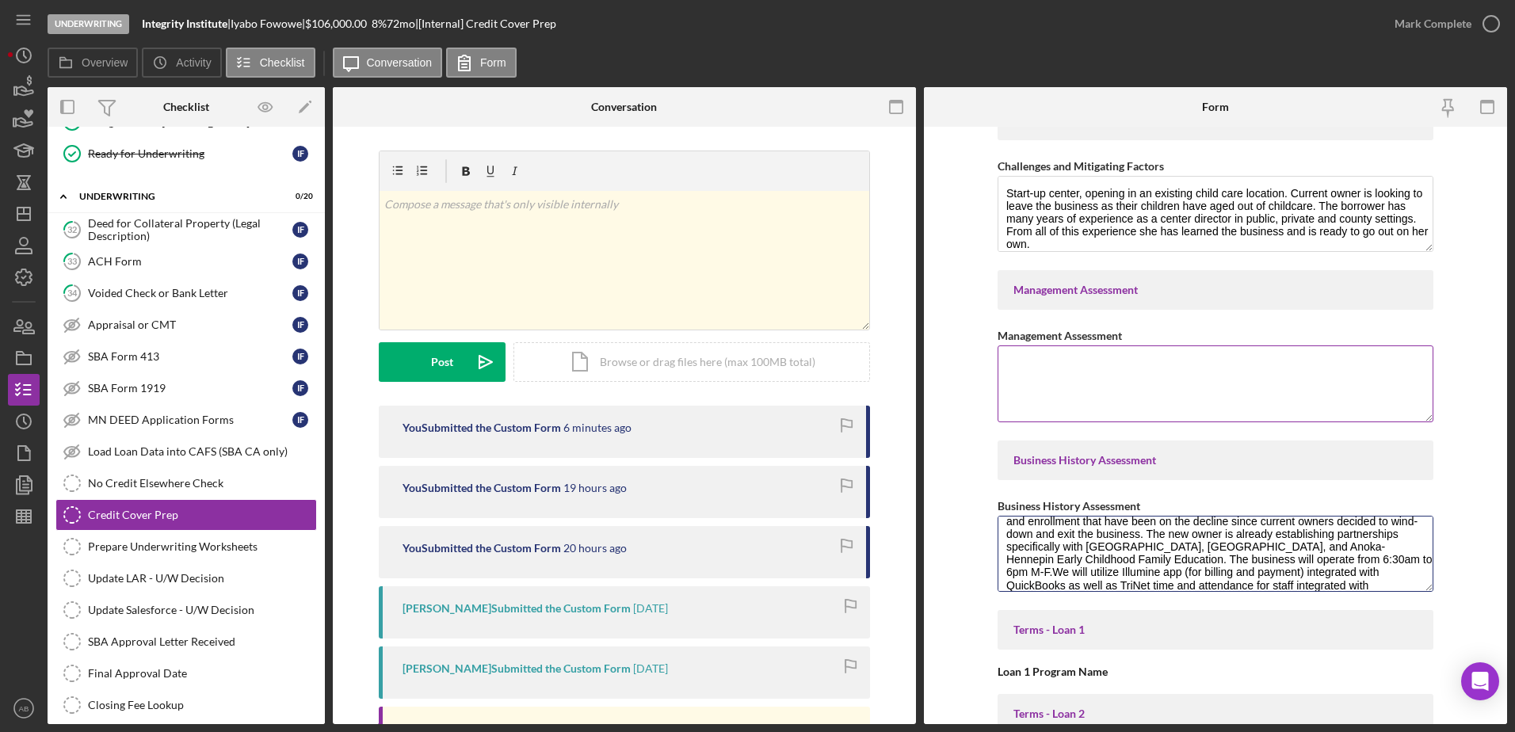
scroll to position [103, 0]
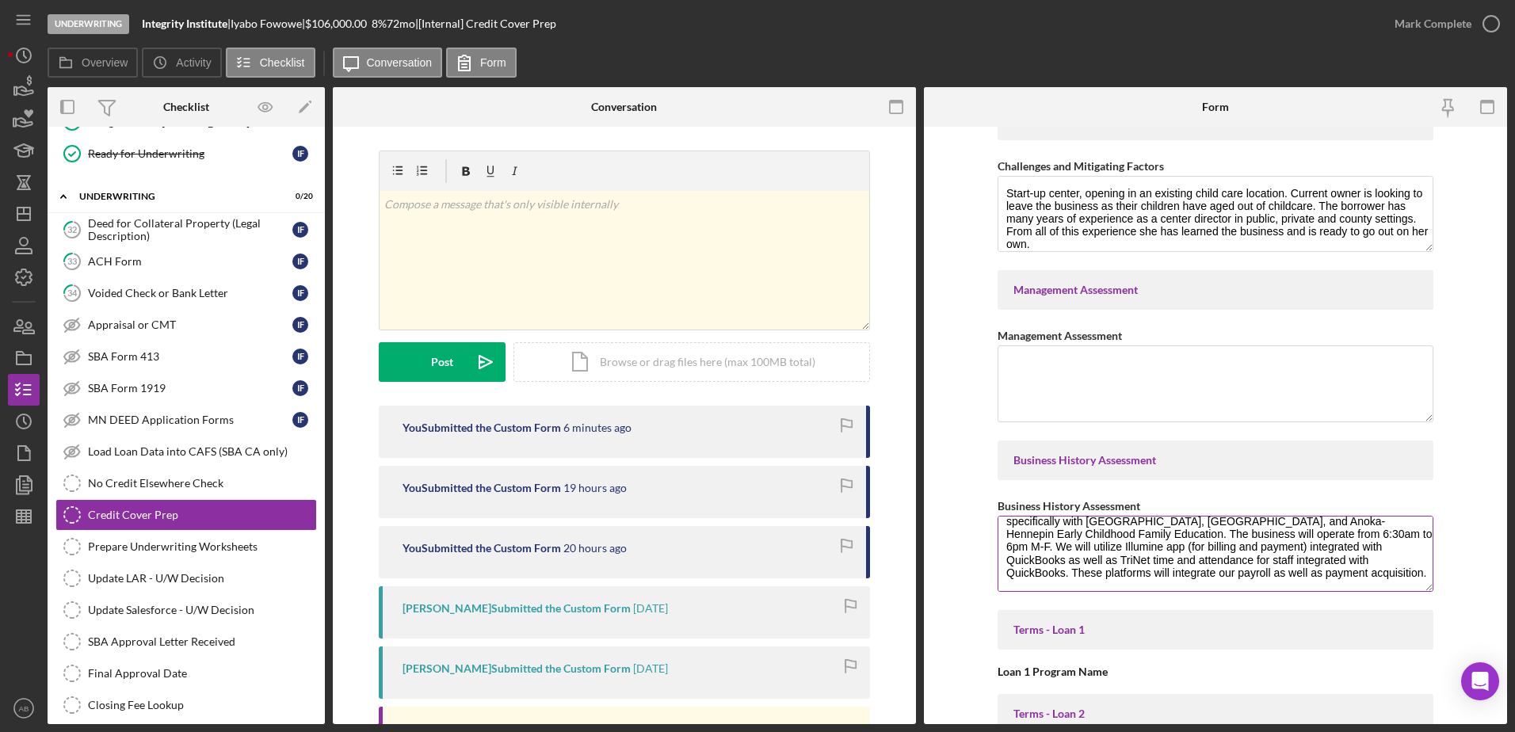
drag, startPoint x: 1107, startPoint y: 549, endPoint x: 1124, endPoint y: 547, distance: 17.5
click at [1124, 547] on textarea "The business is a therapeutic preschool located in [GEOGRAPHIC_DATA], [GEOGRAPH…" at bounding box center [1215, 554] width 436 height 76
type textarea "The business is a therapeutic preschool located in [GEOGRAPHIC_DATA], [GEOGRAPH…"
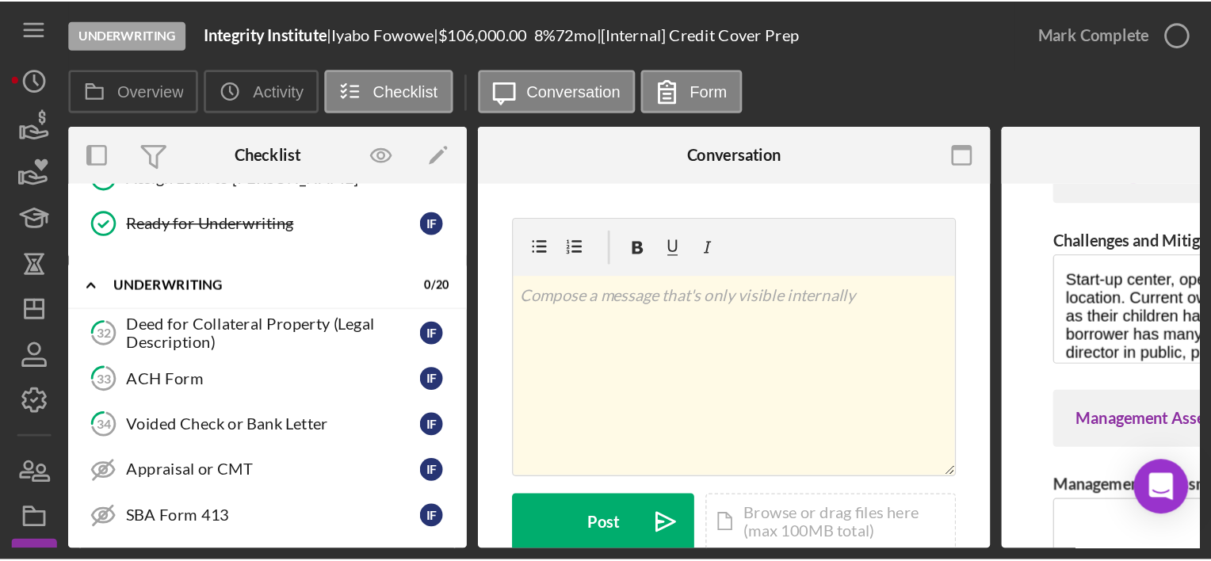
scroll to position [4522, 0]
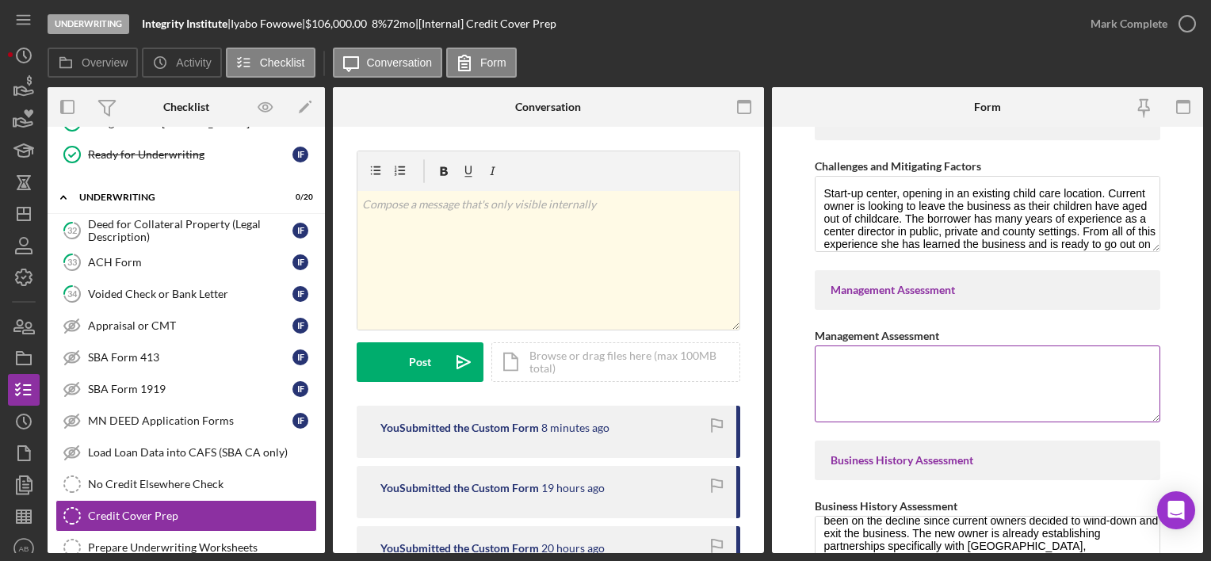
click at [839, 349] on textarea "Management Assessment" at bounding box center [986, 383] width 345 height 76
click at [871, 358] on textarea "Management Assessment" at bounding box center [986, 383] width 345 height 76
drag, startPoint x: 912, startPoint y: 357, endPoint x: 819, endPoint y: 355, distance: 92.7
click at [819, 355] on textarea "[PERSON_NAME] Owner and Director holds a BA in Psychology and a second BA in Re…" at bounding box center [986, 383] width 345 height 76
click at [921, 359] on textarea "Owner and Director holds a BA in Psychology and a second BA in Reconciliation S…" at bounding box center [986, 383] width 345 height 76
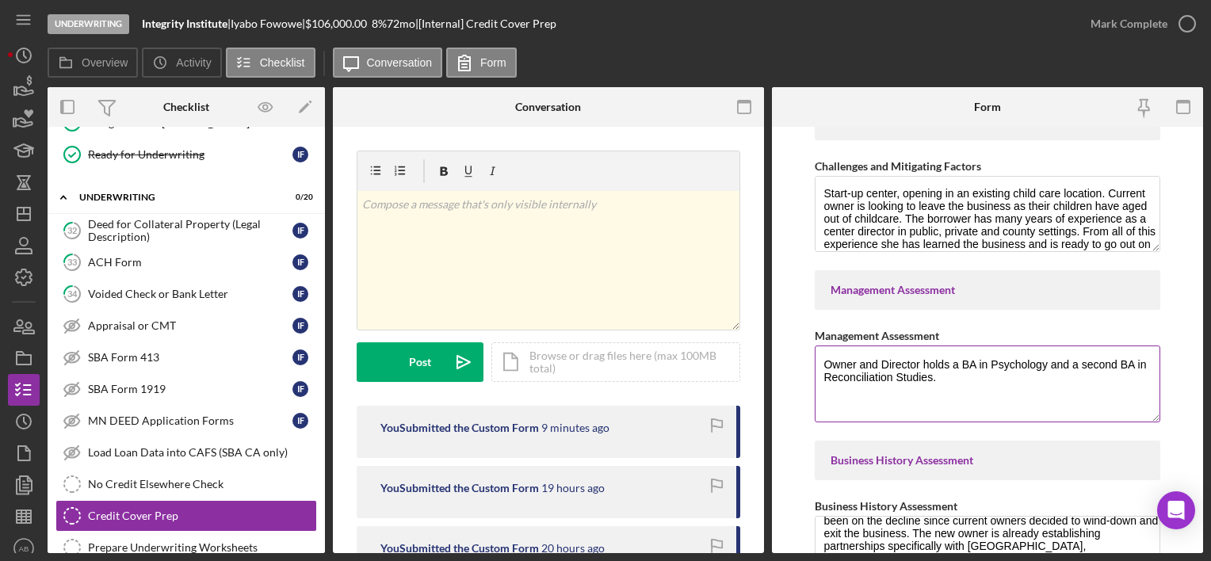
paste textarea "[PERSON_NAME]"
click at [1077, 372] on textarea "Owner and Director [PERSON_NAME] holds a BA in Psychology and a second BA in Re…" at bounding box center [986, 383] width 345 height 76
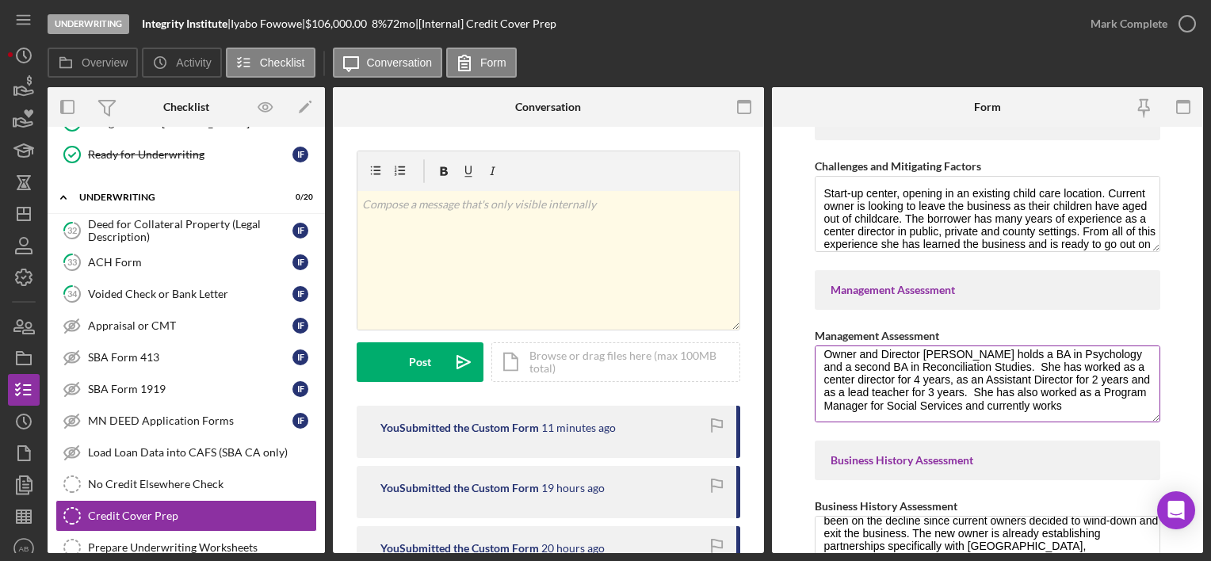
scroll to position [13, 0]
click at [1116, 395] on textarea "Owner and Director [PERSON_NAME] holds a BA in Psychology and a second BA in Re…" at bounding box center [986, 383] width 345 height 76
click at [1028, 379] on textarea "Owner and Director [PERSON_NAME] holds a BA in Psychology and a second BA in Re…" at bounding box center [986, 383] width 345 height 76
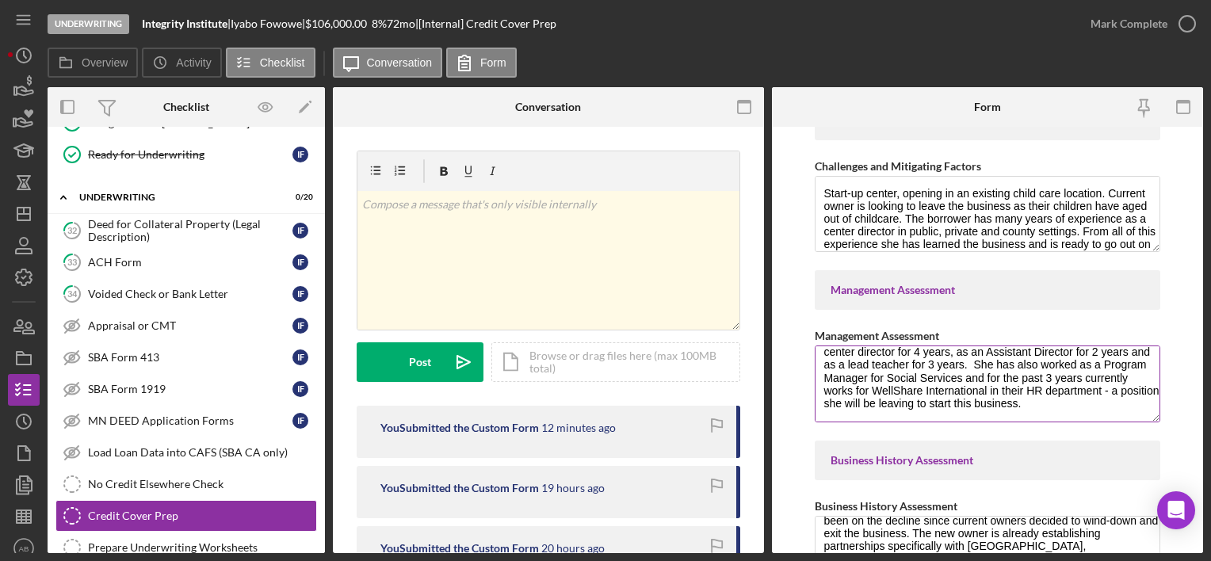
drag, startPoint x: 895, startPoint y: 395, endPoint x: 815, endPoint y: 383, distance: 80.9
click at [815, 383] on textarea "Owner and Director [PERSON_NAME] holds a BA in Psychology and a second BA in Re…" at bounding box center [986, 383] width 345 height 76
click at [1135, 394] on textarea "Owner and Director [PERSON_NAME] holds a BA in Psychology and a second BA in Re…" at bounding box center [986, 383] width 345 height 76
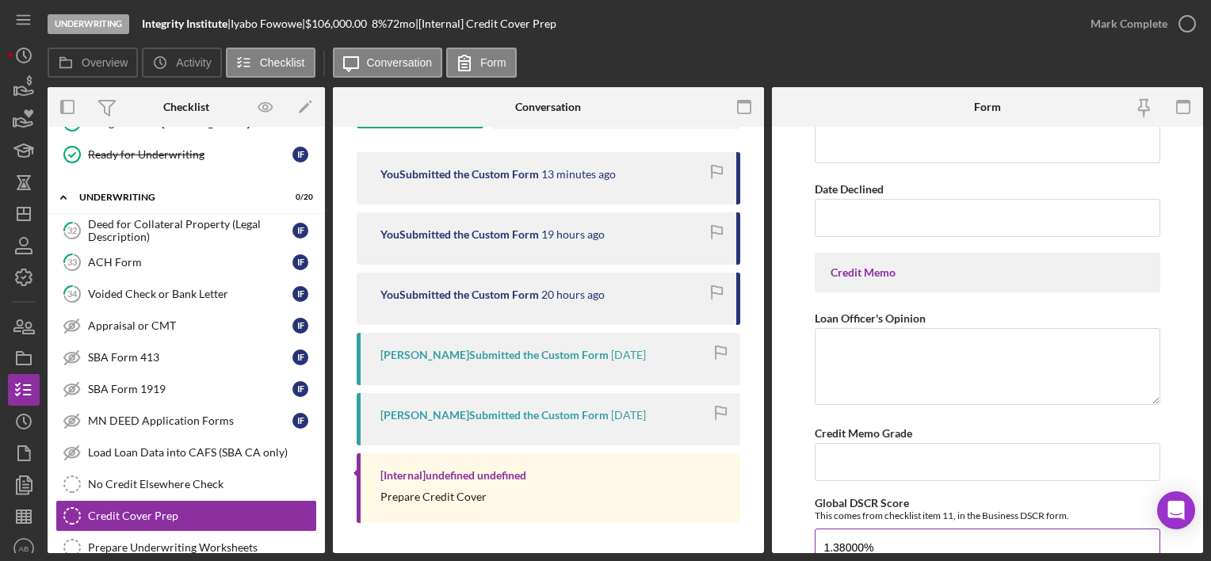
scroll to position [7450, 0]
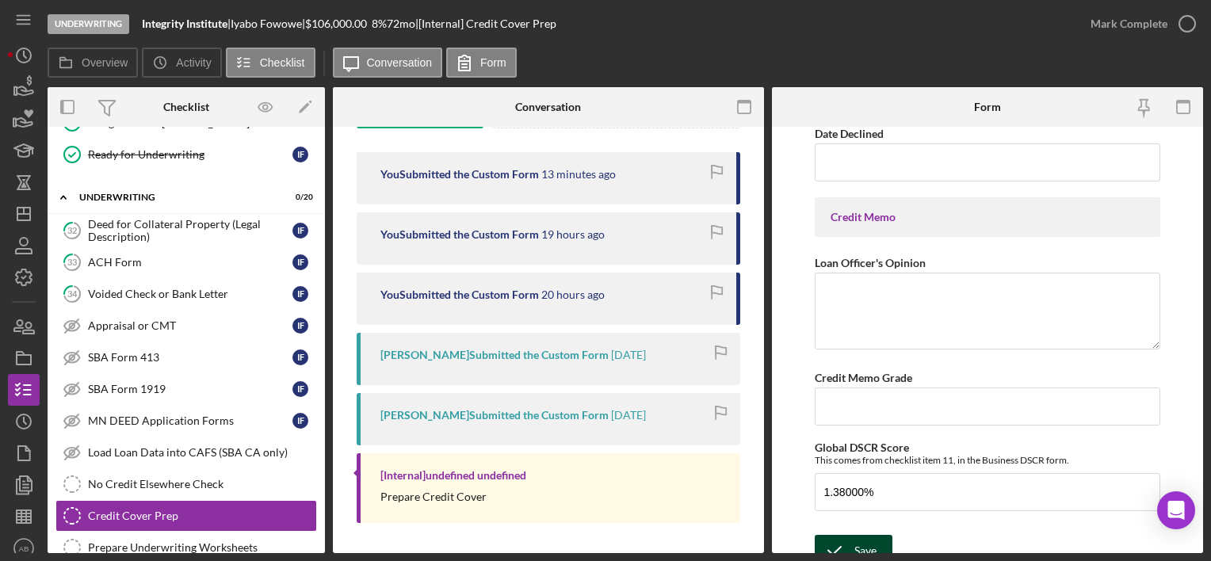
type textarea "Owner and Director [PERSON_NAME] holds a BA in Psychology and a second BA in Re…"
click at [856, 535] on div "Save" at bounding box center [865, 551] width 22 height 32
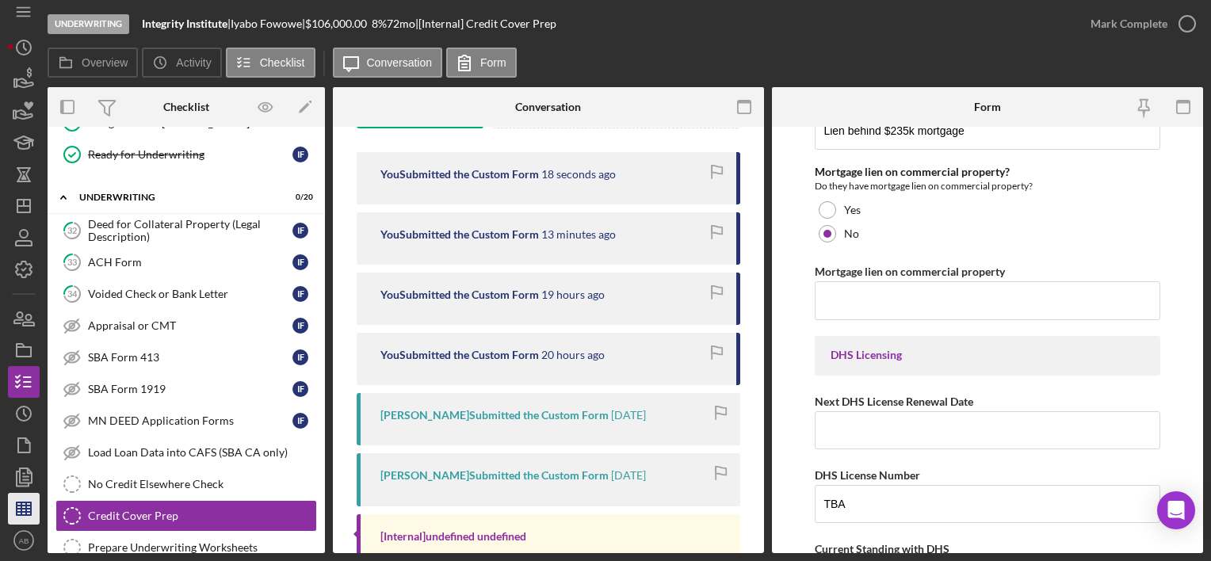
scroll to position [10, 0]
click at [24, 513] on polygon "button" at bounding box center [24, 506] width 14 height 13
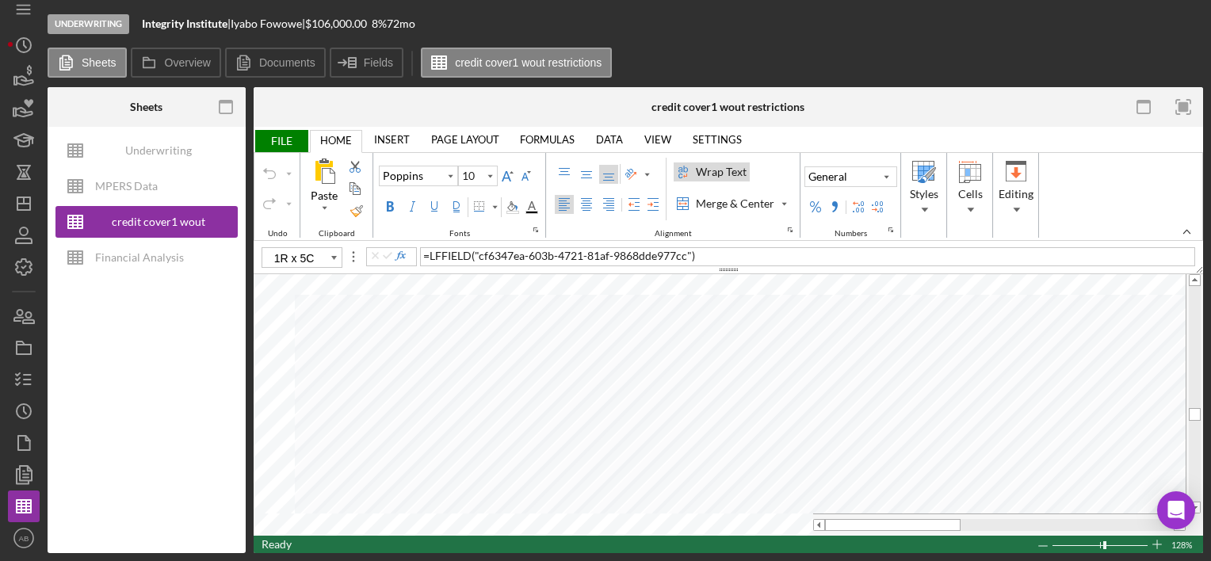
type input "B64"
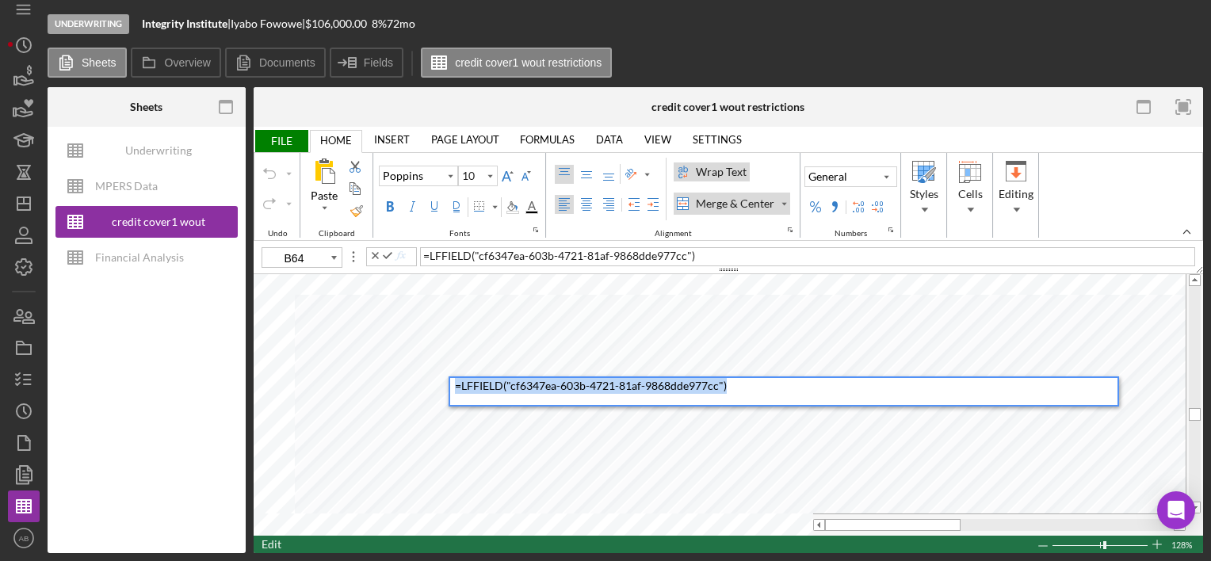
click at [383, 383] on div "Paste Cut Copy AutoFill = LFFIELD ( "cf6347ea-603b-4721-81af-9868dde977cc" ) )" at bounding box center [728, 404] width 949 height 261
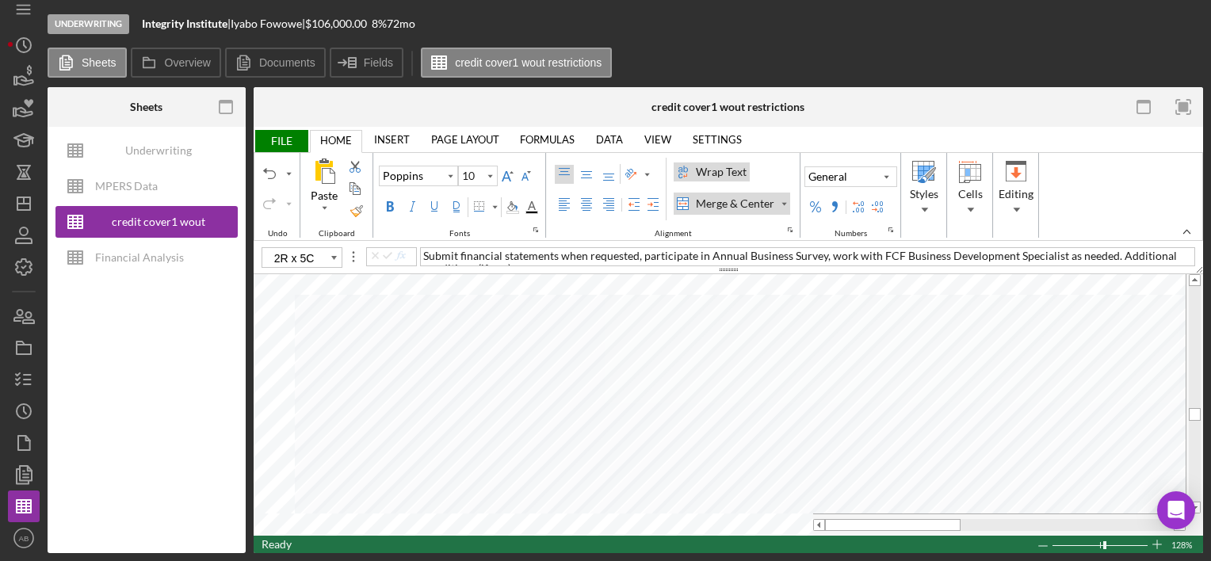
type input "B62"
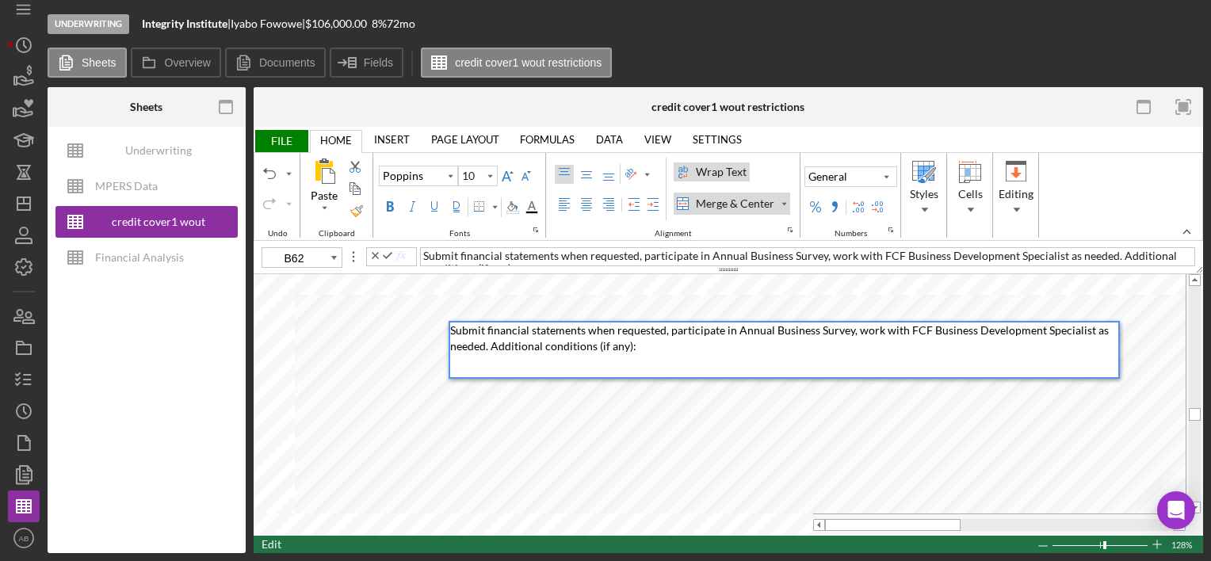
drag, startPoint x: 692, startPoint y: 358, endPoint x: 490, endPoint y: 358, distance: 202.8
click at [490, 358] on div "Submit financial statements when requested, participate in Annual Business Surv…" at bounding box center [784, 349] width 668 height 55
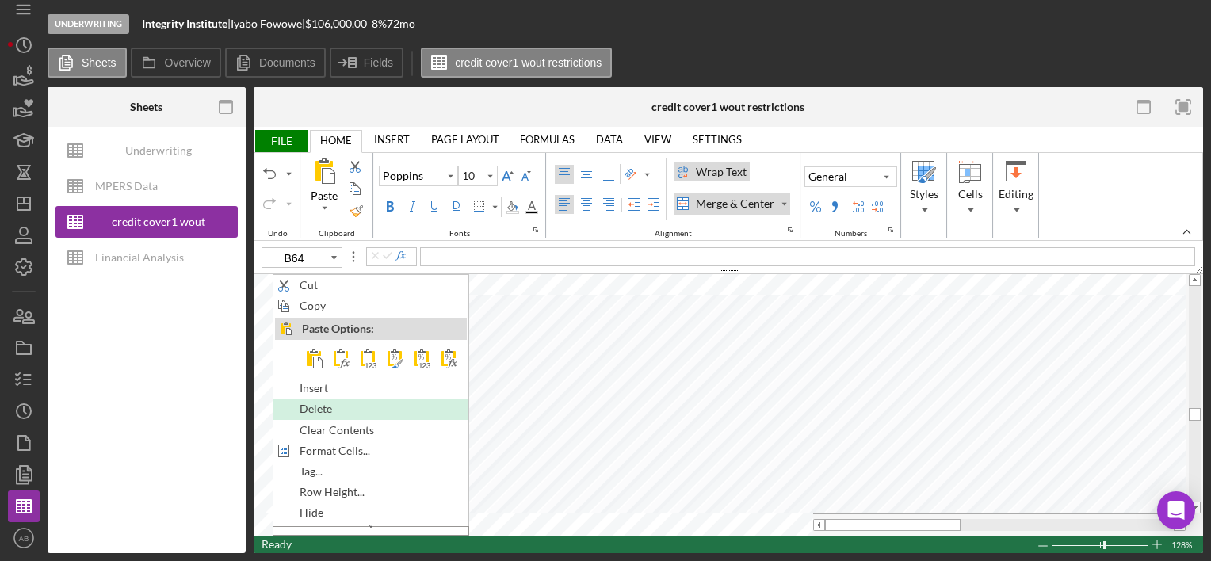
click at [296, 409] on div "Delete" at bounding box center [371, 408] width 192 height 17
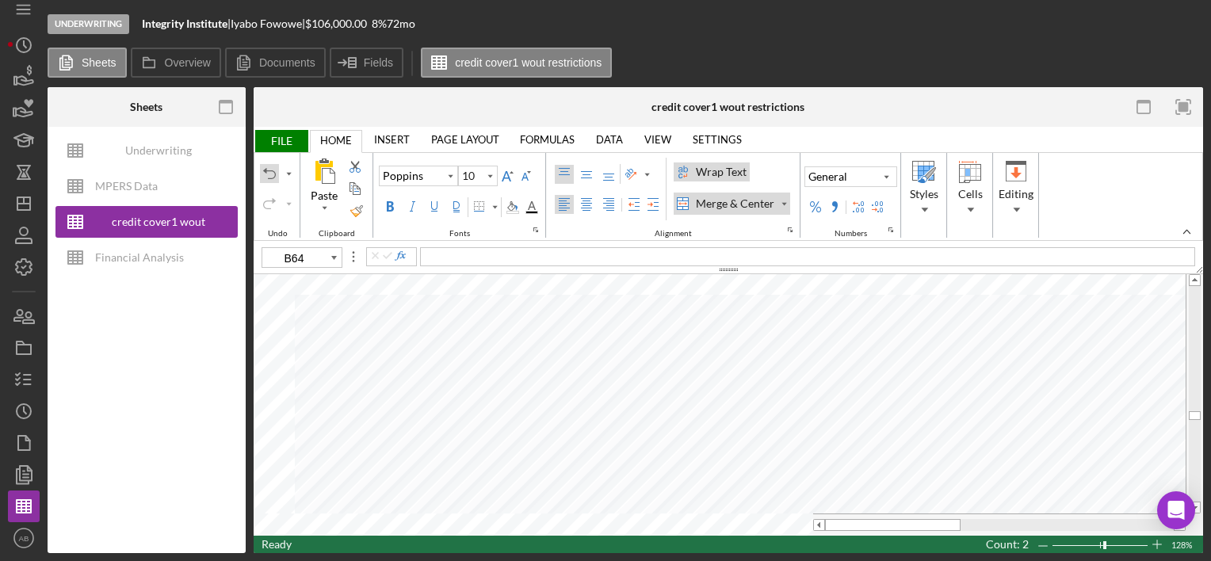
click at [266, 174] on div "Undo" at bounding box center [269, 173] width 13 height 13
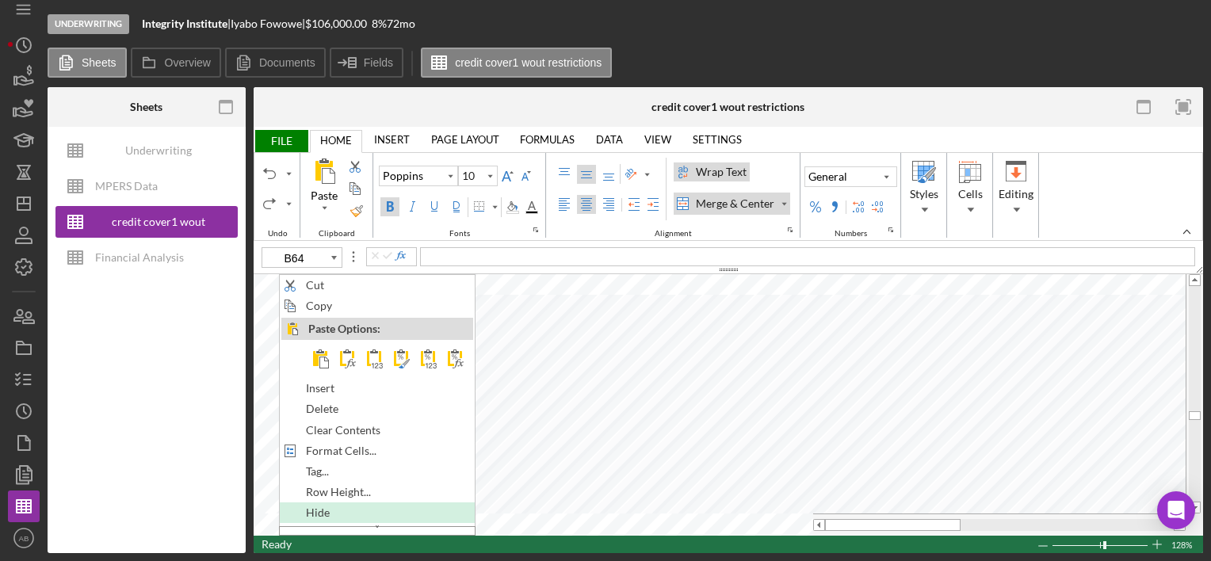
click at [330, 506] on span "Hide" at bounding box center [327, 512] width 42 height 13
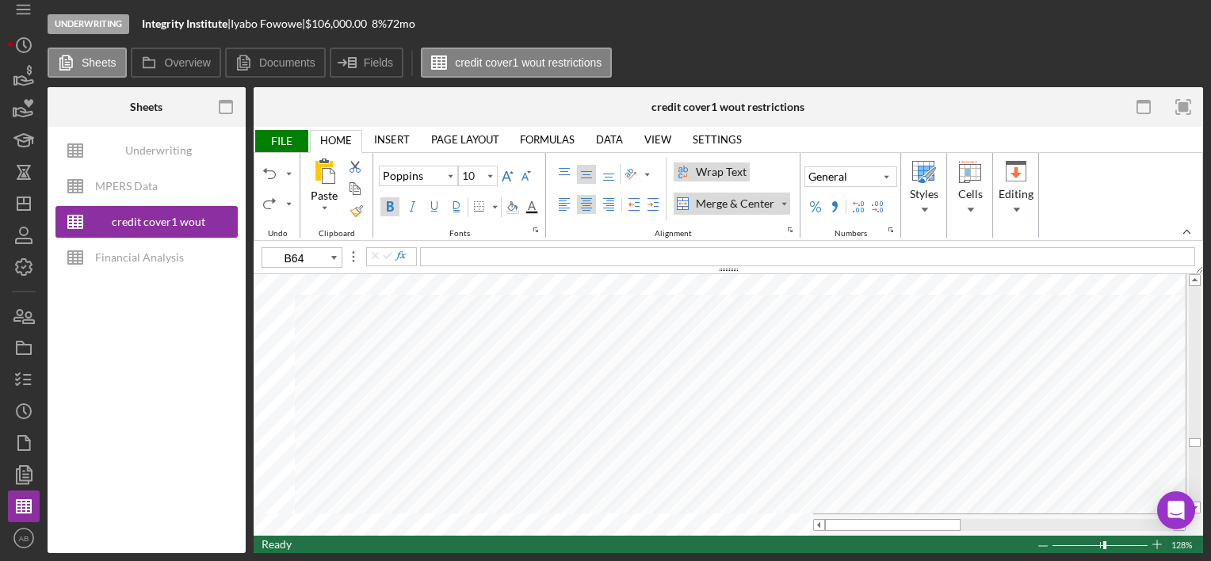
type input "E75"
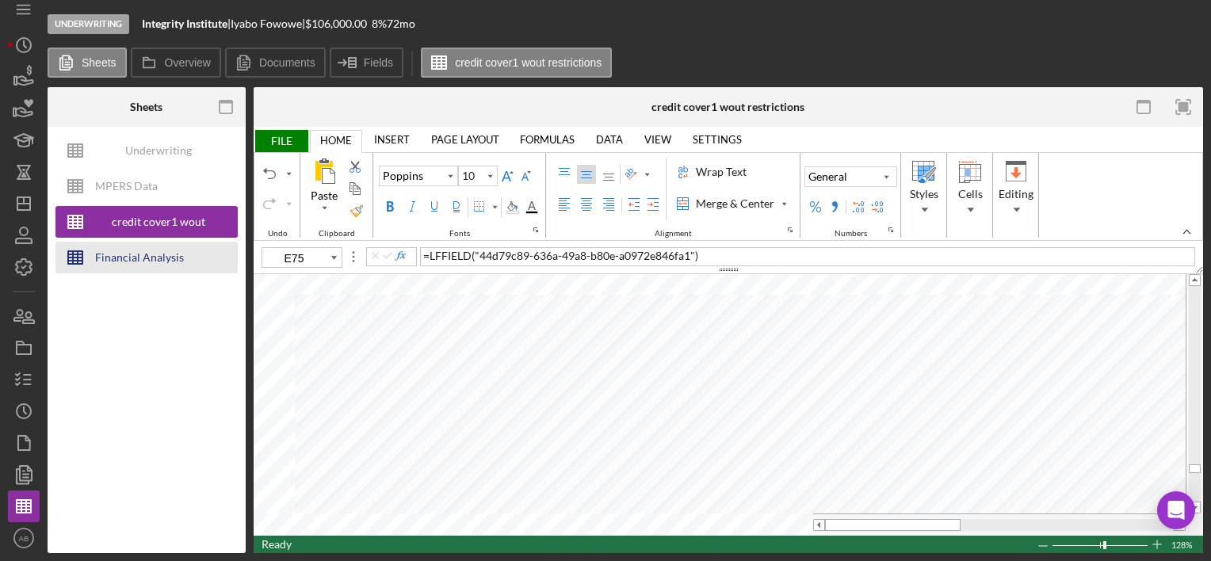
click at [135, 261] on div "Financial Analysis" at bounding box center [139, 258] width 89 height 32
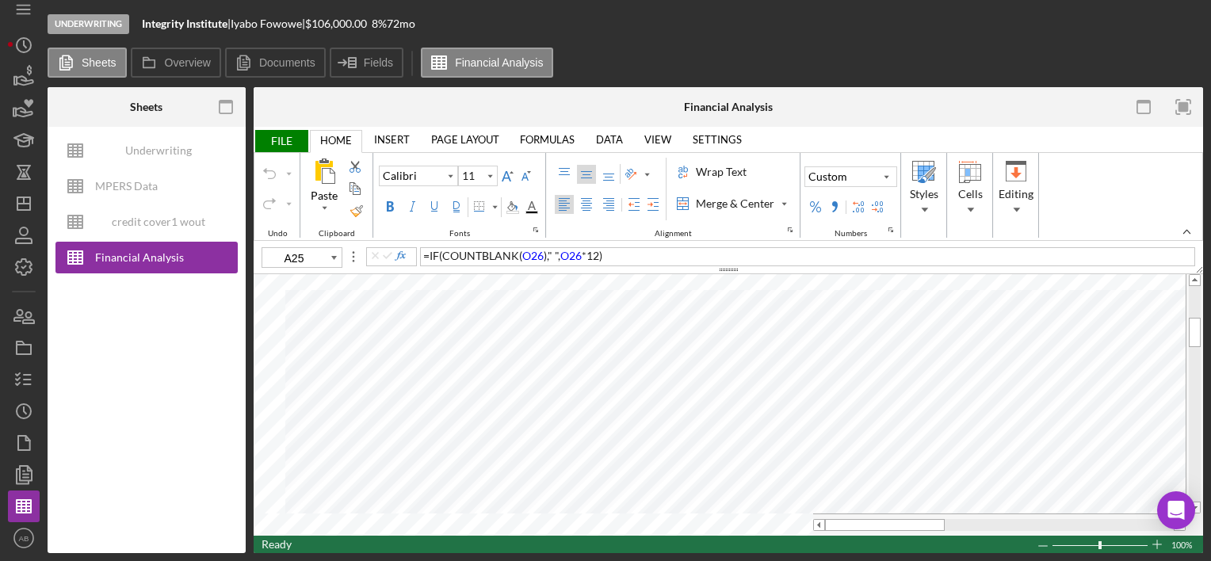
type input "10"
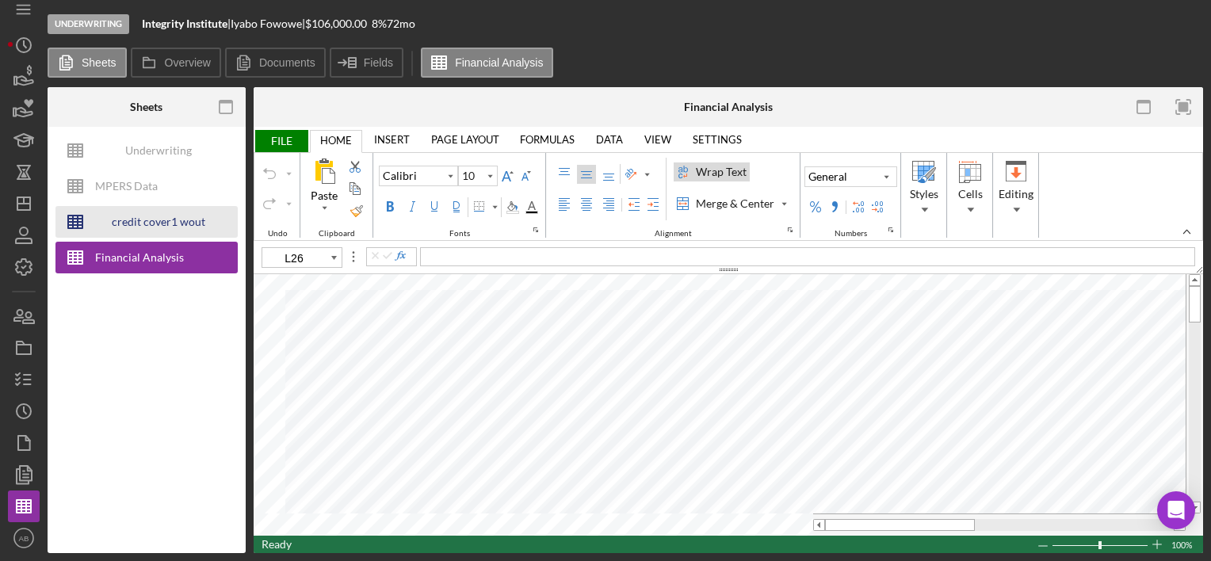
click at [183, 225] on div "credit cover1 wout restrictions" at bounding box center [158, 222] width 127 height 32
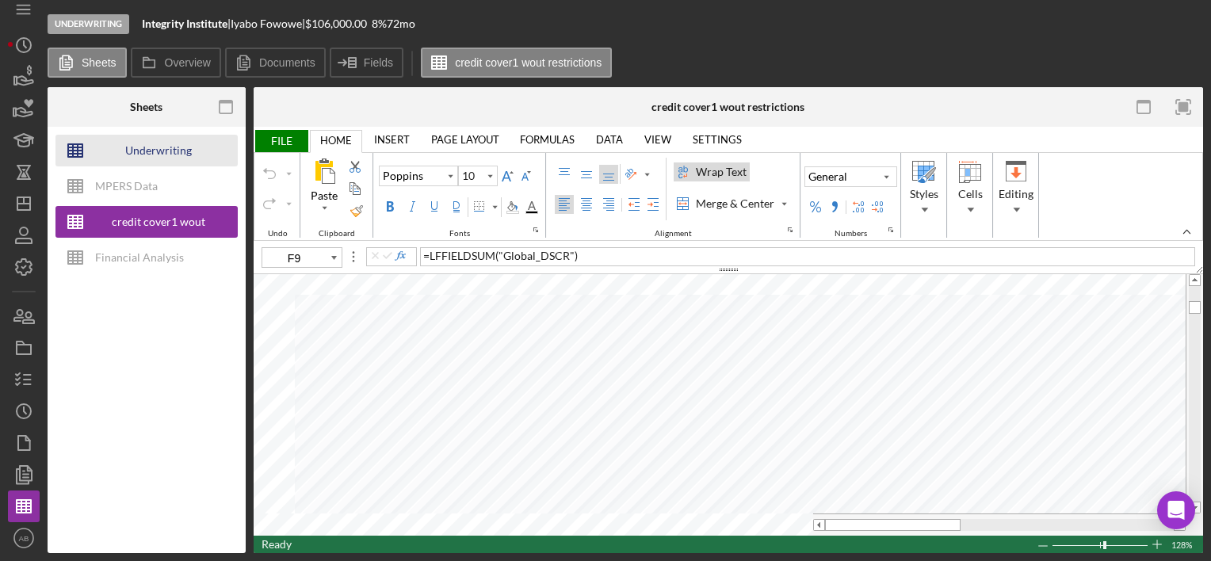
click at [162, 149] on div "Underwriting Worksheets - Template 2022" at bounding box center [158, 151] width 127 height 32
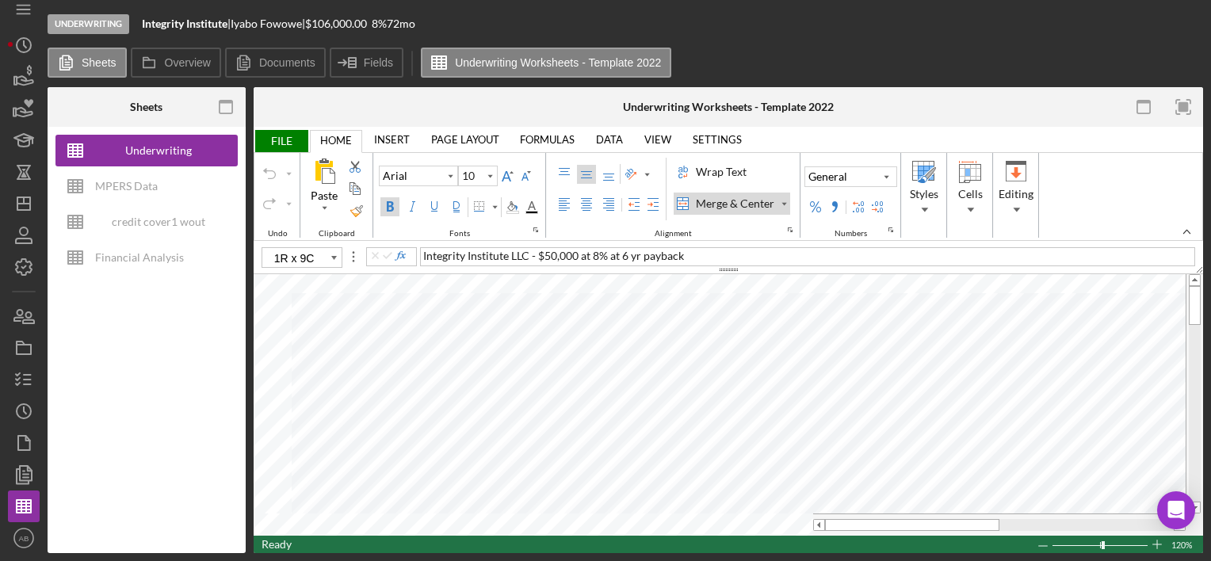
type input "A2"
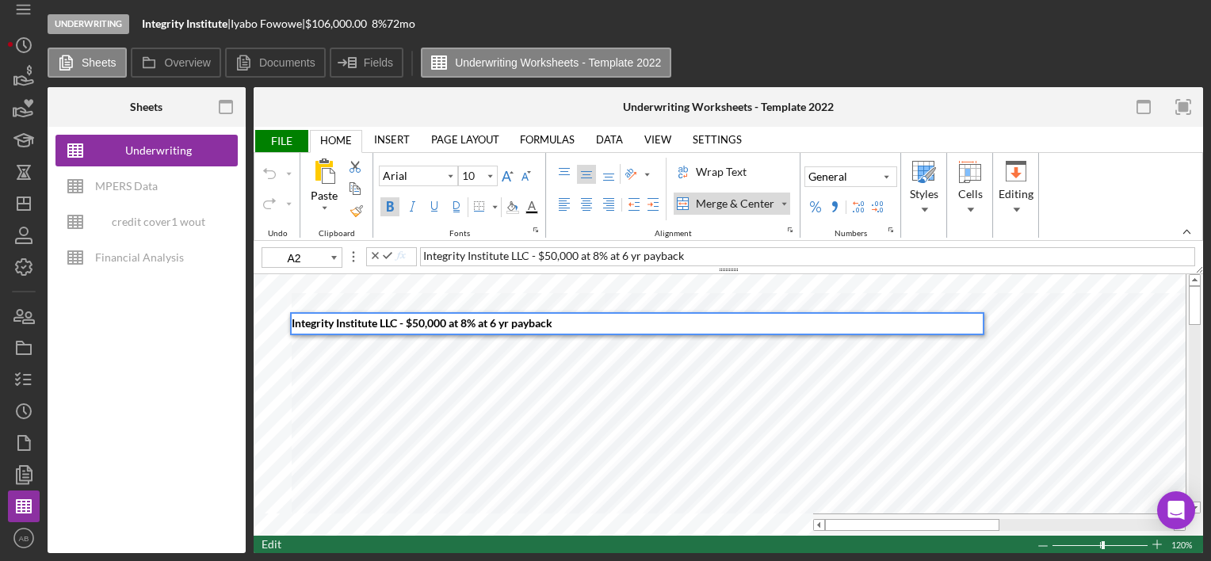
click at [599, 325] on div "Integrity Institute LLC - $50,000 at 8% at 6 yr payback" at bounding box center [637, 324] width 691 height 20
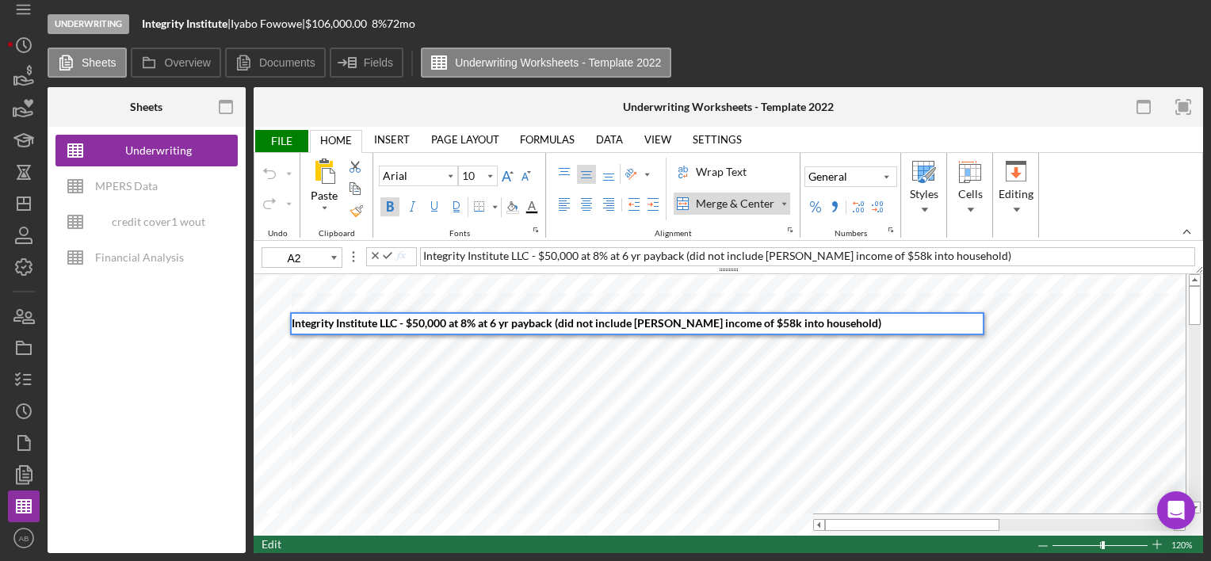
type input "J2"
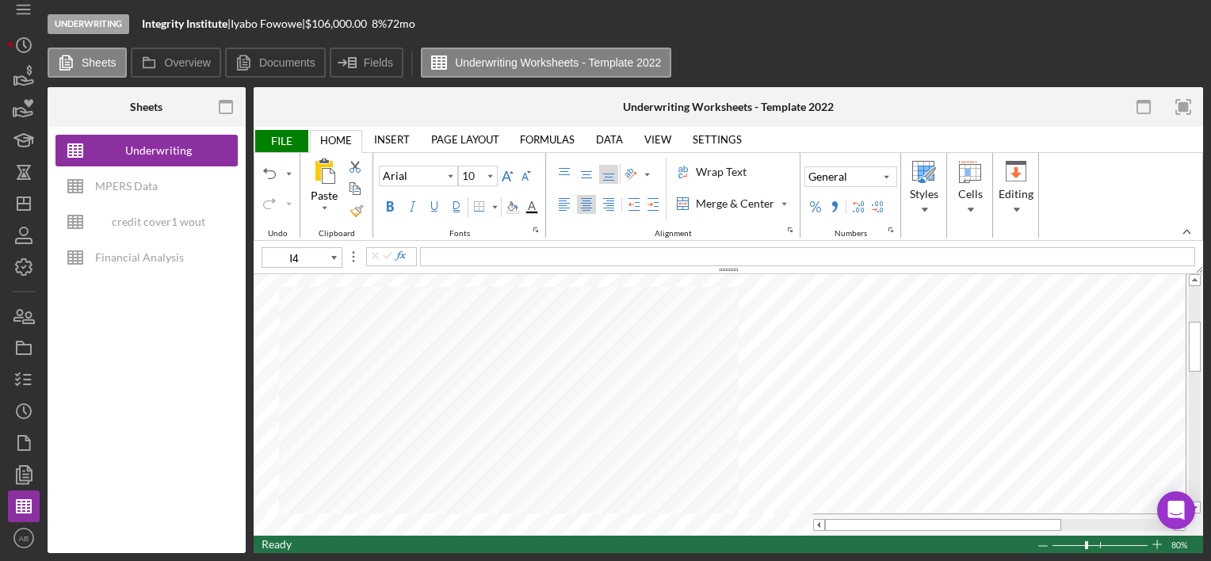
click at [279, 144] on span "FILE" at bounding box center [281, 141] width 55 height 22
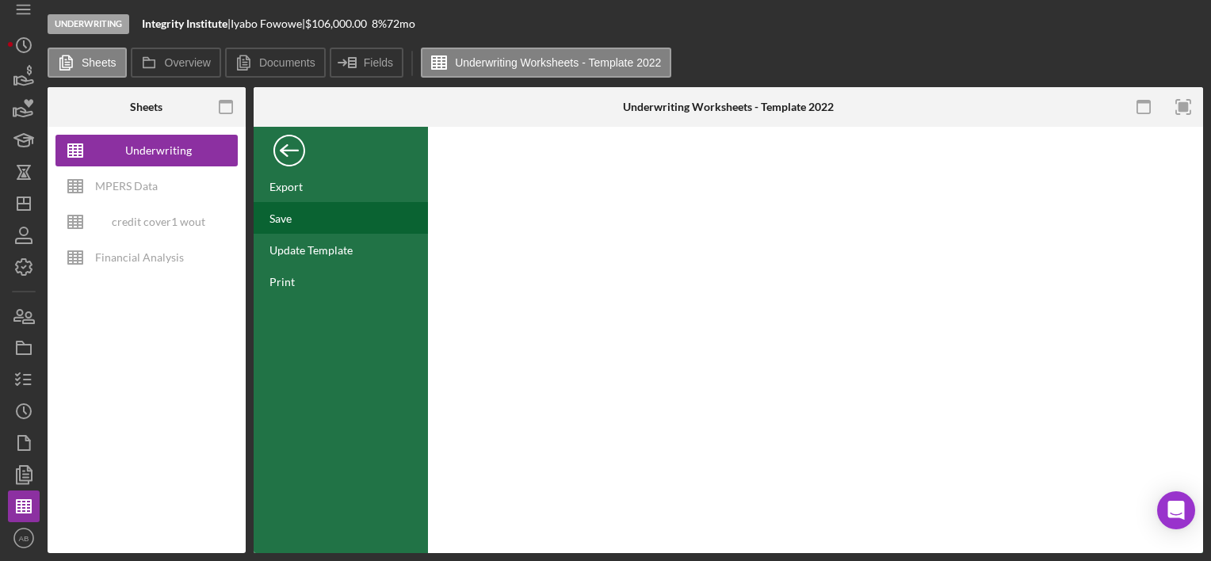
click at [274, 213] on div "Save" at bounding box center [280, 218] width 22 height 13
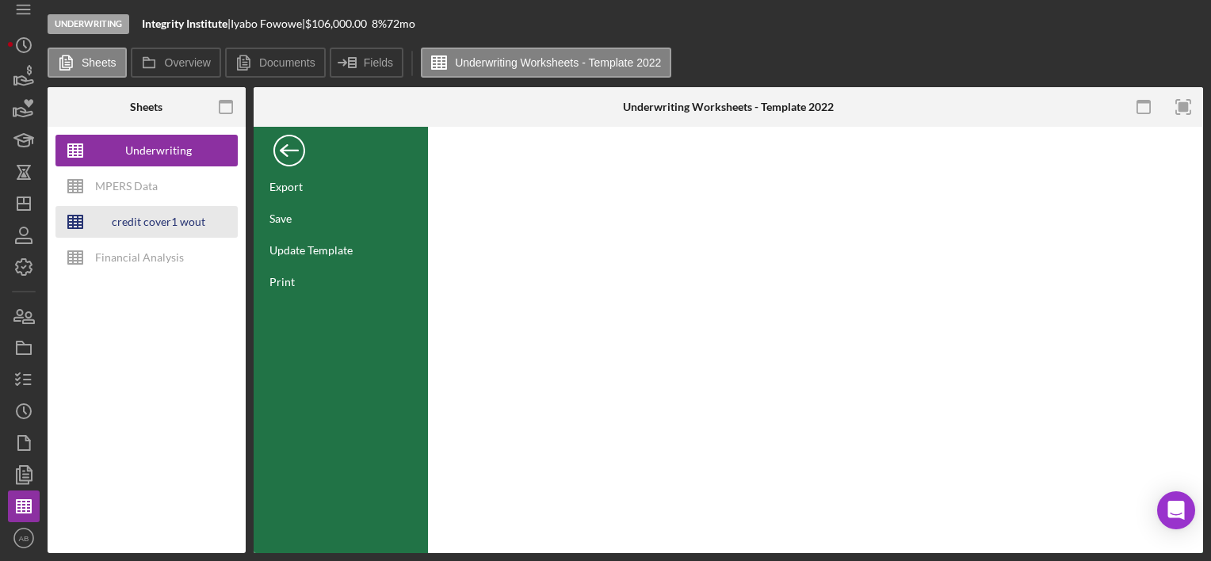
click at [146, 223] on div "credit cover1 wout restrictions" at bounding box center [158, 222] width 127 height 32
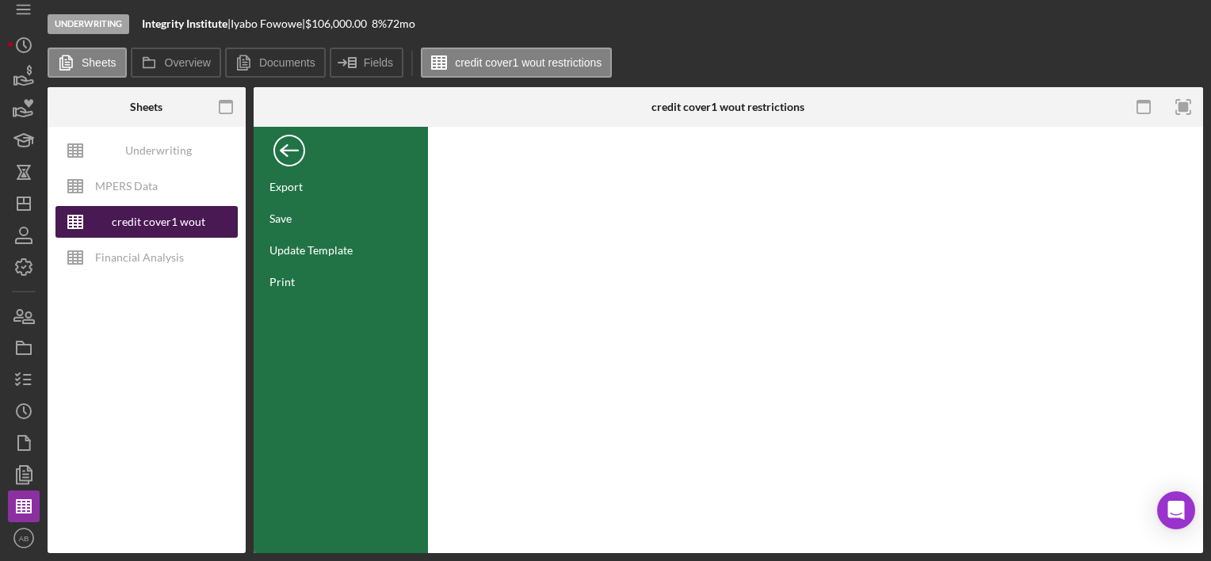
click at [150, 220] on div "credit cover1 wout restrictions" at bounding box center [158, 222] width 127 height 32
click at [285, 149] on div "Back" at bounding box center [289, 147] width 32 height 32
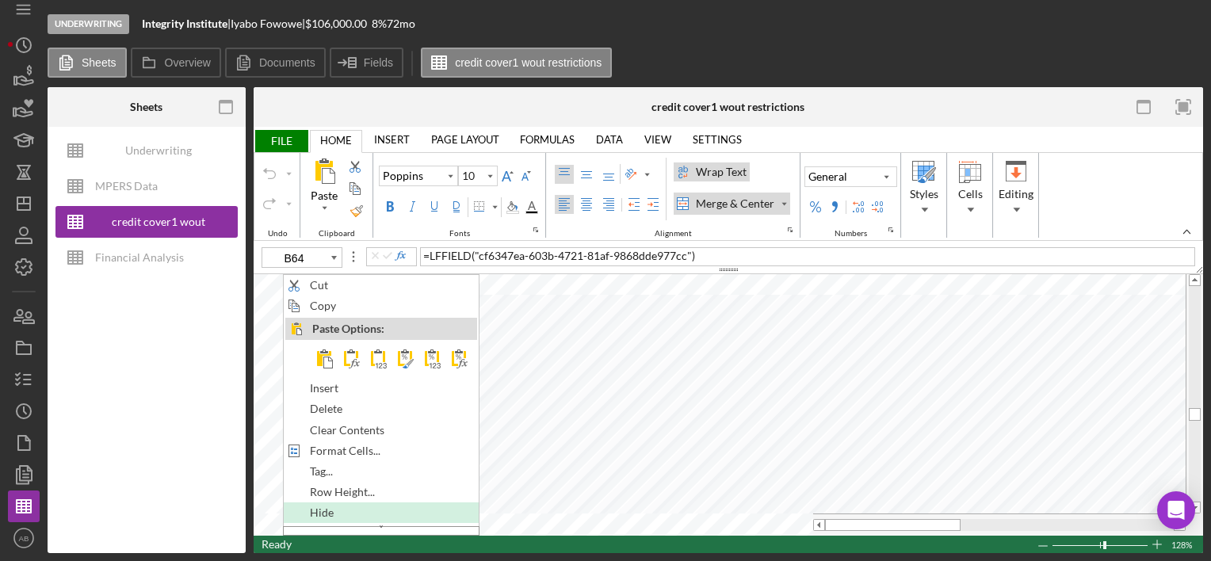
click at [320, 506] on span "Hide" at bounding box center [331, 512] width 42 height 13
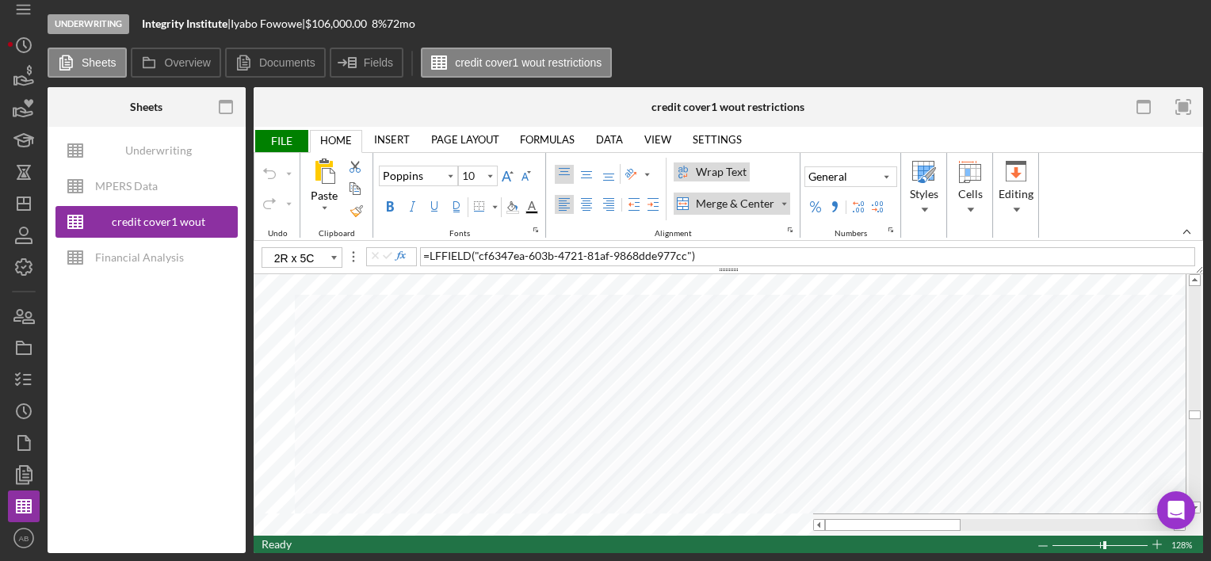
type input "B62"
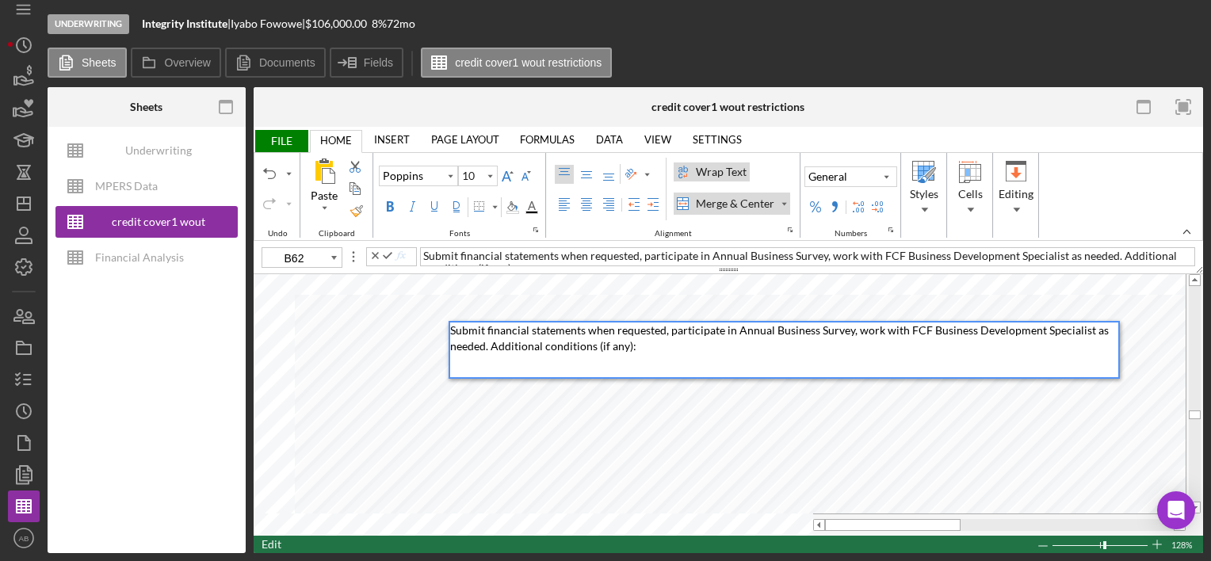
drag, startPoint x: 849, startPoint y: 357, endPoint x: 488, endPoint y: 357, distance: 361.3
click at [488, 357] on div "Submit financial statements when requested, participate in Annual Business Surv…" at bounding box center [784, 349] width 668 height 55
type input "B65"
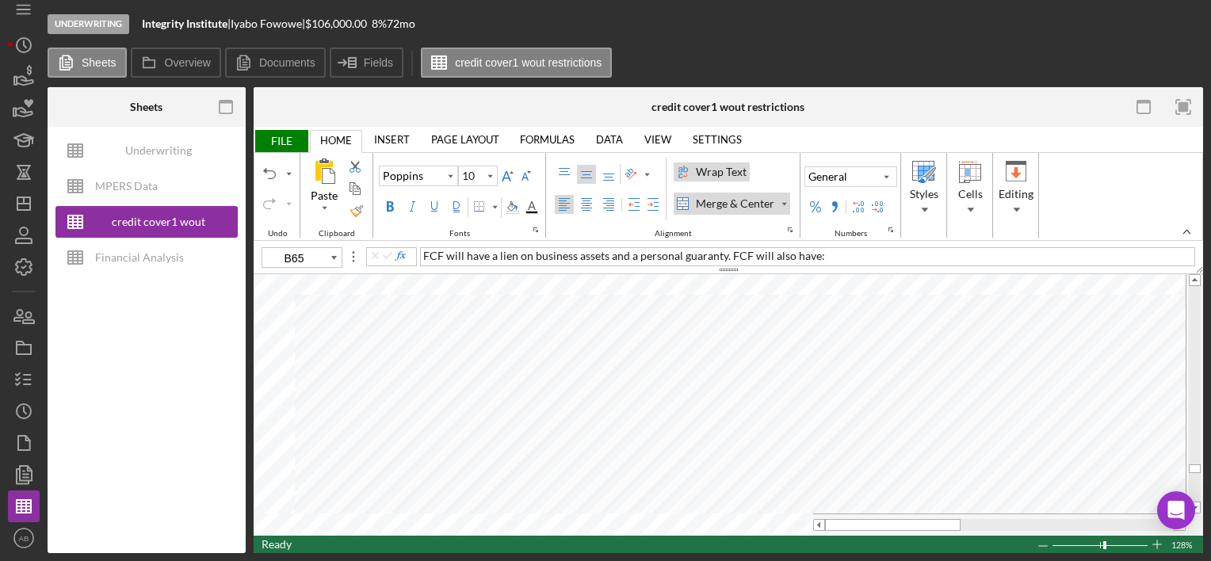
click at [278, 140] on span "FILE" at bounding box center [281, 141] width 55 height 22
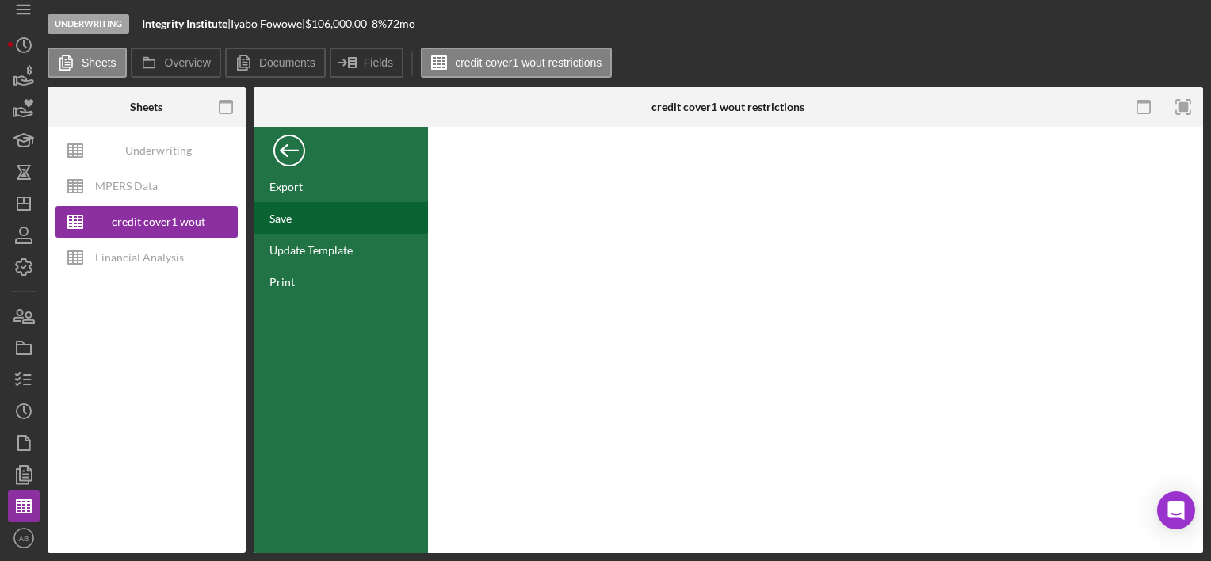
click at [284, 227] on div "Save" at bounding box center [341, 218] width 174 height 32
click at [284, 148] on div "Back" at bounding box center [289, 147] width 32 height 32
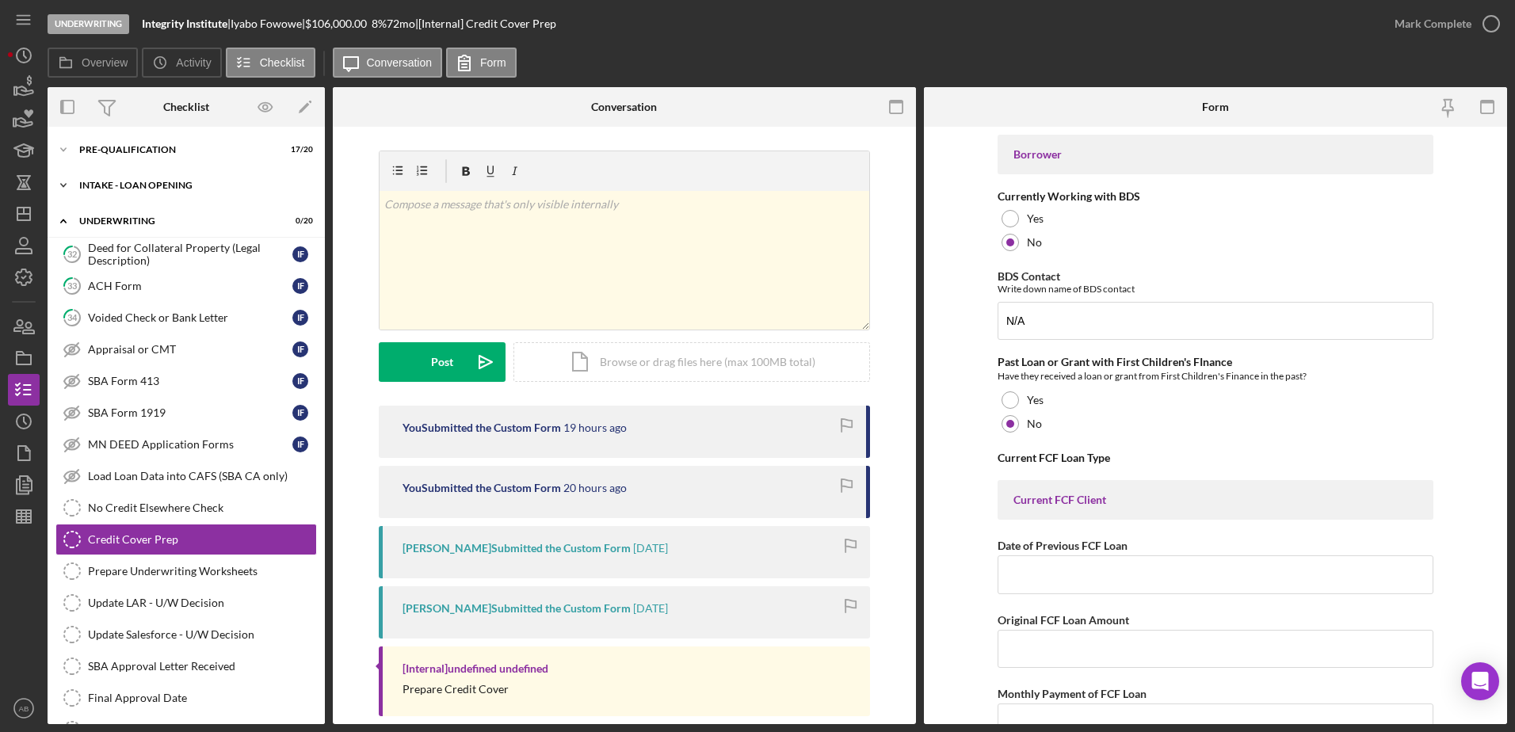
click at [119, 177] on div "Icon/Expander INTAKE - LOAN OPENING 45 / 46" at bounding box center [186, 186] width 277 height 32
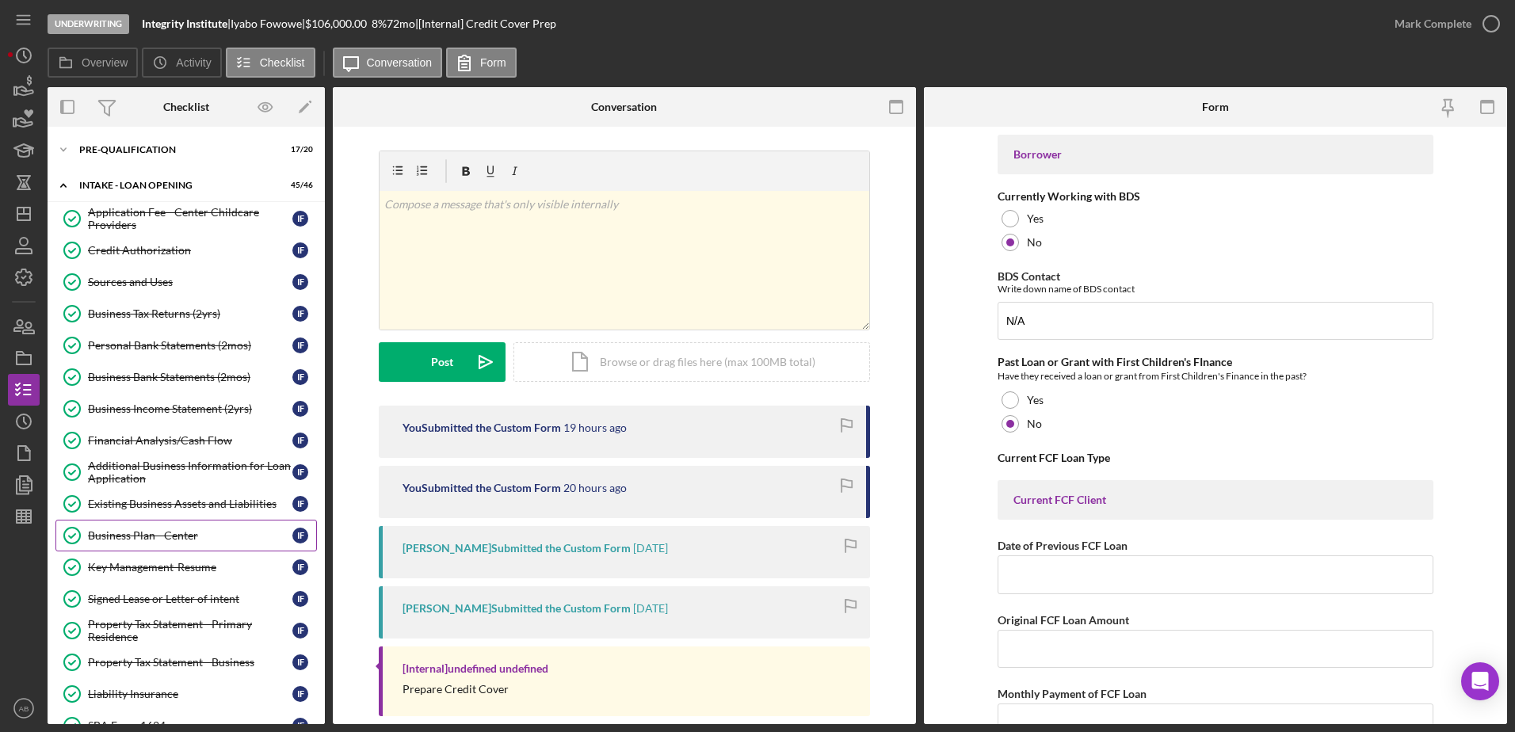
click at [118, 528] on link "Business Plan - Center Business Plan - Center I F" at bounding box center [185, 536] width 261 height 32
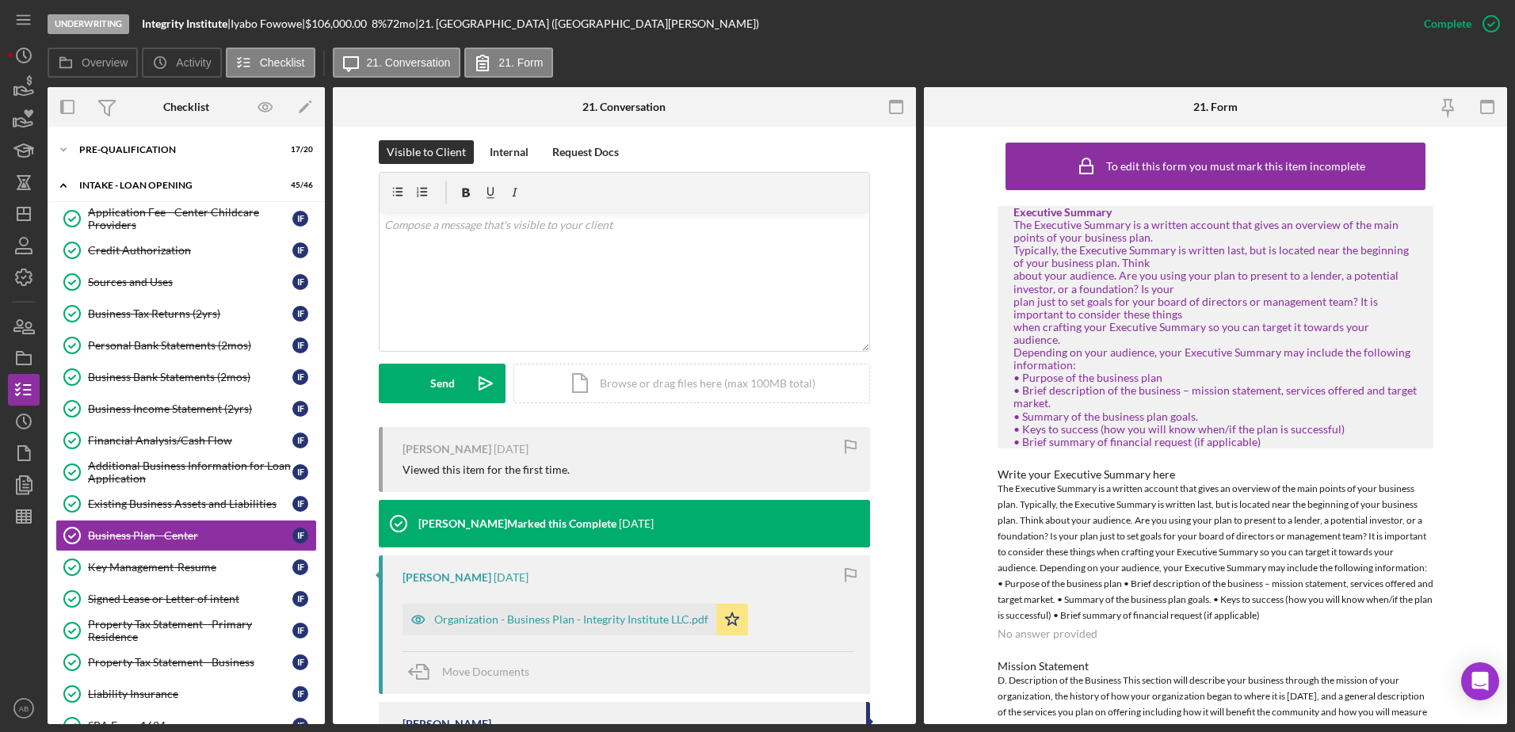
scroll to position [396, 0]
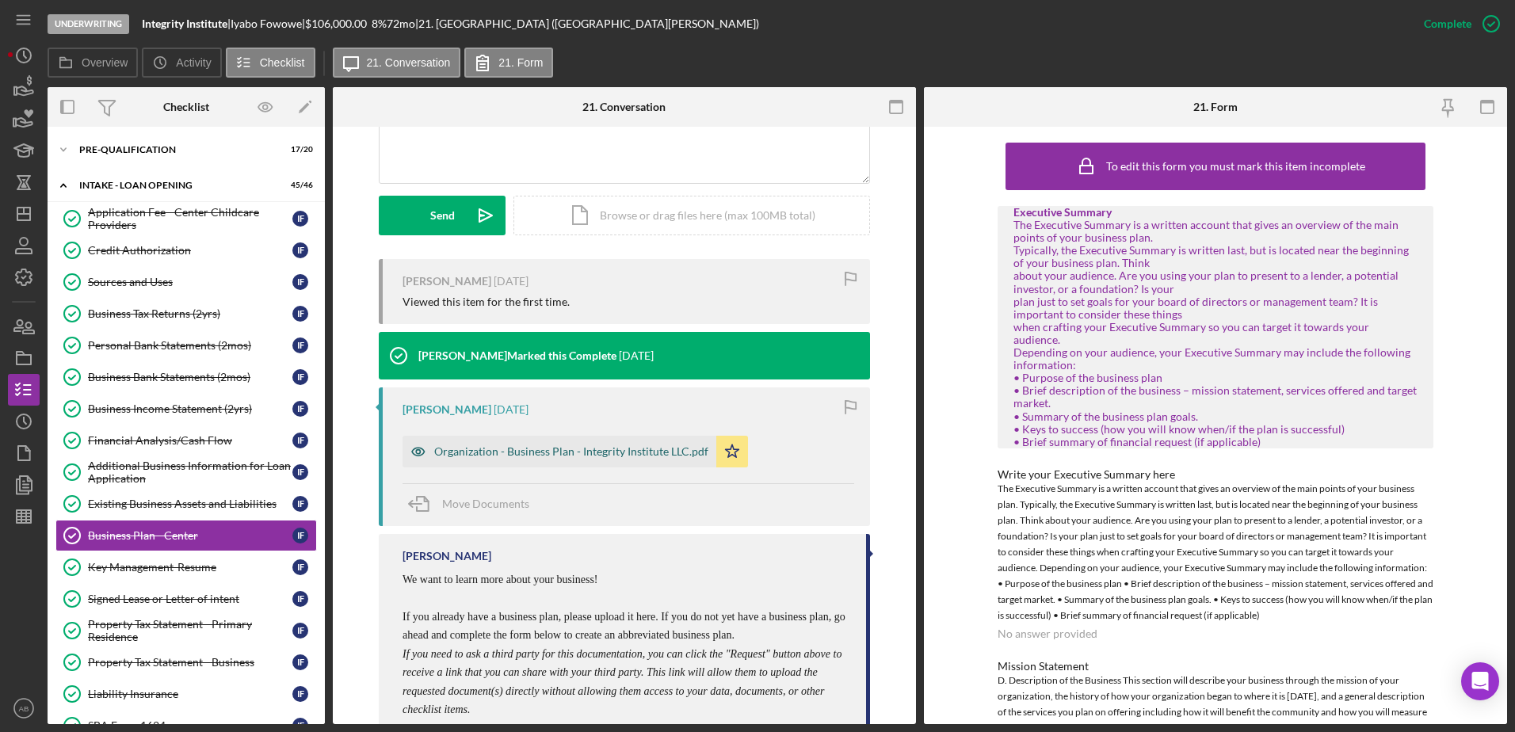
click at [550, 448] on div "Organization - Business Plan - Integrity Institute LLC.pdf" at bounding box center [571, 451] width 274 height 13
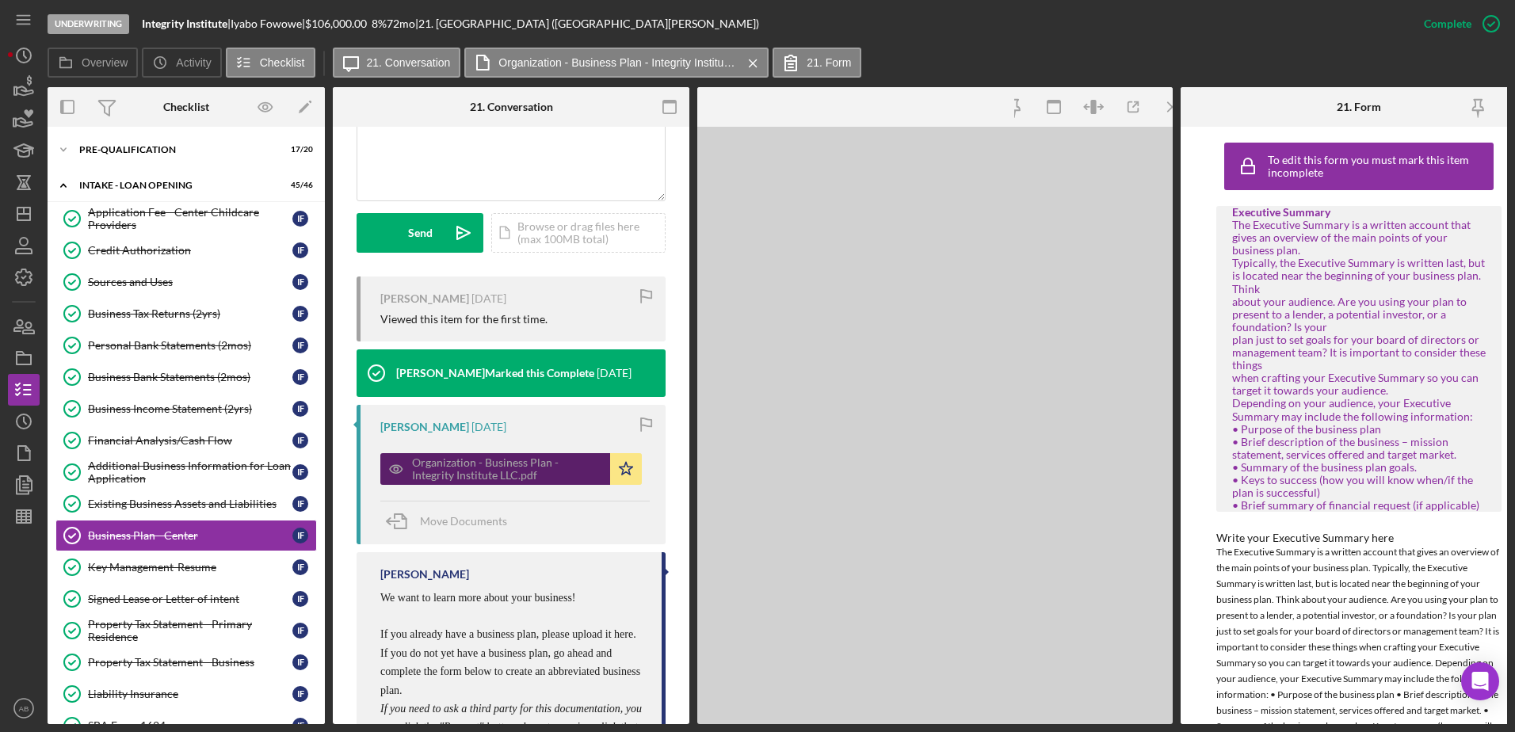
scroll to position [414, 0]
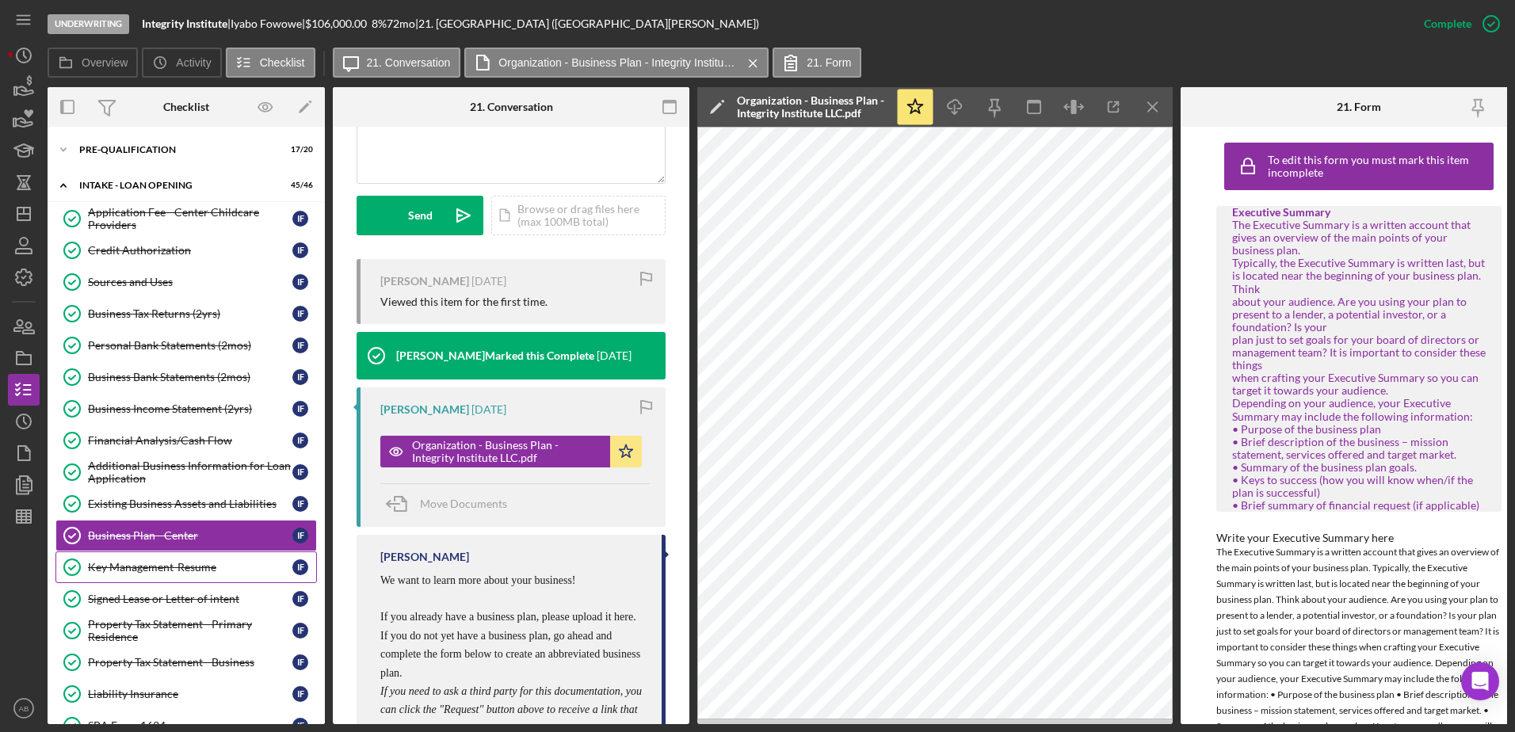
click at [167, 563] on div "Key Management-Resume" at bounding box center [190, 567] width 204 height 13
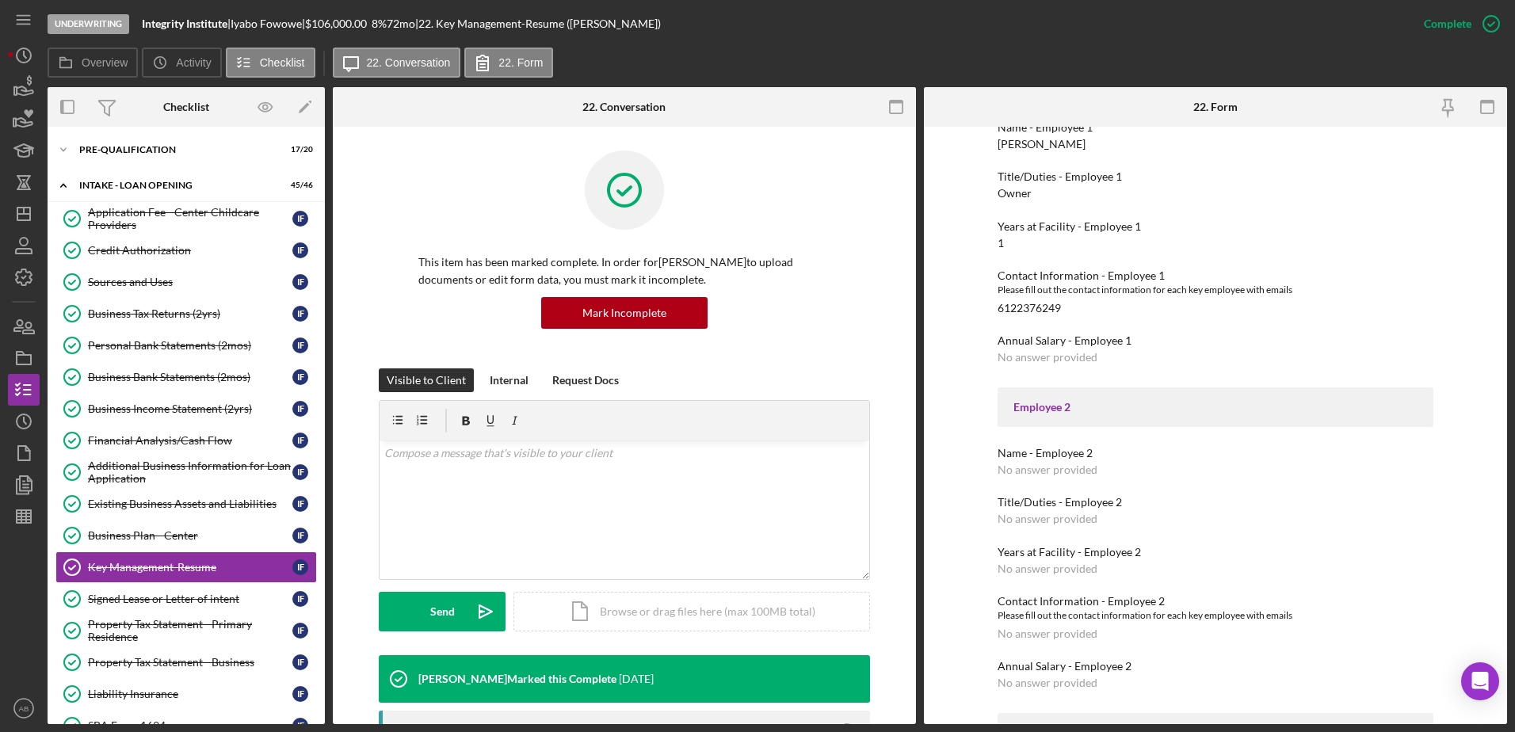
scroll to position [238, 0]
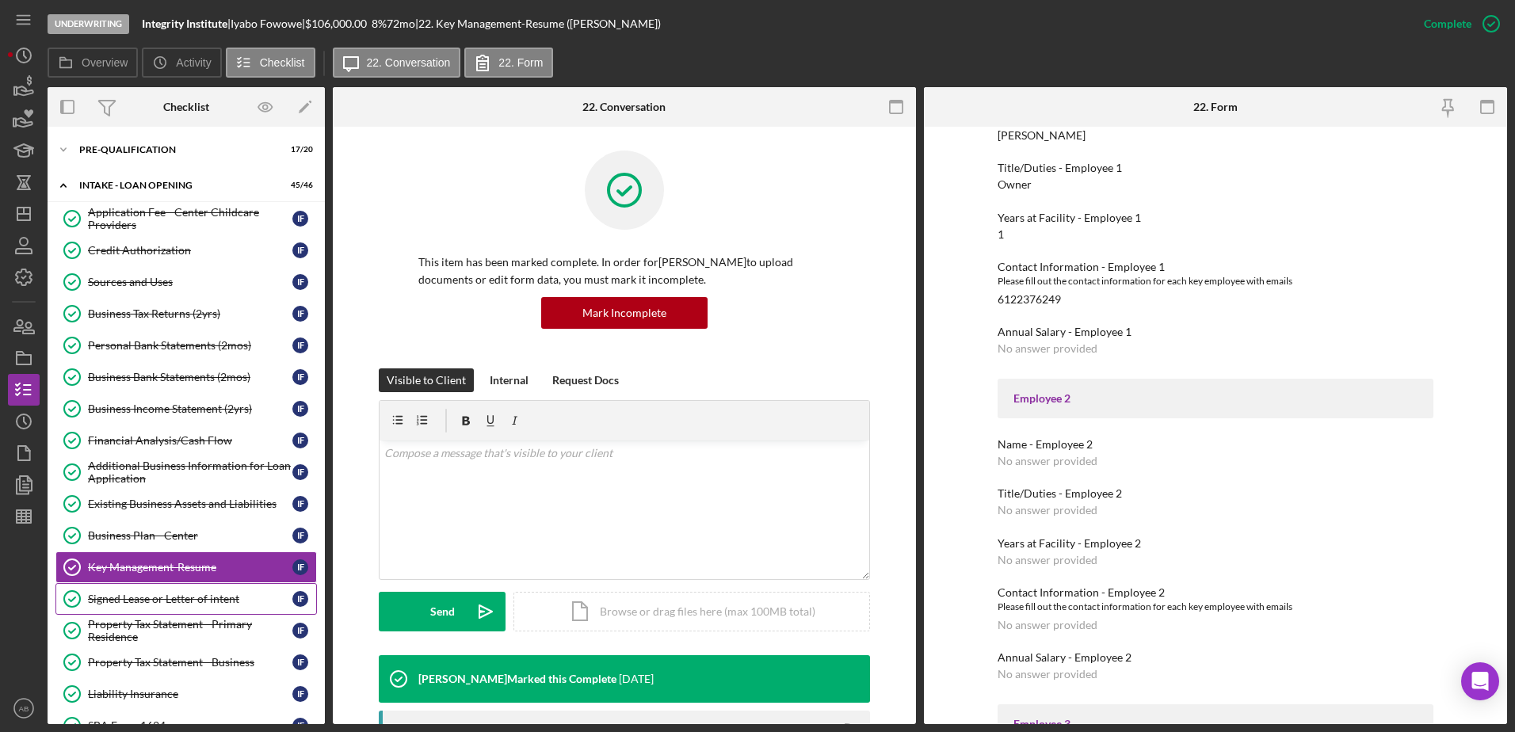
click at [168, 593] on div "Signed Lease or Letter of intent" at bounding box center [190, 599] width 204 height 13
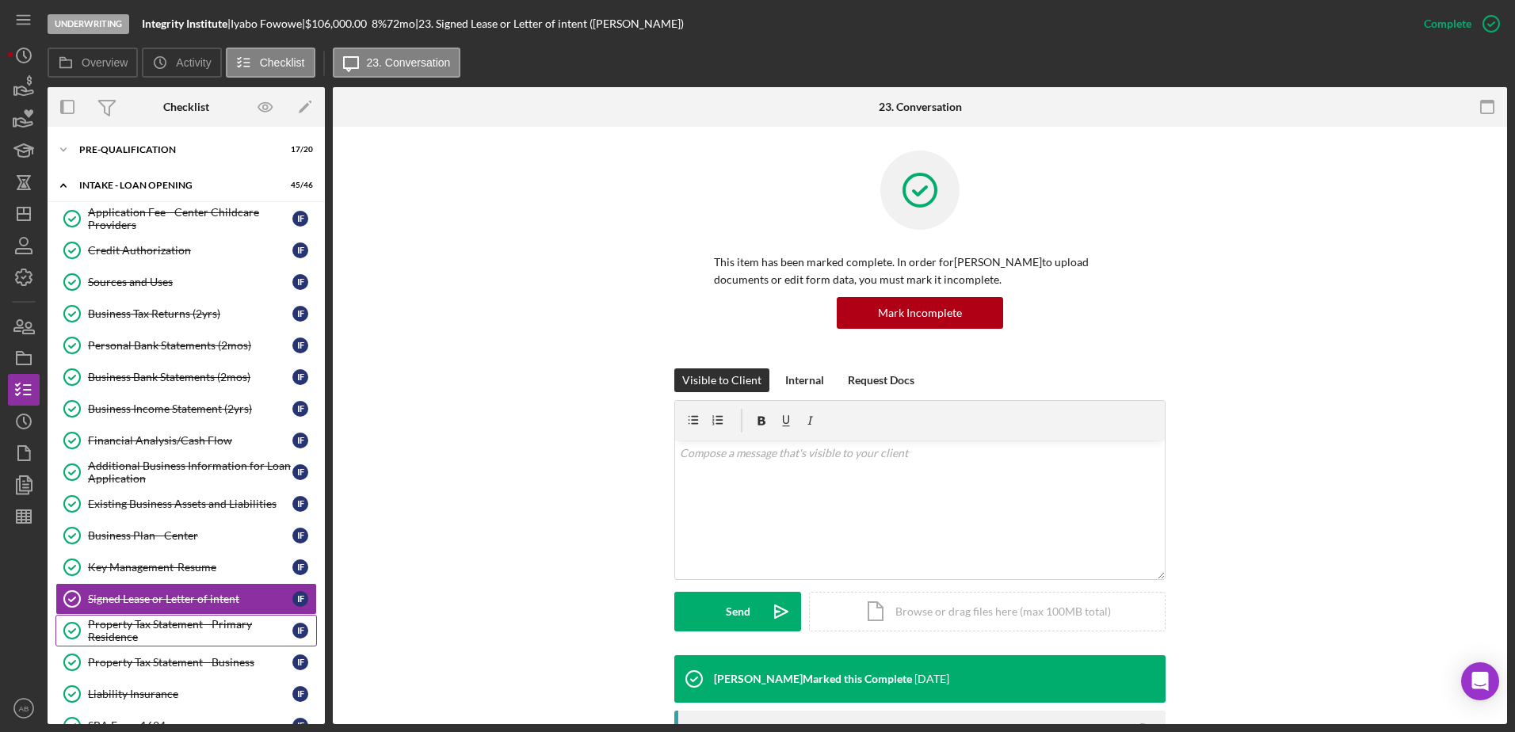
click at [166, 626] on div "Property Tax Statement - Primary Residence" at bounding box center [190, 630] width 204 height 25
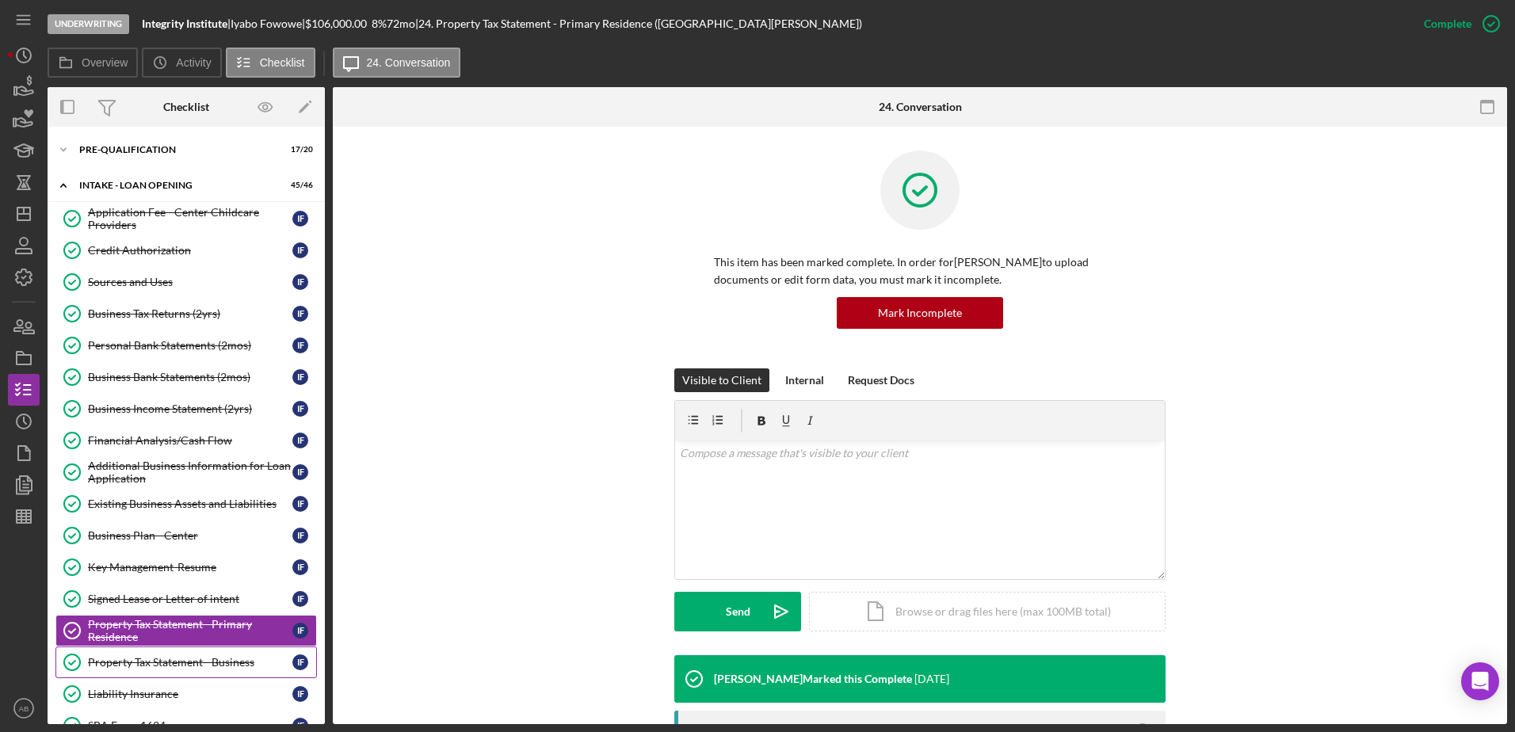
click at [111, 672] on link "Property Tax Statement - Business Property Tax Statement - Business I F" at bounding box center [185, 662] width 261 height 32
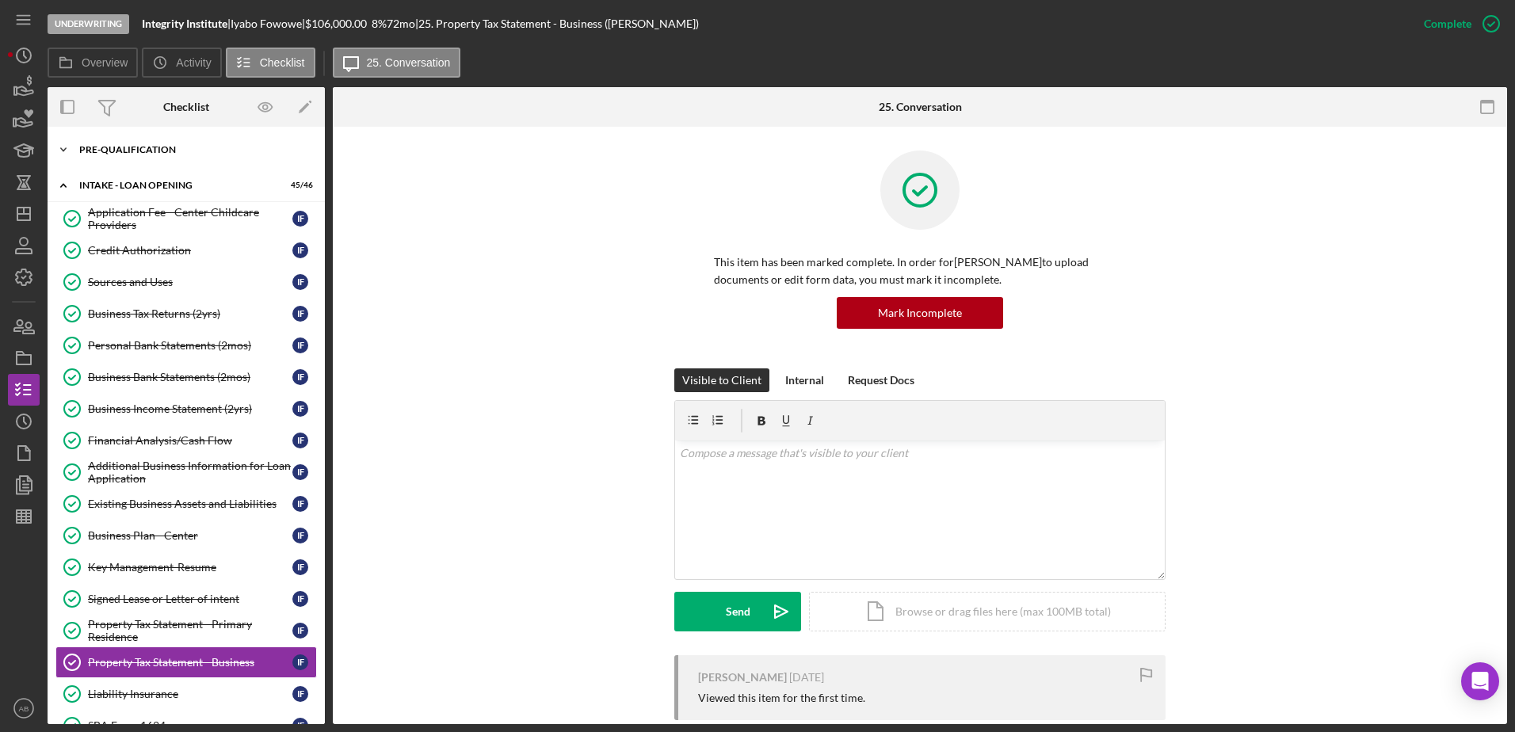
click at [139, 143] on div "Icon/Expander Pre-Qualification 17 / 20" at bounding box center [186, 150] width 277 height 32
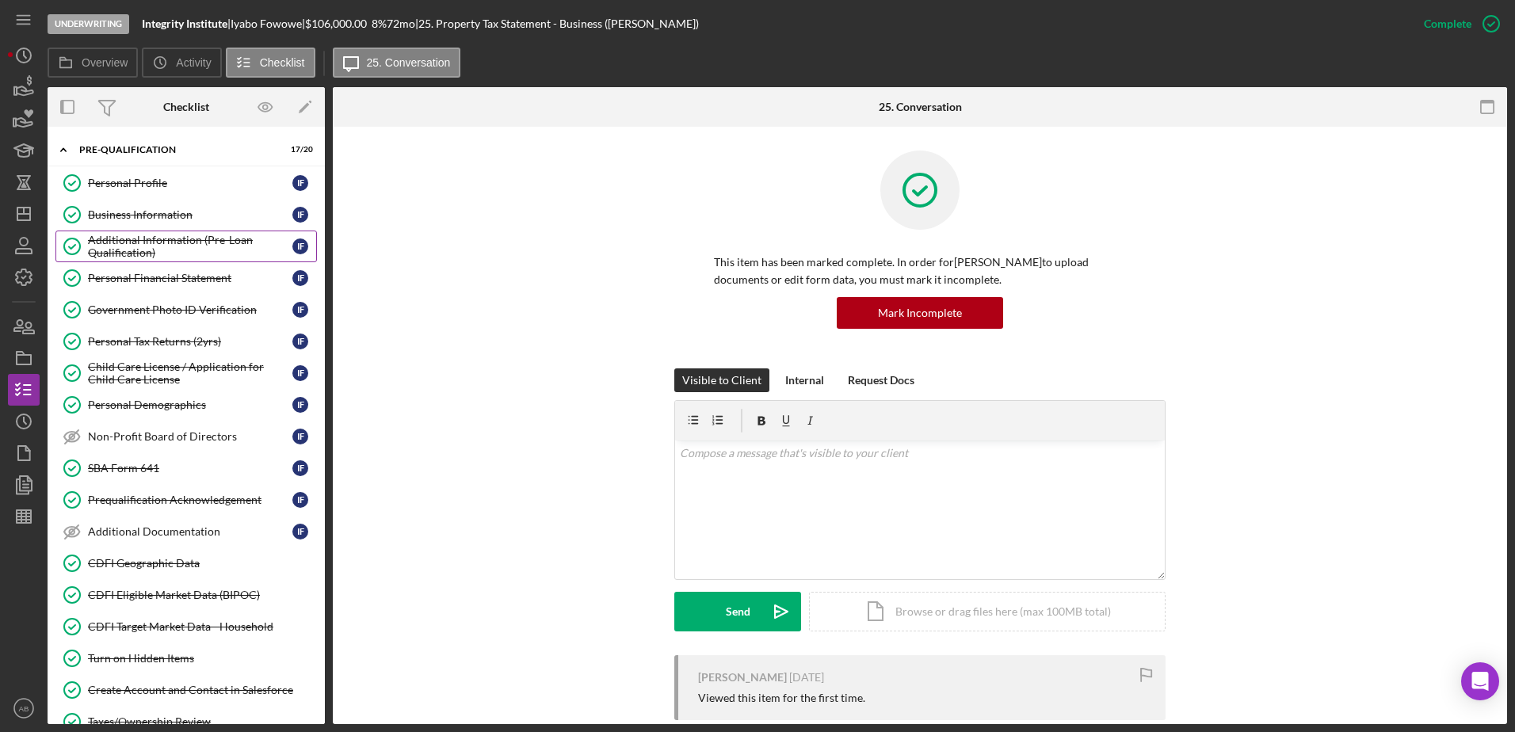
click at [143, 242] on div "Additional Information (Pre-Loan Qualification)" at bounding box center [190, 246] width 204 height 25
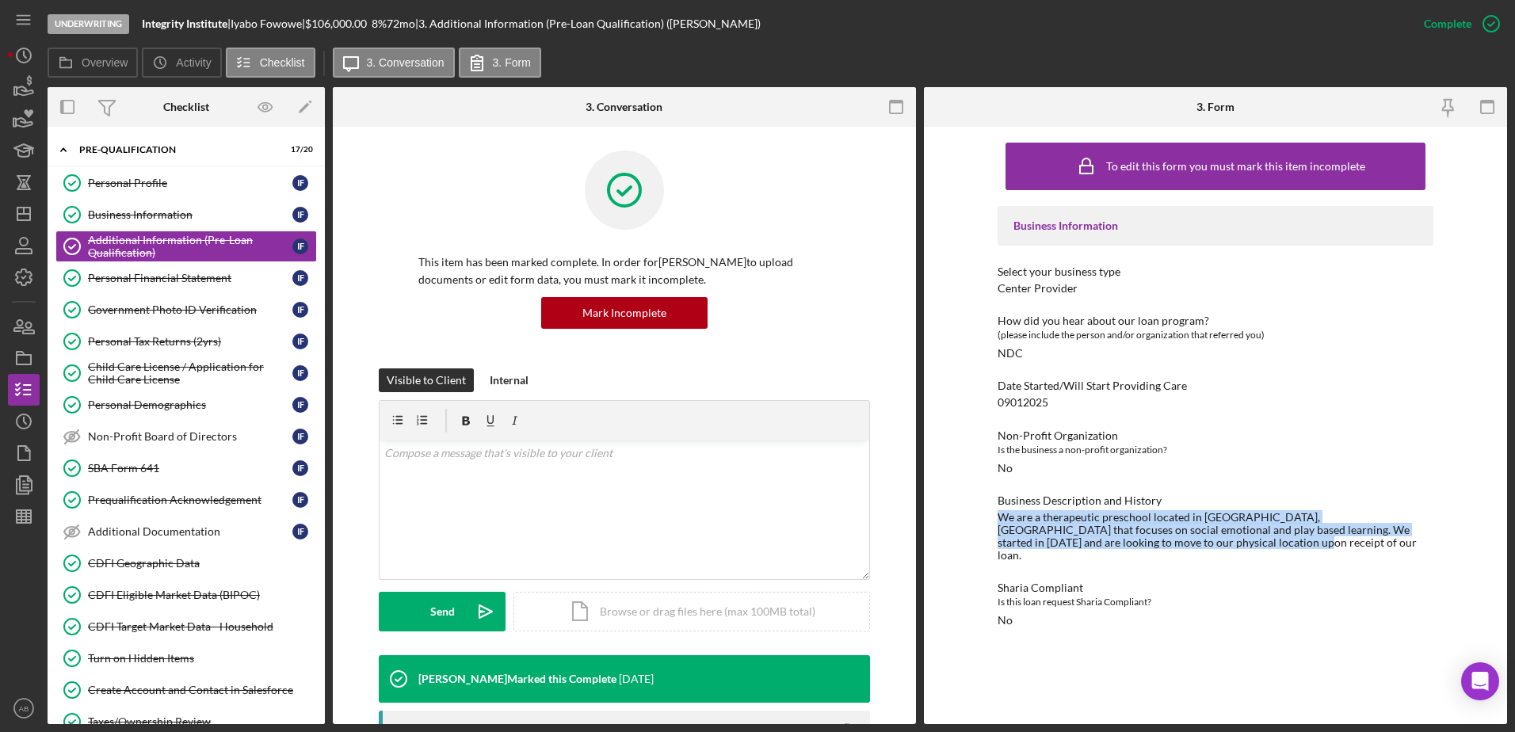
drag, startPoint x: 997, startPoint y: 520, endPoint x: 1205, endPoint y: 547, distance: 209.4
click at [1205, 547] on div "We are a therapeutic preschool located in [GEOGRAPHIC_DATA], [GEOGRAPHIC_DATA] …" at bounding box center [1215, 536] width 436 height 51
drag, startPoint x: 1205, startPoint y: 547, endPoint x: 1115, endPoint y: 530, distance: 92.0
copy div "We are a therapeutic preschool located in [GEOGRAPHIC_DATA], [GEOGRAPHIC_DATA] …"
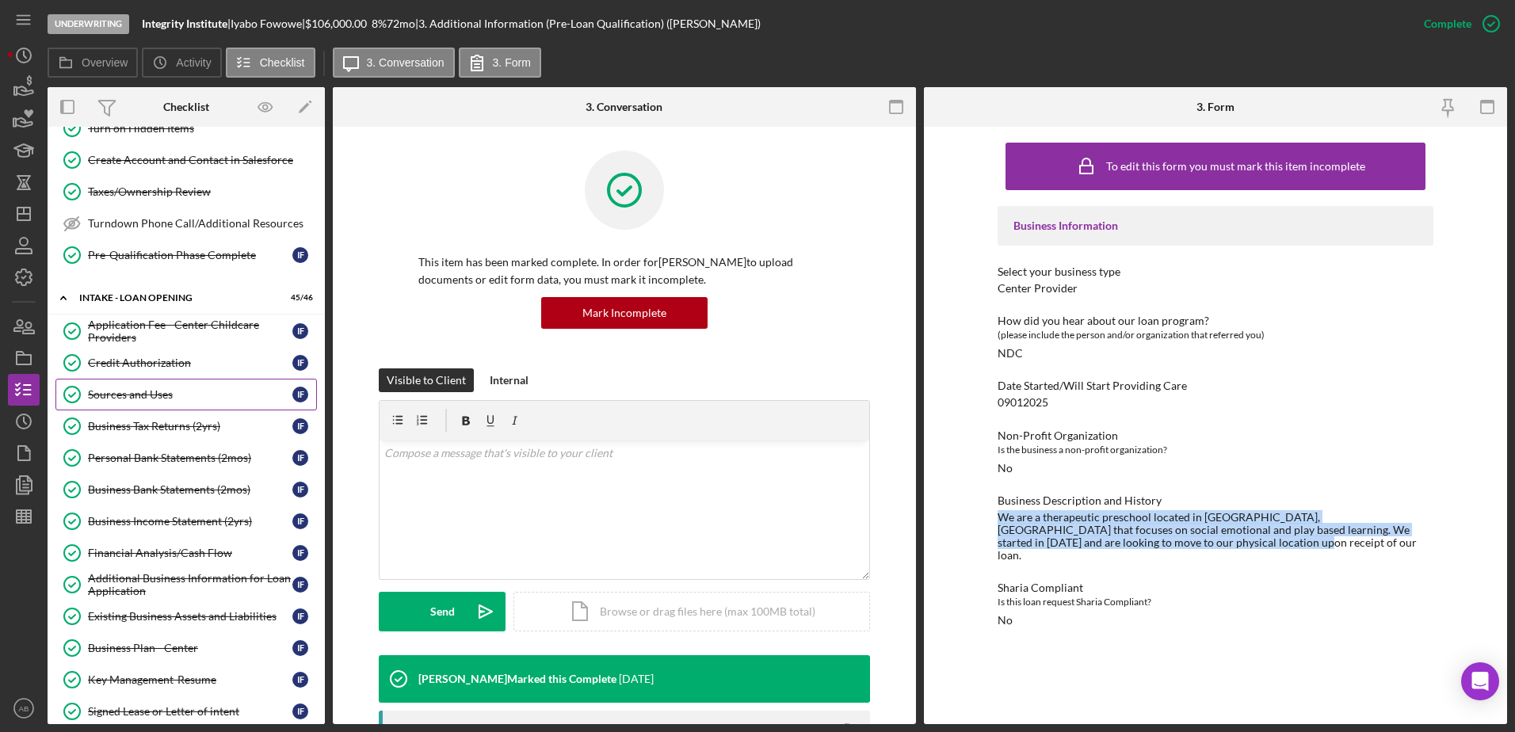
scroll to position [555, 0]
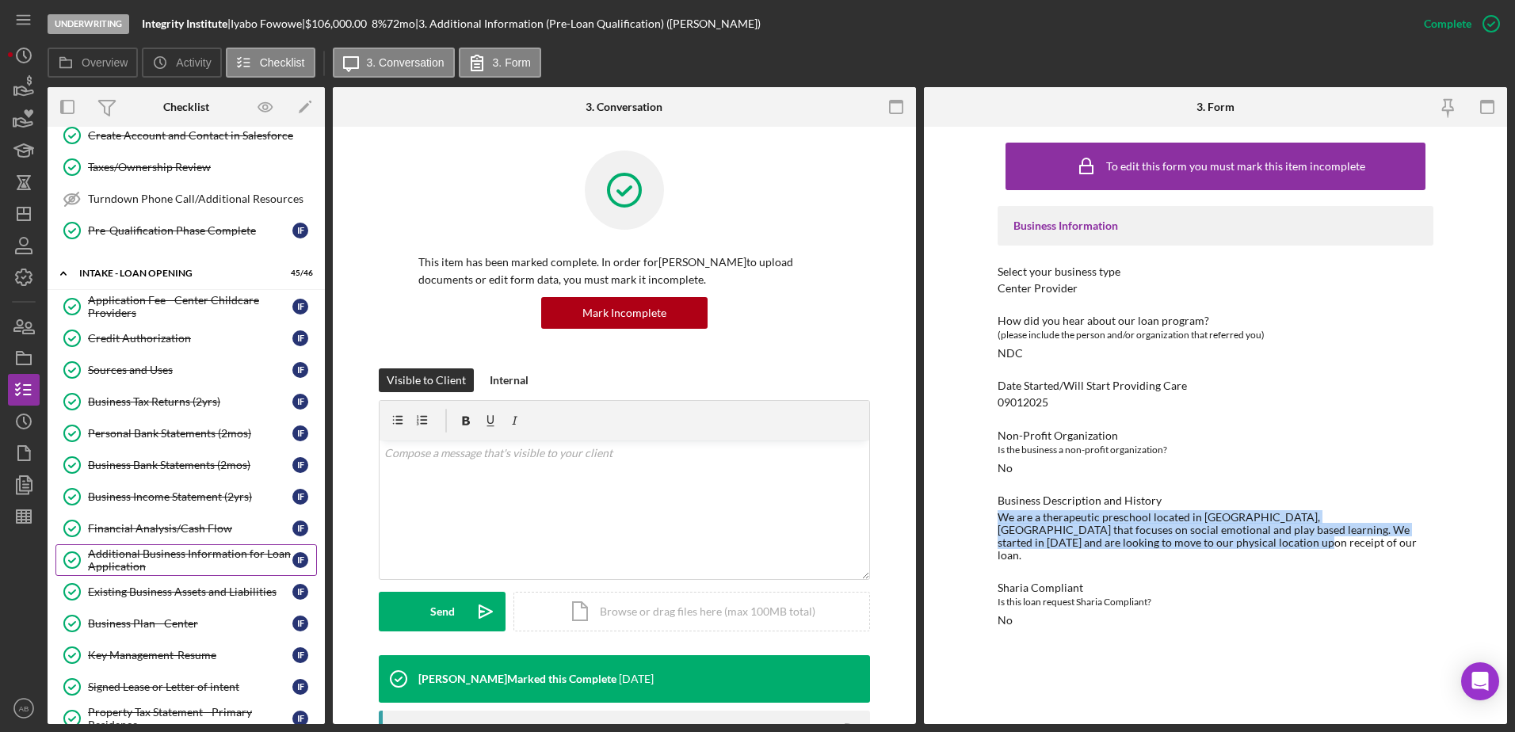
click at [140, 552] on div "Additional Business Information for Loan Application" at bounding box center [190, 559] width 204 height 25
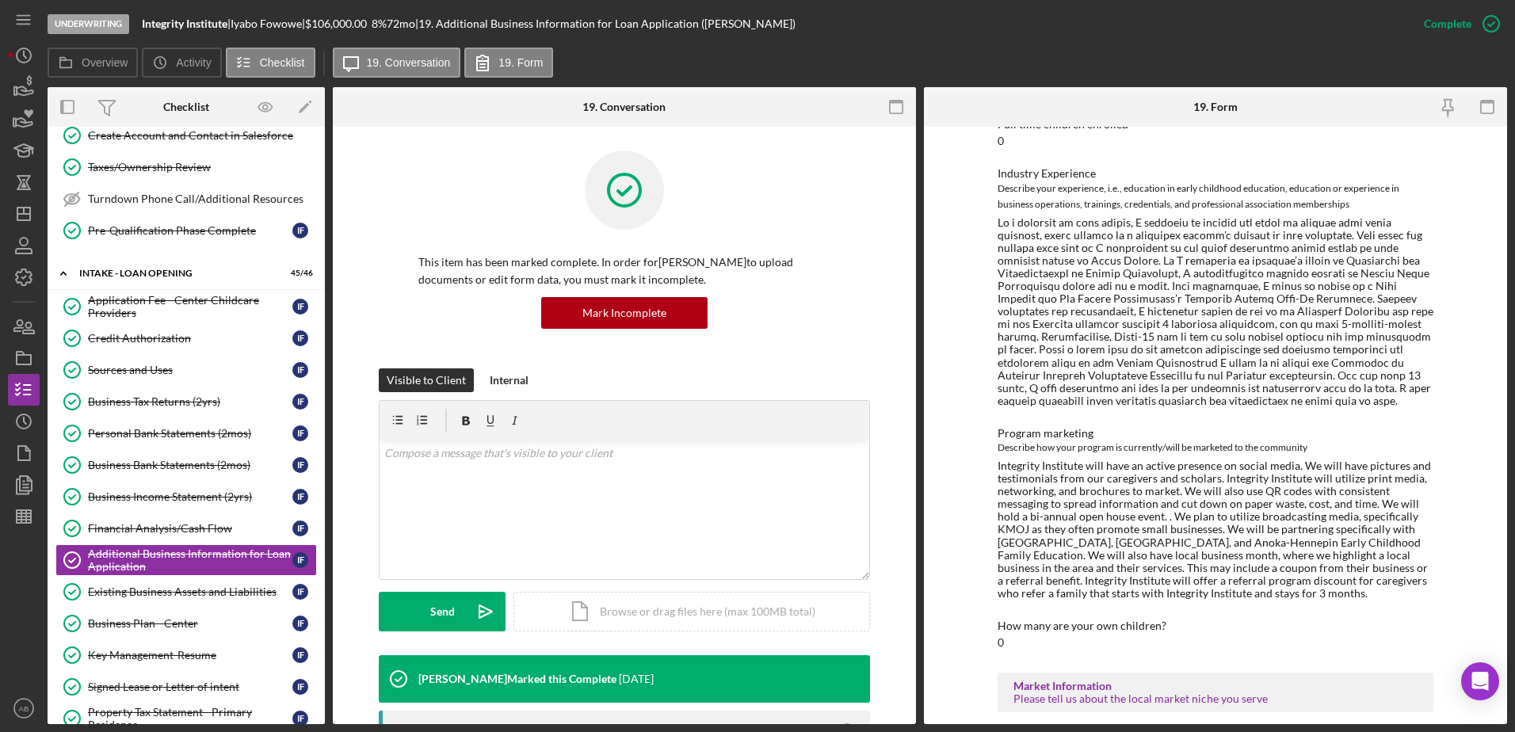
scroll to position [1664, 0]
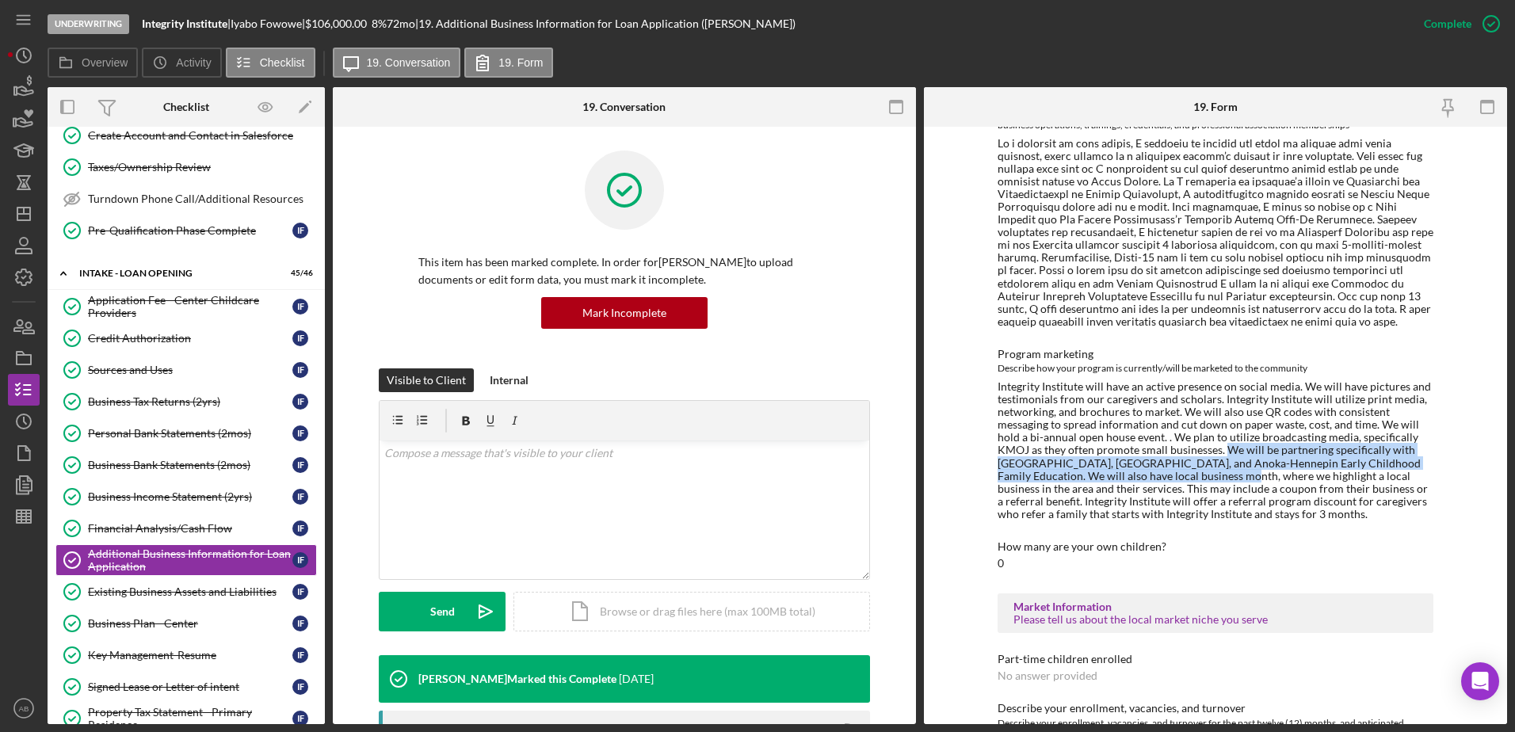
drag, startPoint x: 1222, startPoint y: 421, endPoint x: 1214, endPoint y: 444, distance: 24.3
click at [1214, 444] on div "Integrity Institute will have an active presence on social media. We will have …" at bounding box center [1215, 450] width 436 height 140
drag, startPoint x: 1214, startPoint y: 444, endPoint x: 1165, endPoint y: 432, distance: 50.7
copy div "We will be partnering specifically with [GEOGRAPHIC_DATA], [GEOGRAPHIC_DATA], a…"
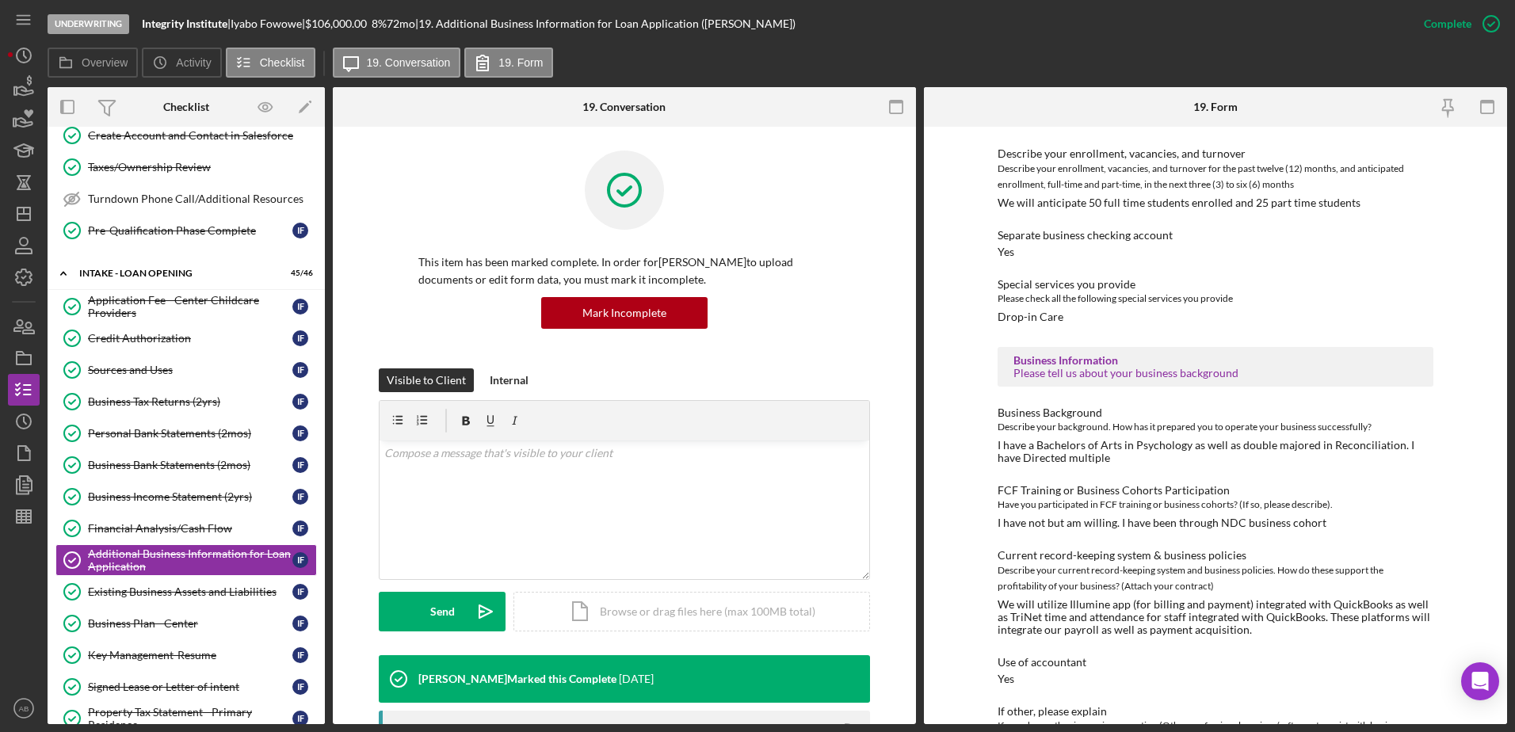
scroll to position [2298, 0]
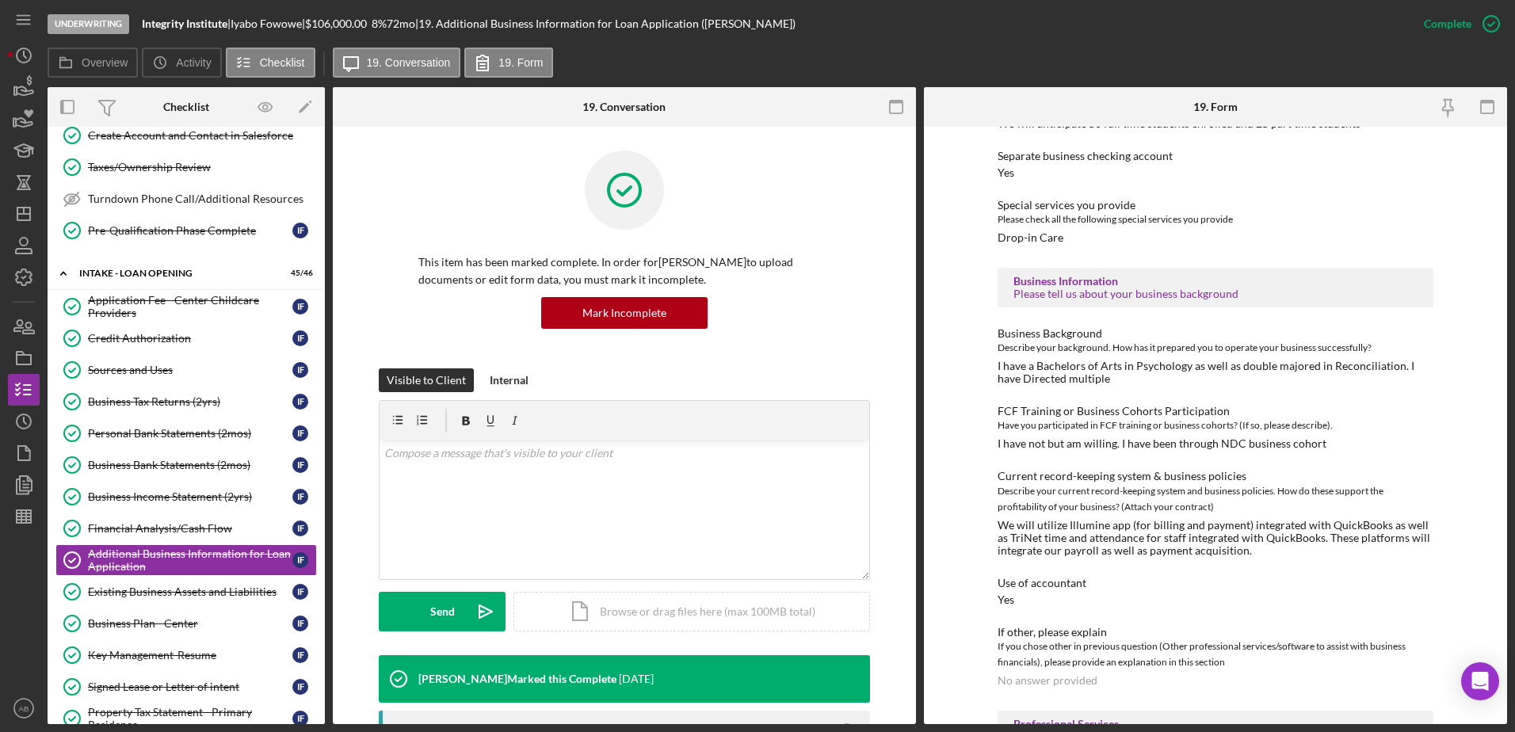
click at [1058, 360] on div "I have a Bachelors of Arts in Psychology as well as double majored in Reconcili…" at bounding box center [1215, 372] width 436 height 25
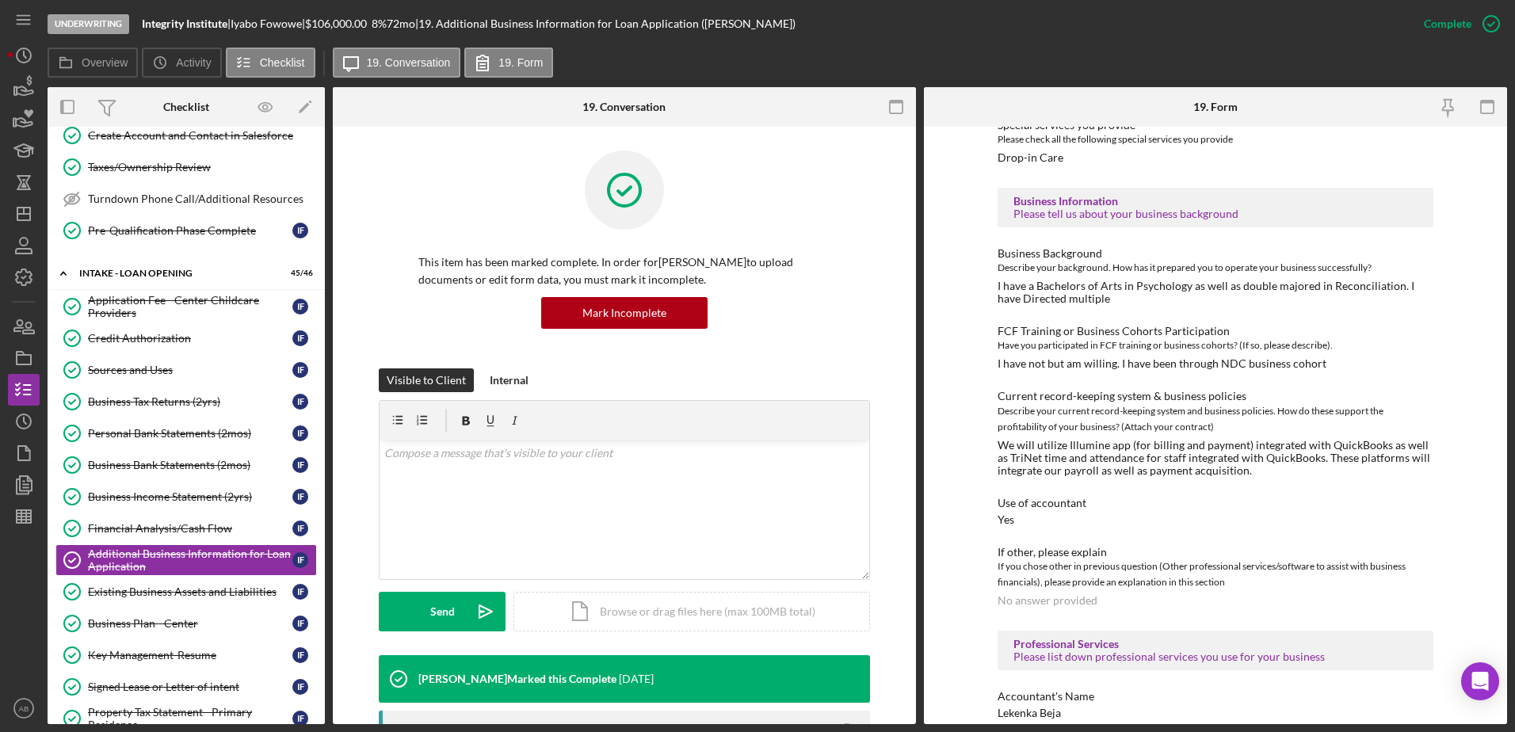
scroll to position [2377, 0]
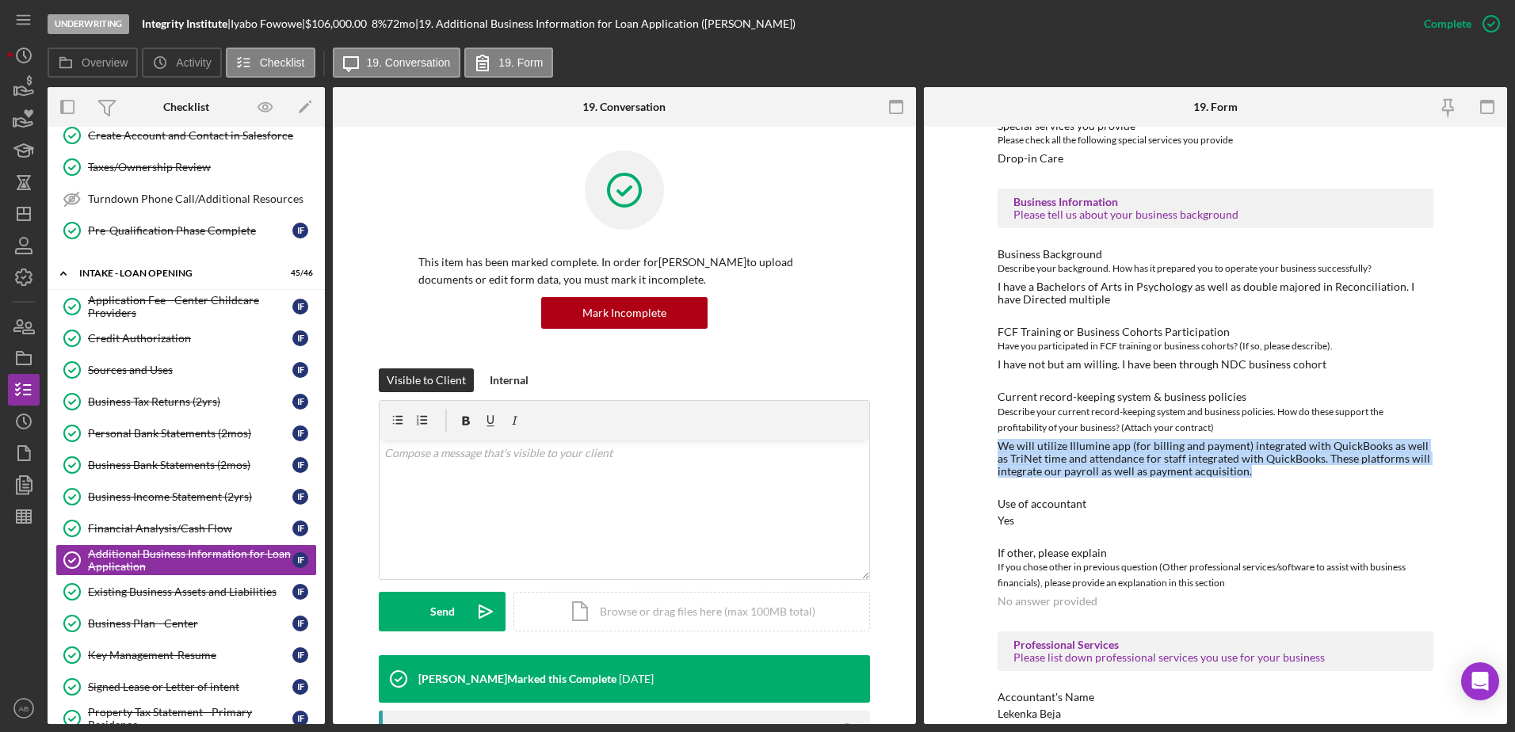
drag, startPoint x: 996, startPoint y: 425, endPoint x: 1301, endPoint y: 456, distance: 306.7
click at [1301, 456] on div "We will utilize Illumine app (for billing and payment) integrated with QuickBoo…" at bounding box center [1215, 459] width 436 height 38
copy div "We will utilize Illumine app (for billing and payment) integrated with QuickBoo…"
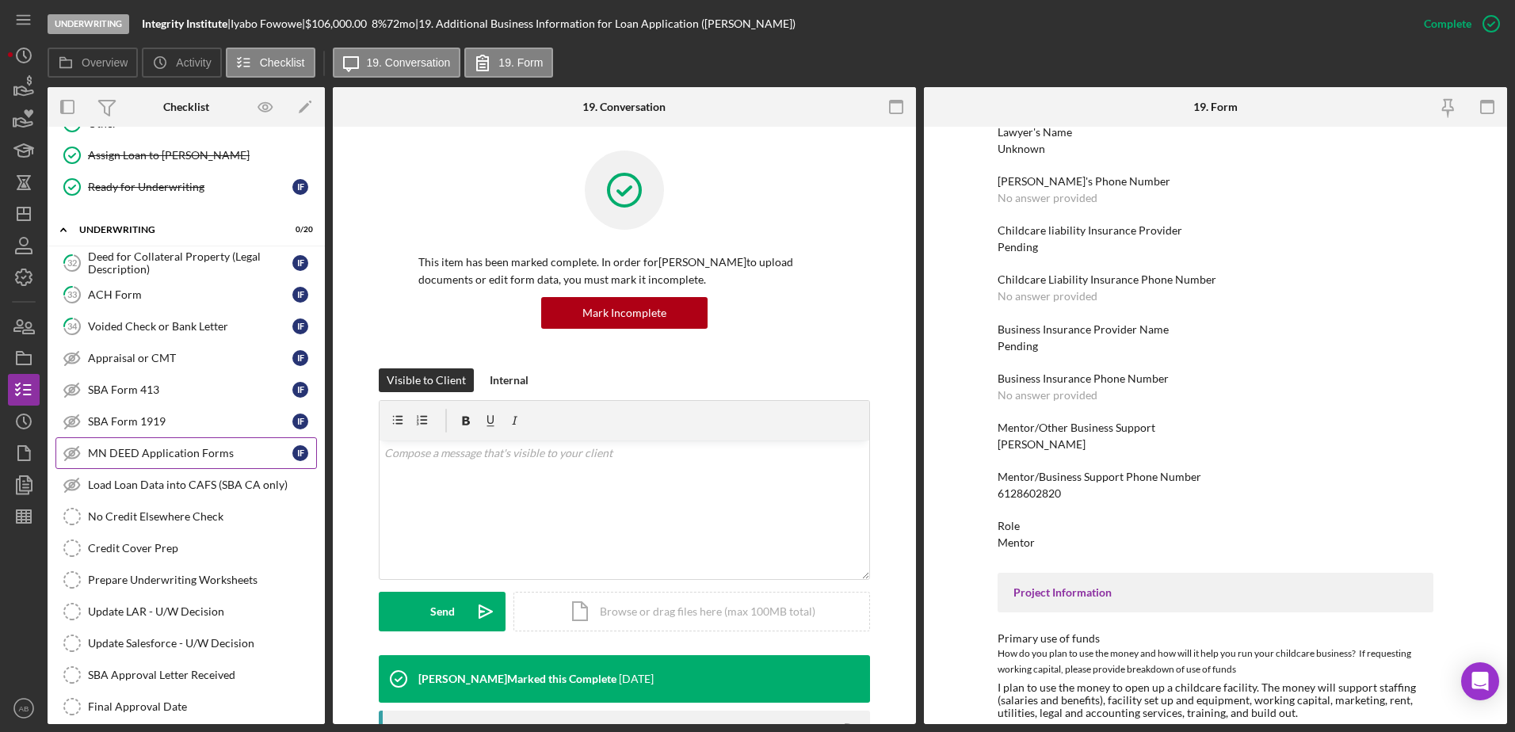
scroll to position [2139, 0]
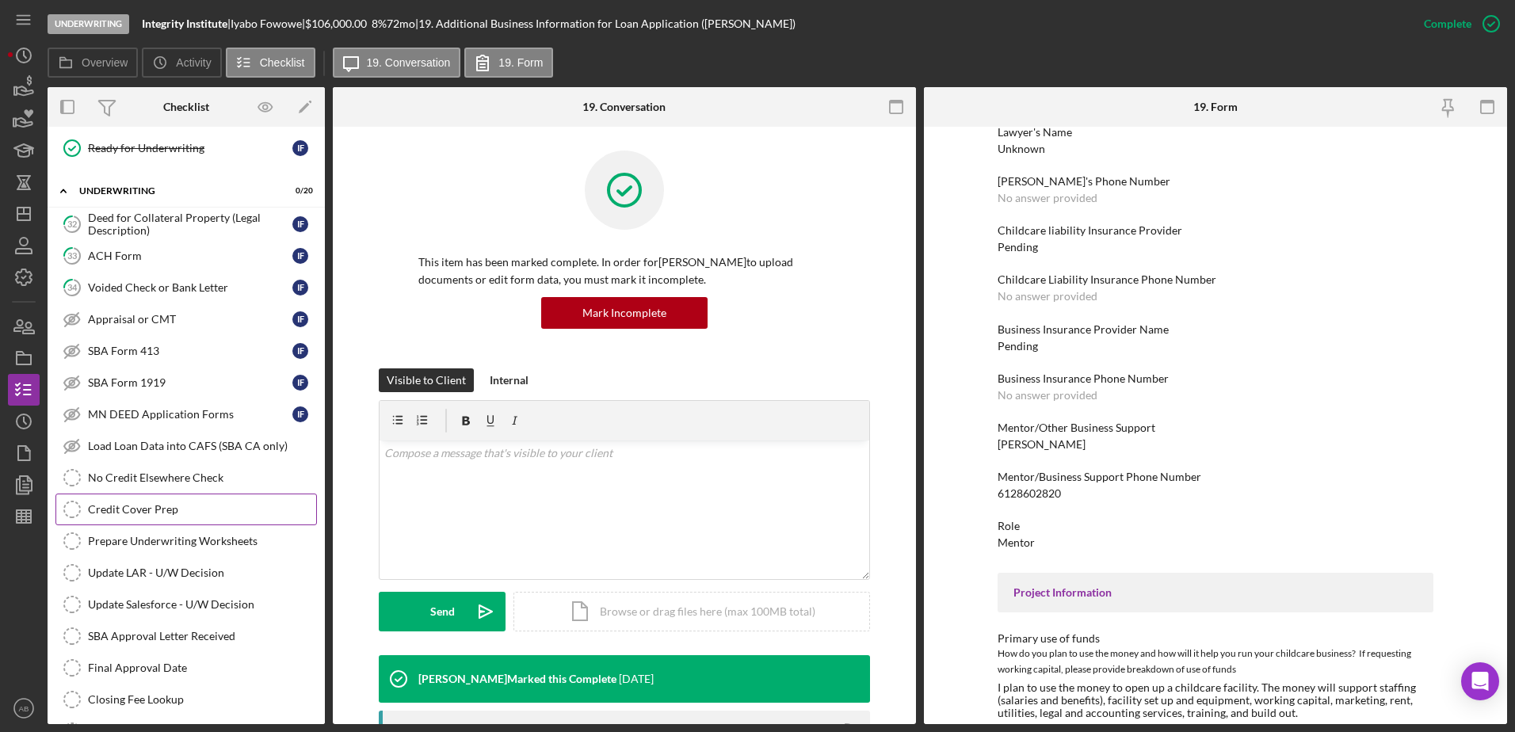
click at [131, 507] on div "Credit Cover Prep" at bounding box center [202, 509] width 228 height 13
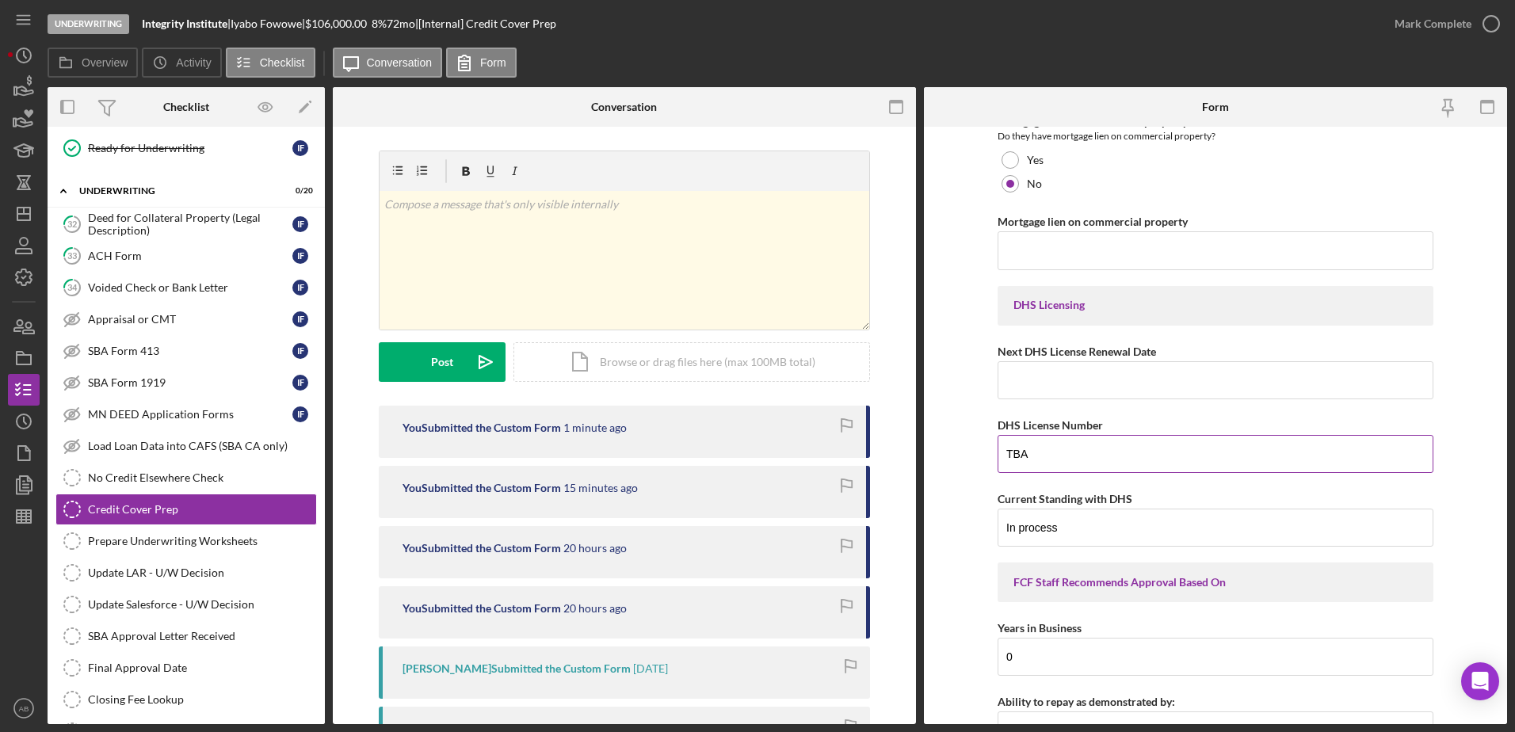
scroll to position [5784, 0]
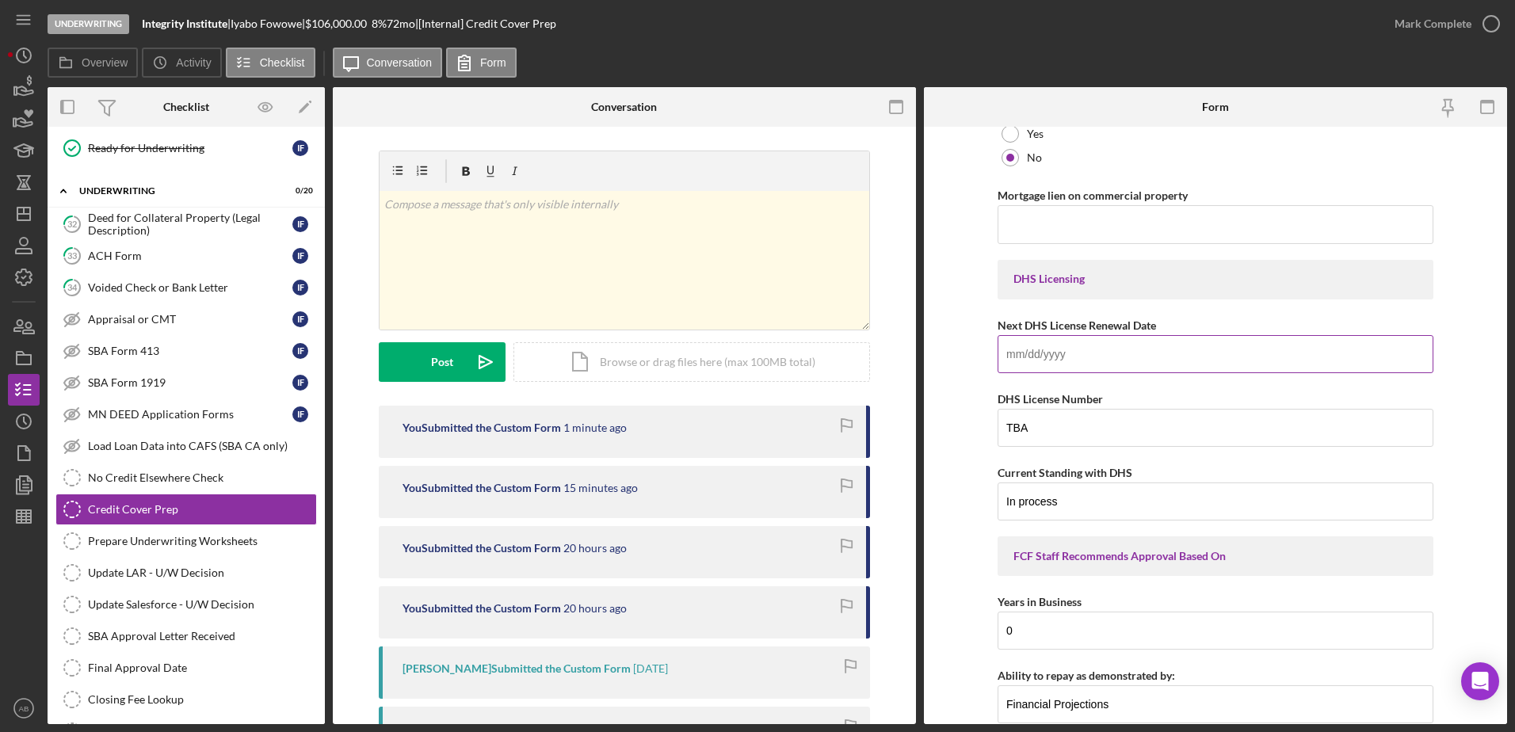
click at [1043, 355] on input "Next DHS License Renewal Date" at bounding box center [1215, 354] width 436 height 38
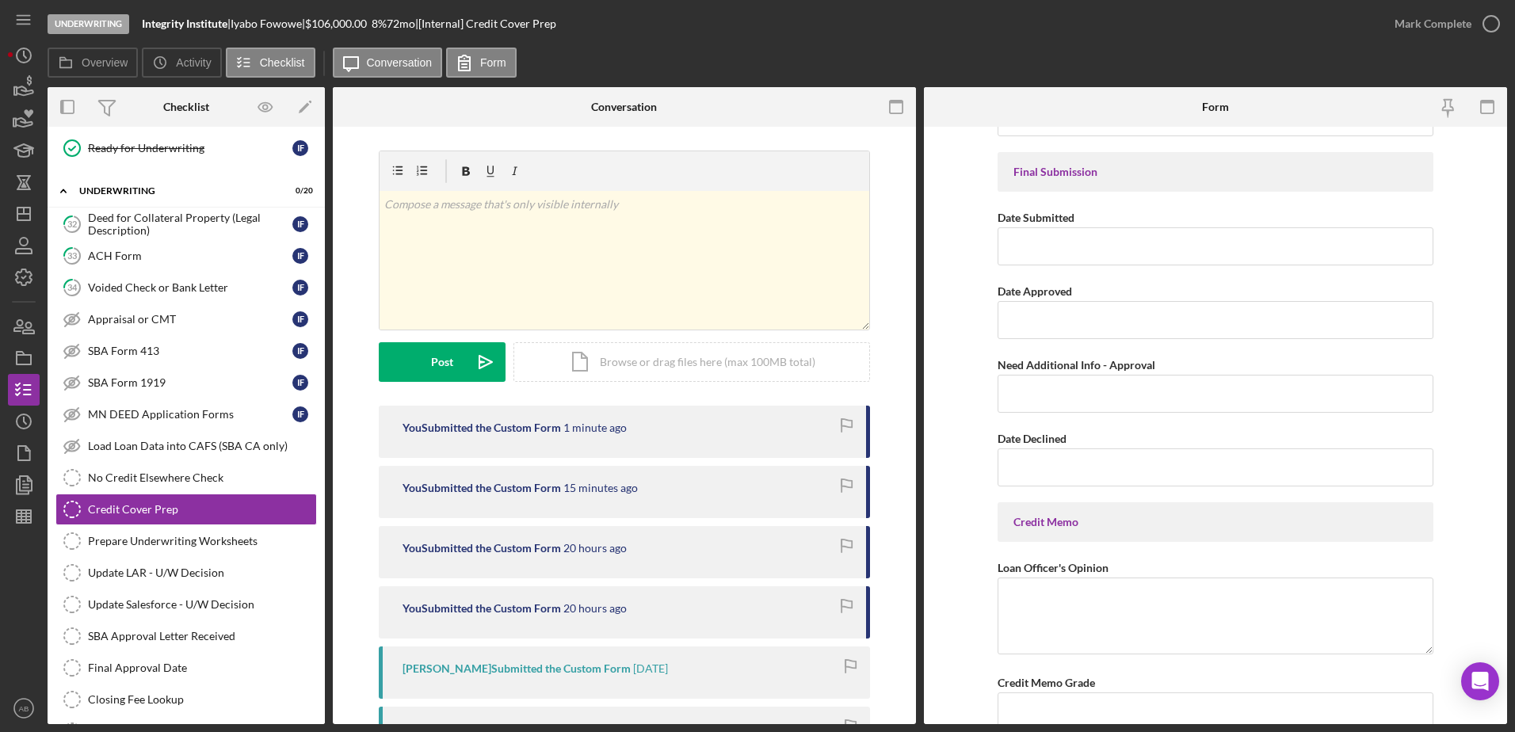
scroll to position [7289, 0]
